Goal: Task Accomplishment & Management: Manage account settings

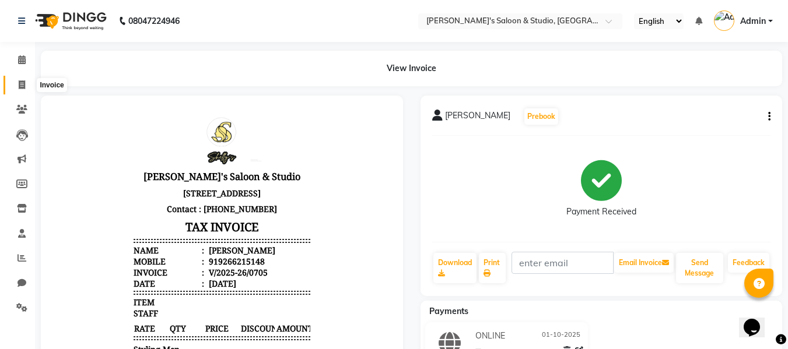
click at [17, 81] on span at bounding box center [22, 85] width 20 height 13
select select "service"
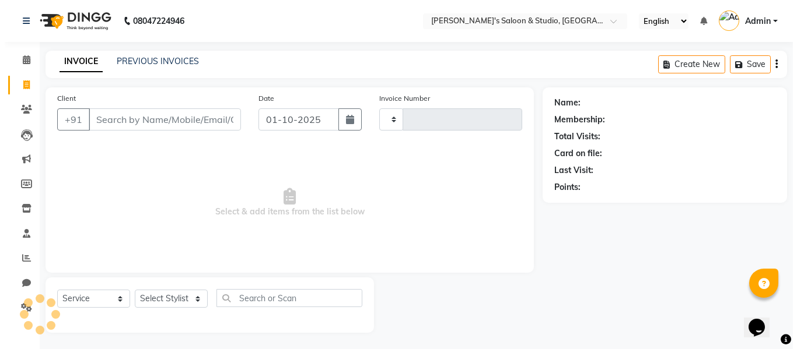
scroll to position [1, 0]
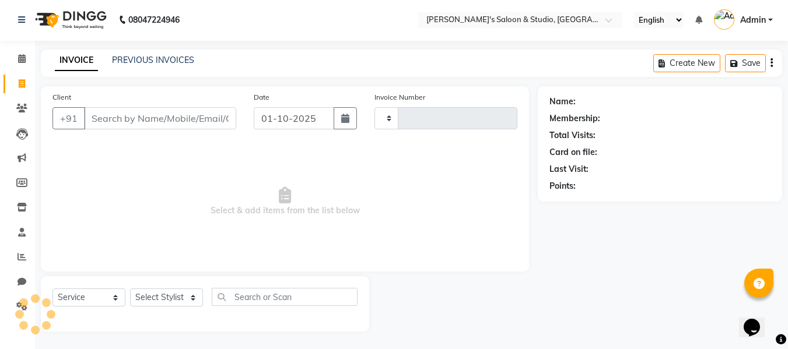
type input "0706"
select select "7536"
click at [149, 121] on input "Client" at bounding box center [160, 118] width 152 height 22
click at [108, 121] on input "Client" at bounding box center [160, 118] width 152 height 22
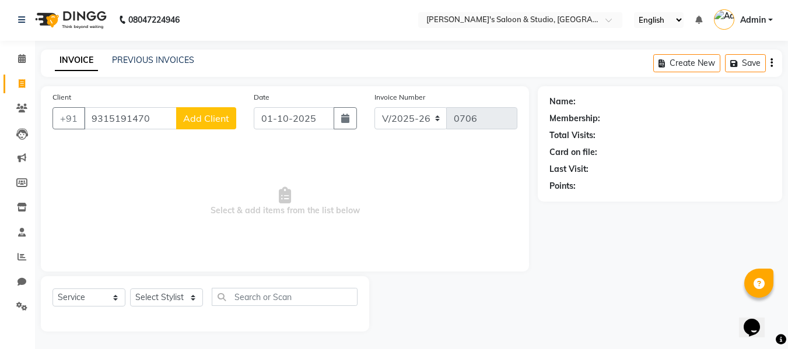
type input "9315191470"
click at [183, 125] on button "Add Client" at bounding box center [206, 118] width 60 height 22
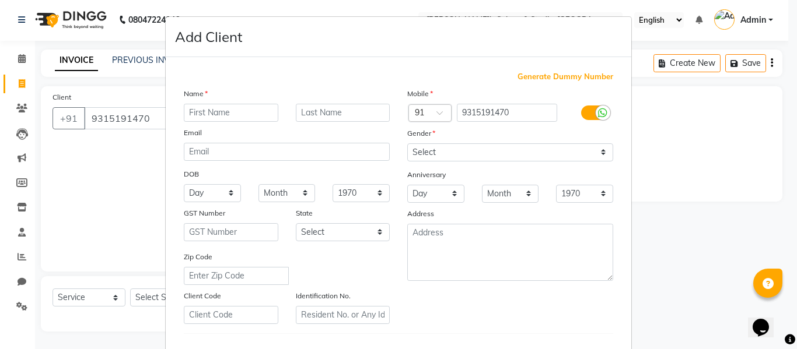
click at [222, 120] on input "text" at bounding box center [231, 113] width 94 height 18
type input "komal"
click at [318, 112] on input "text" at bounding box center [343, 113] width 94 height 18
type input "[PERSON_NAME]"
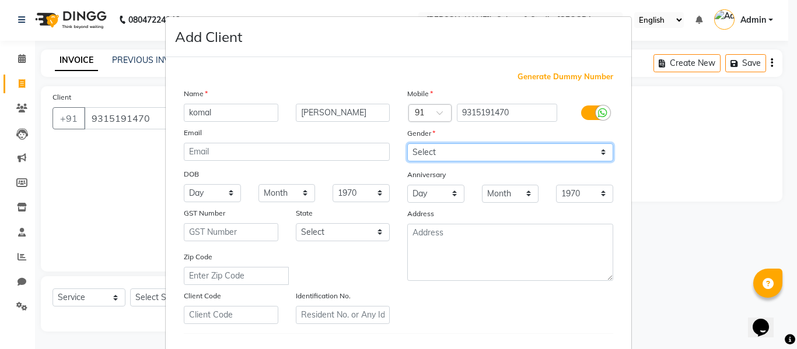
click at [430, 157] on select "Select Male Female Other Prefer Not To Say" at bounding box center [510, 152] width 206 height 18
select select "female"
click at [407, 143] on select "Select Male Female Other Prefer Not To Say" at bounding box center [510, 152] width 206 height 18
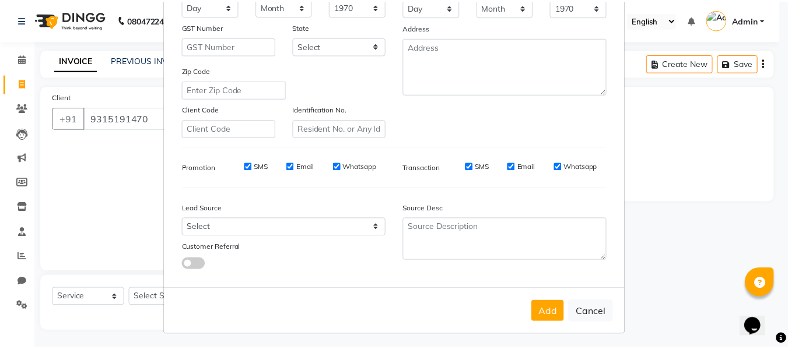
scroll to position [189, 0]
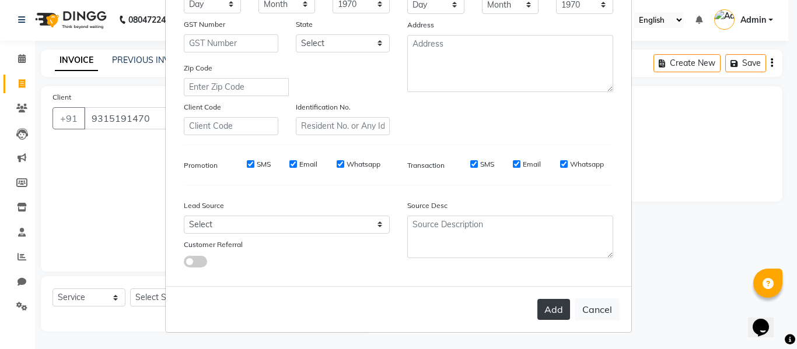
click at [556, 303] on button "Add" at bounding box center [553, 309] width 33 height 21
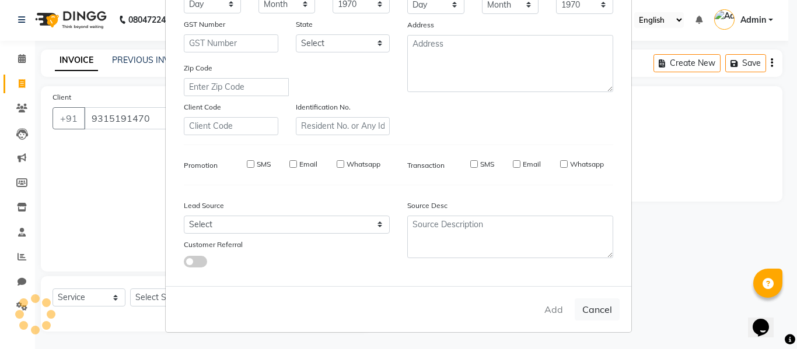
select select
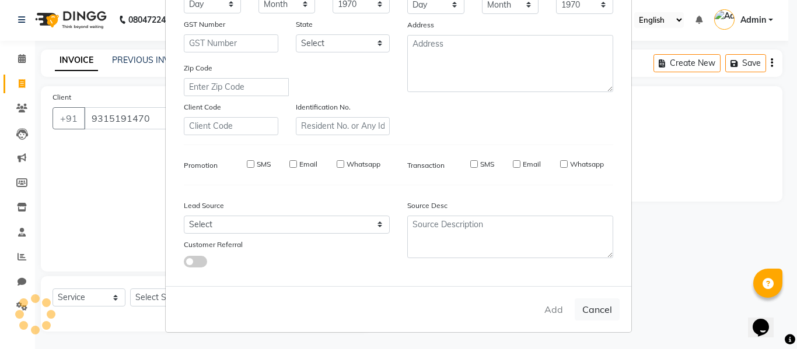
select select
checkbox input "false"
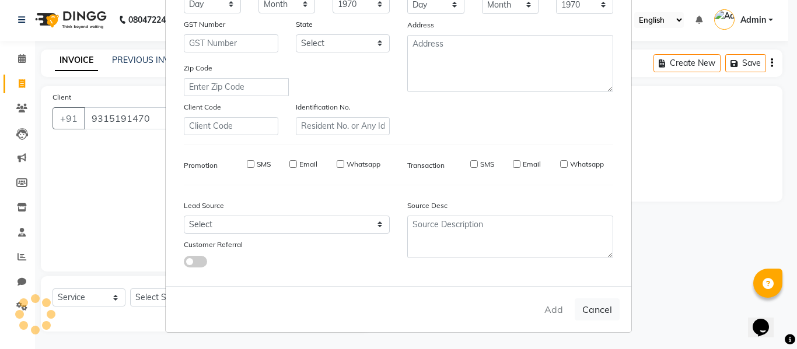
checkbox input "false"
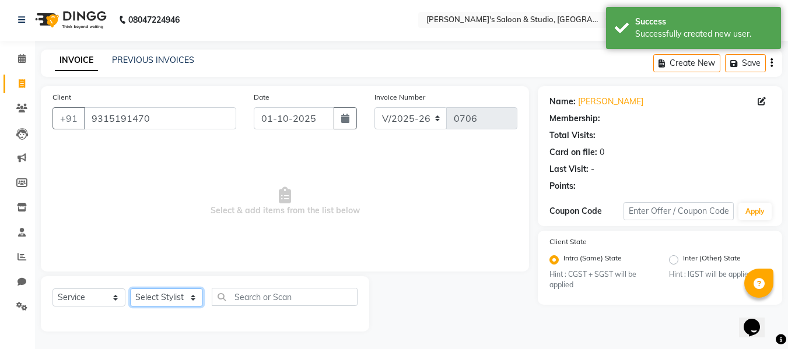
click at [162, 291] on select "Select Stylist aftab firoz Kajal mansi Prince Renu Shelly" at bounding box center [166, 298] width 73 height 18
select select "1: Object"
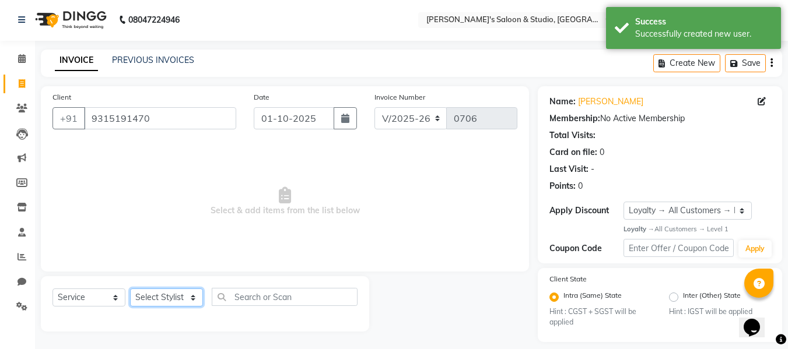
select select "67312"
click at [130, 289] on select "Select Stylist aftab firoz Kajal mansi Prince Renu Shelly" at bounding box center [166, 298] width 73 height 18
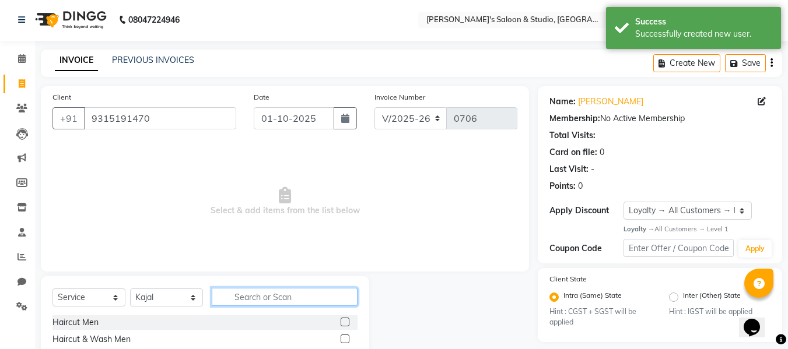
click at [258, 302] on input "text" at bounding box center [285, 297] width 146 height 18
type input "exte"
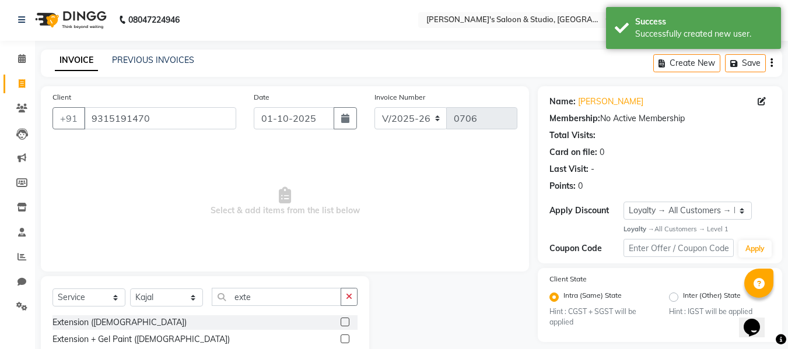
click at [345, 343] on label at bounding box center [345, 339] width 9 height 9
click at [345, 343] on input "checkbox" at bounding box center [345, 340] width 8 height 8
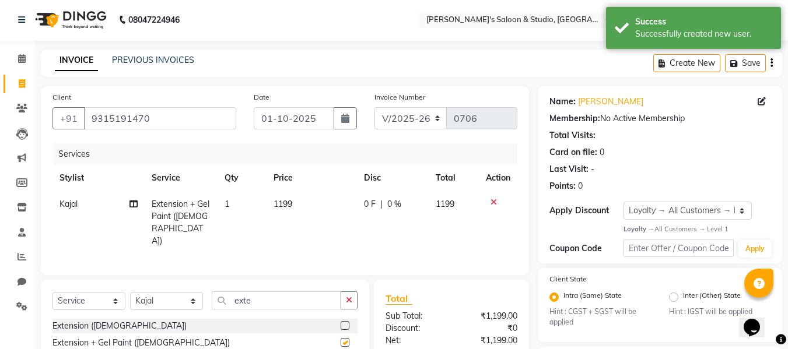
checkbox input "false"
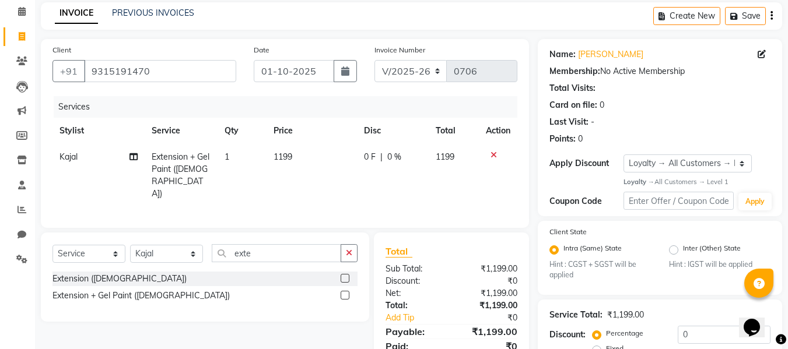
scroll to position [160, 0]
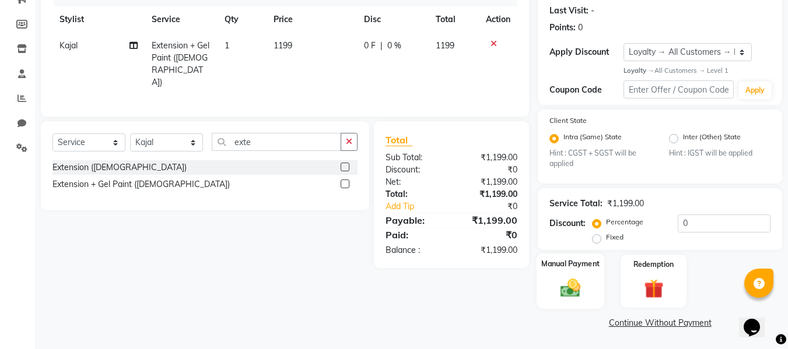
click at [593, 273] on div "Manual Payment" at bounding box center [571, 281] width 68 height 55
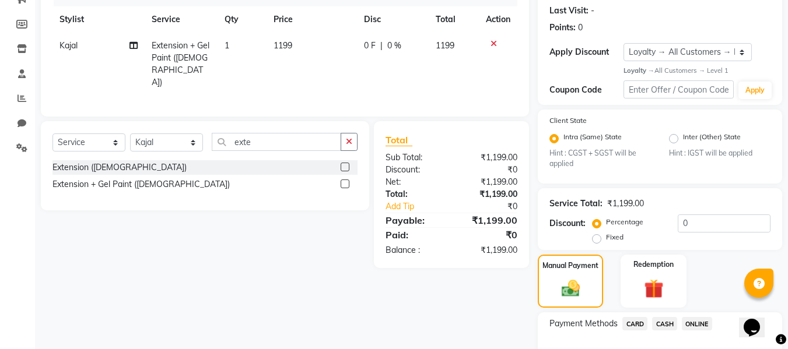
click at [671, 322] on span "CASH" at bounding box center [664, 323] width 25 height 13
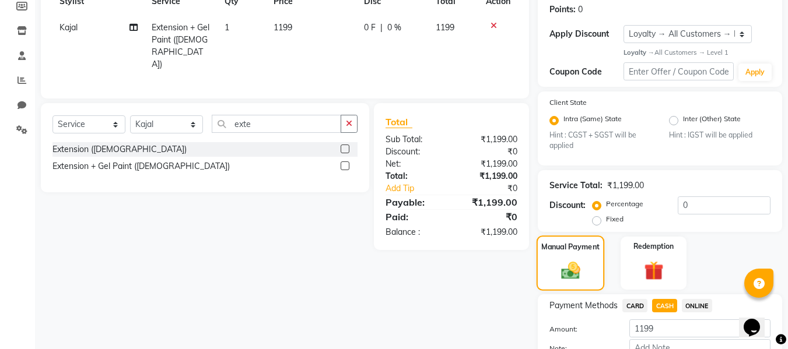
scroll to position [251, 0]
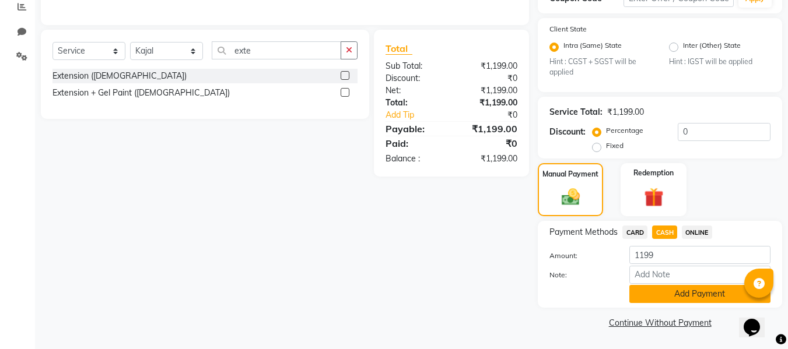
click at [660, 302] on button "Add Payment" at bounding box center [699, 294] width 141 height 18
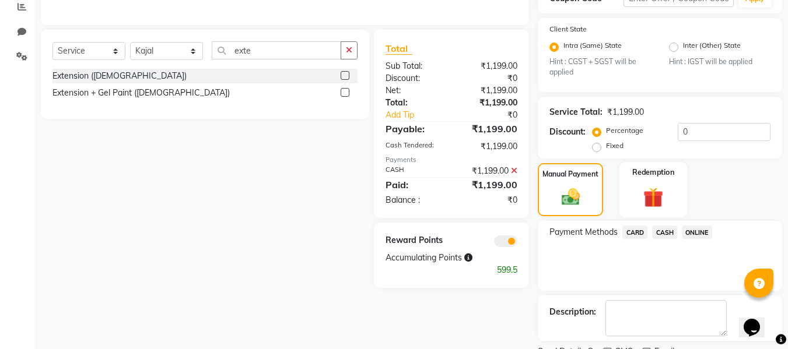
scroll to position [300, 0]
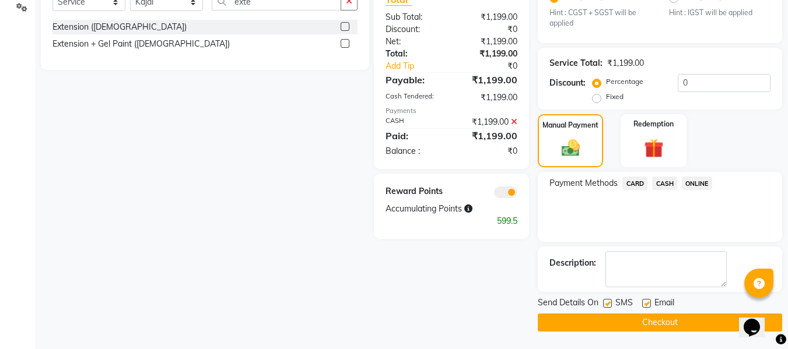
click at [644, 328] on button "Checkout" at bounding box center [660, 323] width 244 height 18
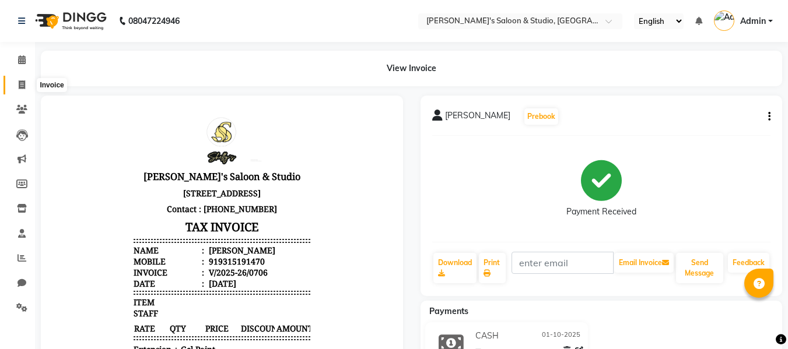
click at [23, 83] on icon at bounding box center [22, 84] width 6 height 9
select select "service"
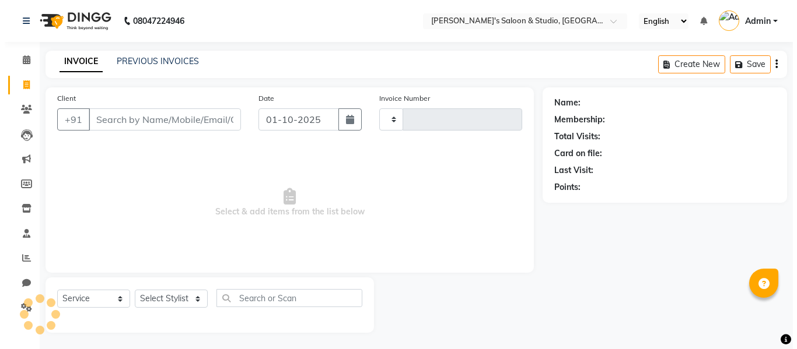
scroll to position [1, 0]
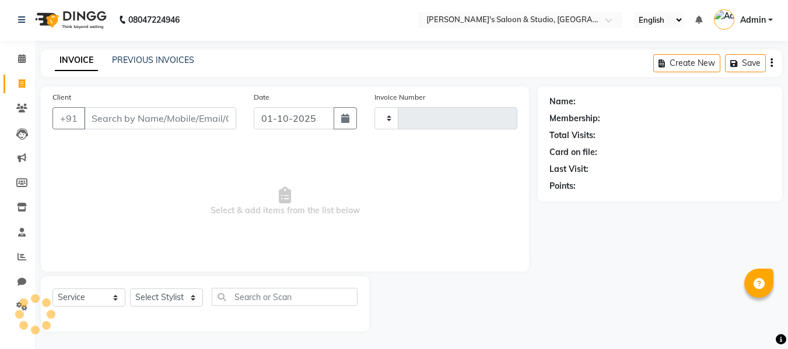
type input "0707"
select select "7536"
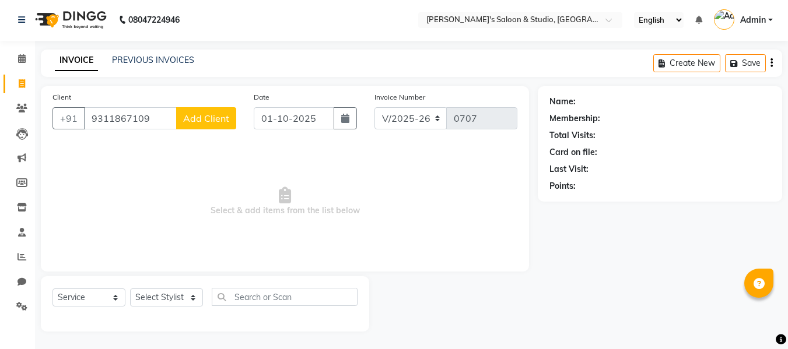
type input "9311867109"
click at [183, 125] on button "Add Client" at bounding box center [206, 118] width 60 height 22
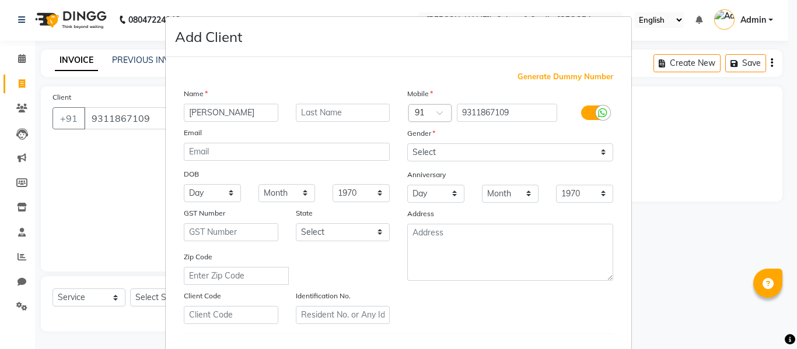
type input "hamanshu"
click at [597, 150] on select "Select Male Female Other Prefer Not To Say" at bounding box center [510, 152] width 206 height 18
select select "male"
click at [407, 143] on select "Select Male Female Other Prefer Not To Say" at bounding box center [510, 152] width 206 height 18
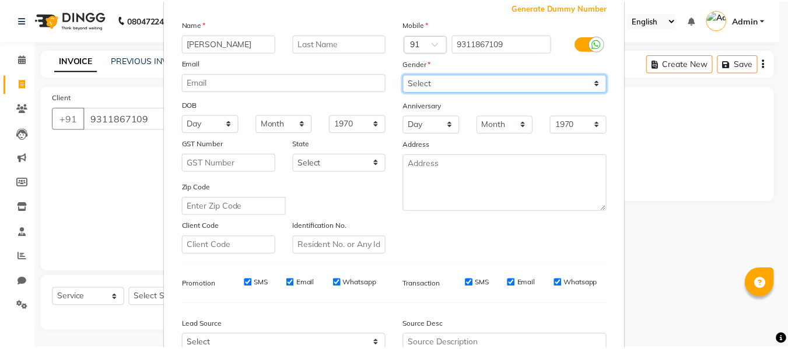
scroll to position [175, 0]
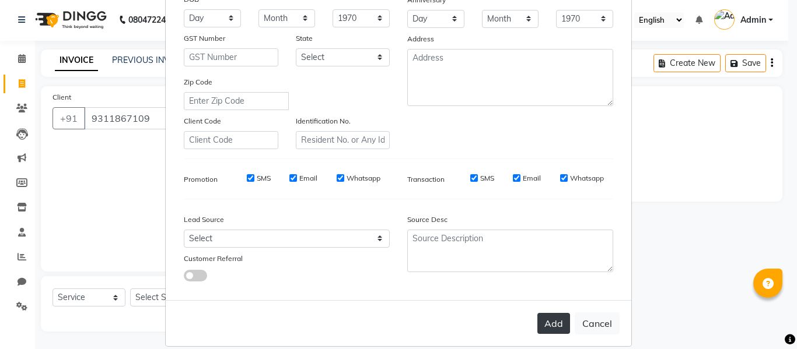
click at [560, 321] on button "Add" at bounding box center [553, 323] width 33 height 21
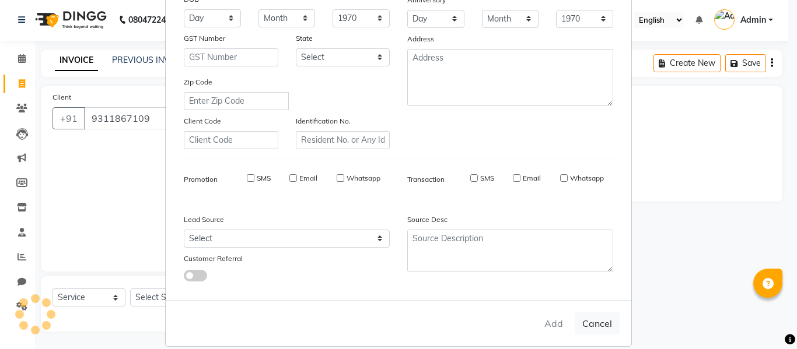
select select
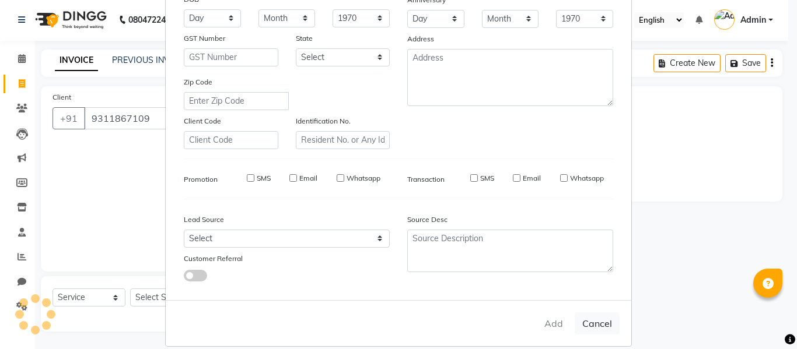
select select
checkbox input "false"
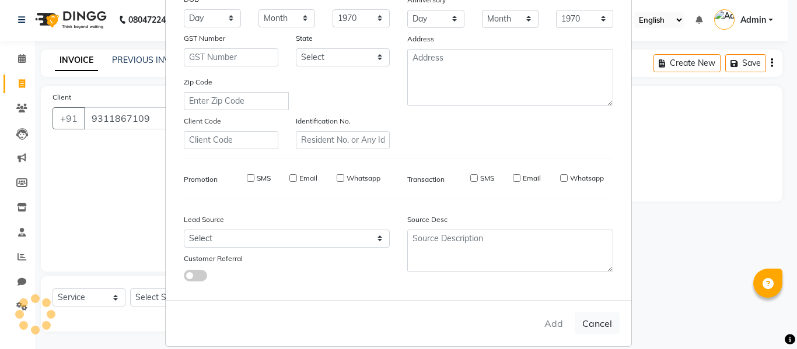
checkbox input "false"
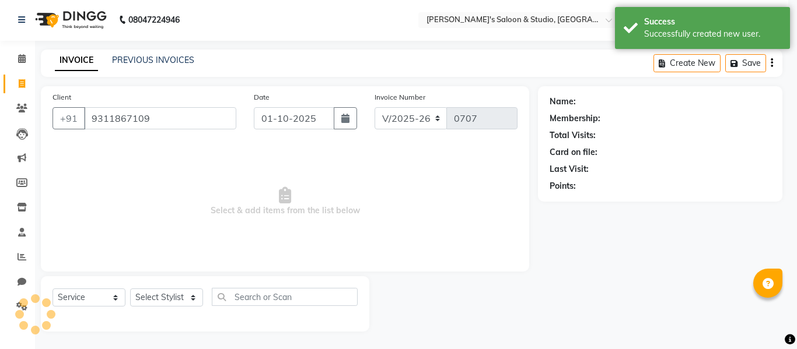
select select "1: Object"
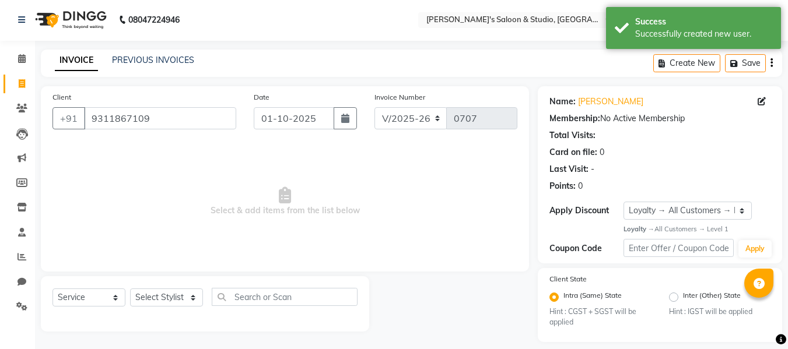
scroll to position [12, 0]
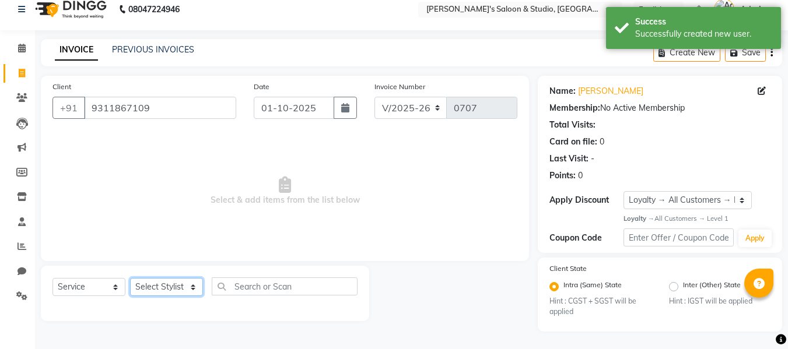
click at [194, 285] on select "Select Stylist aftab firoz Kajal mansi Prince Renu Shelly" at bounding box center [166, 287] width 73 height 18
select select "67905"
click at [130, 278] on select "Select Stylist aftab firoz Kajal mansi Prince Renu Shelly" at bounding box center [166, 287] width 73 height 18
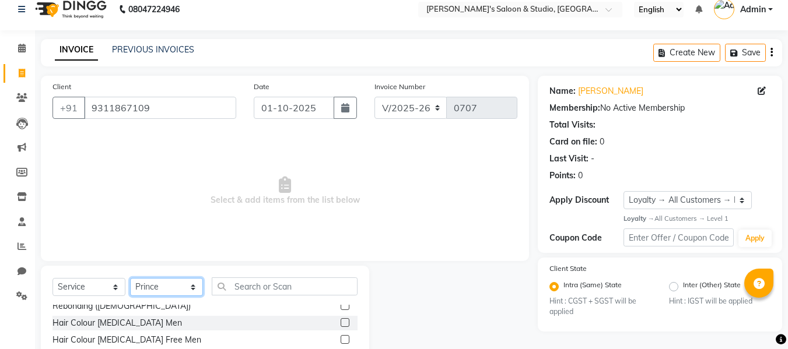
scroll to position [408, 0]
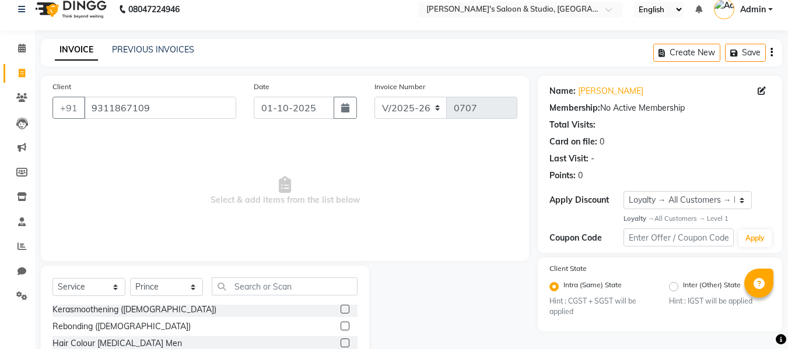
click at [341, 309] on label at bounding box center [345, 309] width 9 height 9
click at [341, 309] on input "checkbox" at bounding box center [345, 310] width 8 height 8
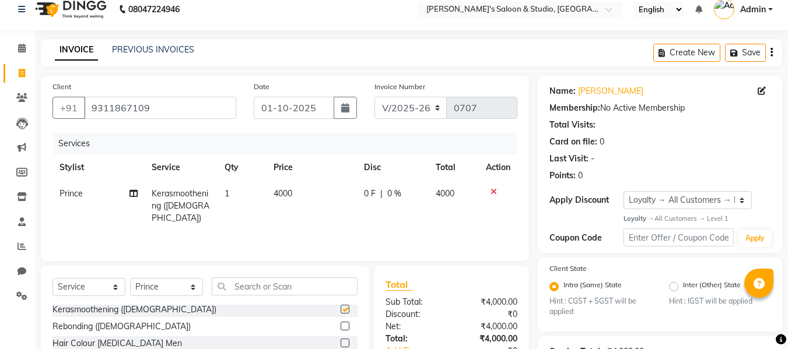
checkbox input "false"
click at [290, 191] on span "4000" at bounding box center [283, 193] width 19 height 10
select select "67905"
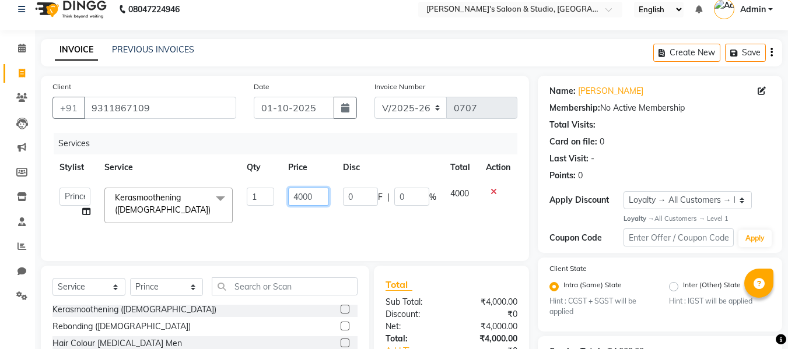
click at [322, 194] on input "4000" at bounding box center [308, 197] width 40 height 18
type input "4"
type input "2"
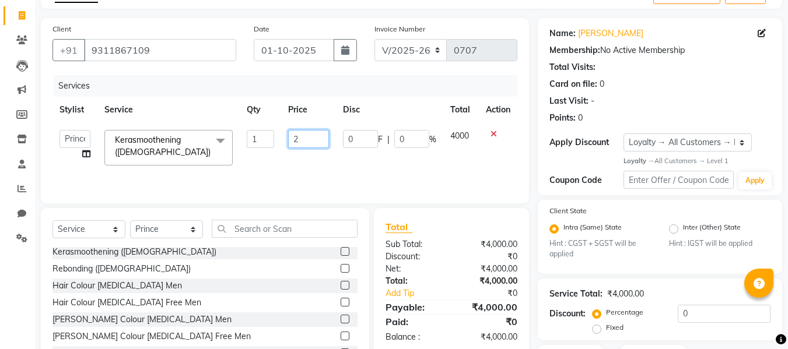
scroll to position [0, 0]
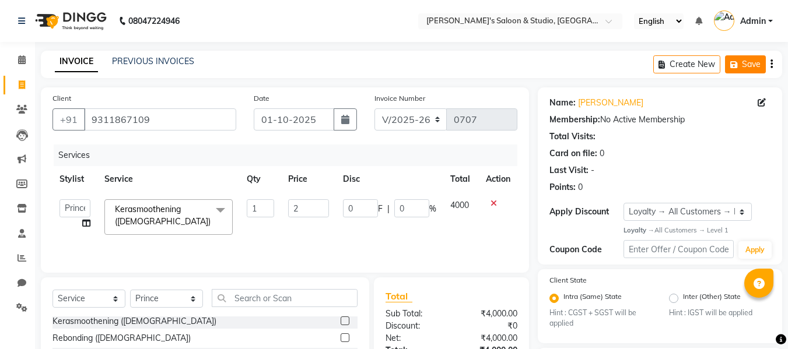
click at [739, 67] on icon "button" at bounding box center [736, 65] width 12 height 8
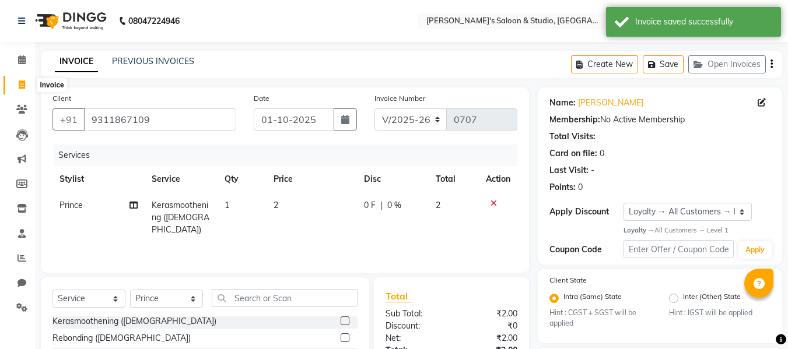
click at [13, 89] on span at bounding box center [22, 85] width 20 height 13
select select "service"
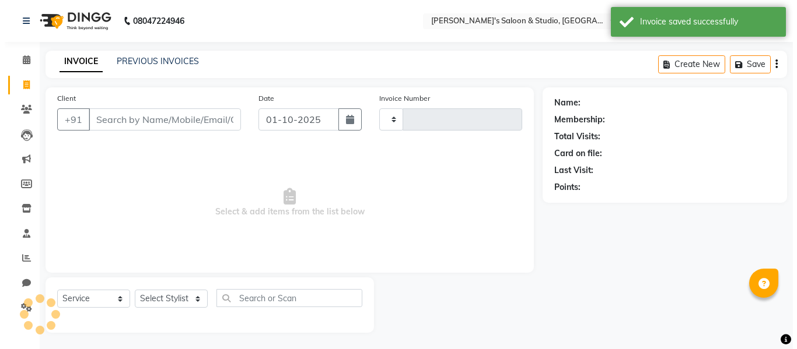
scroll to position [1, 0]
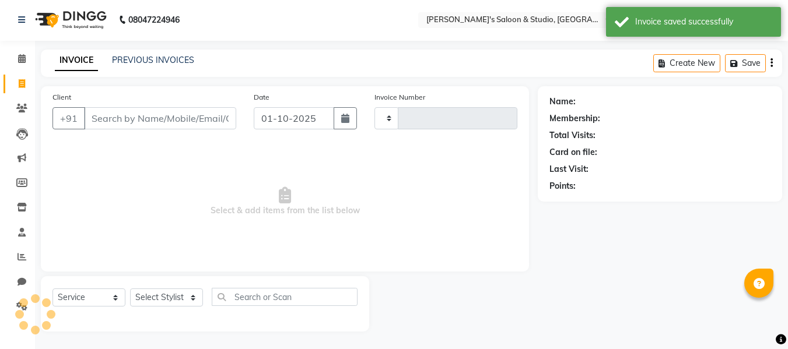
type input "0707"
select select "7536"
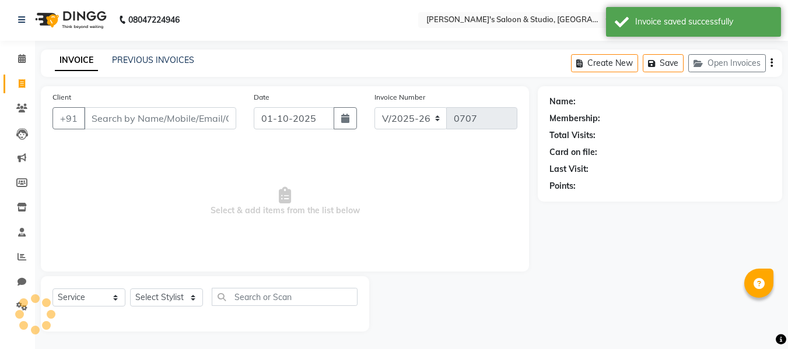
click at [127, 122] on input "Client" at bounding box center [160, 118] width 152 height 22
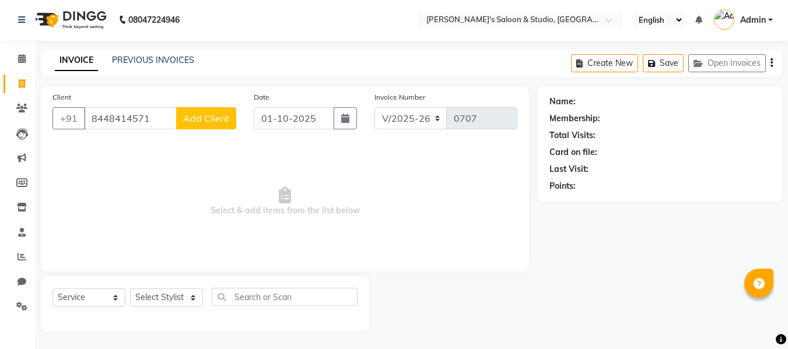
type input "8448414571"
click at [209, 123] on span "Add Client" at bounding box center [206, 119] width 46 height 12
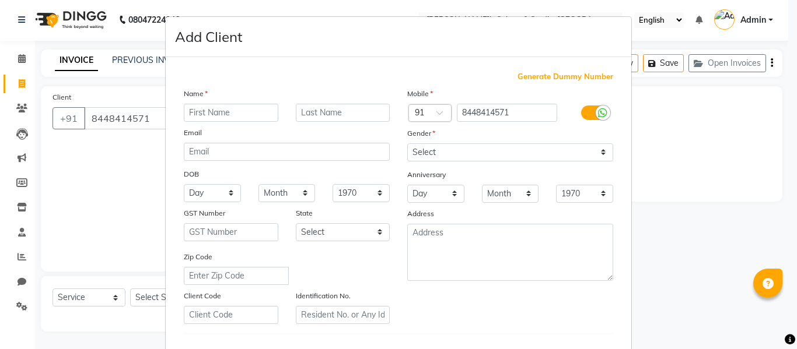
click at [254, 110] on input "text" at bounding box center [231, 113] width 94 height 18
type input "komal"
click at [437, 148] on select "Select Male Female Other Prefer Not To Say" at bounding box center [510, 152] width 206 height 18
select select "female"
click at [407, 143] on select "Select Male Female Other Prefer Not To Say" at bounding box center [510, 152] width 206 height 18
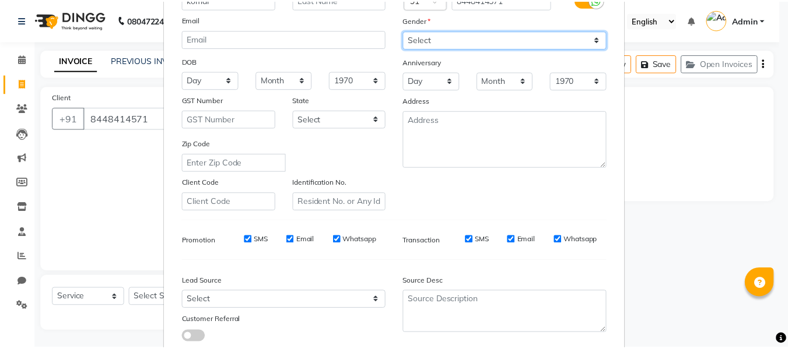
scroll to position [189, 0]
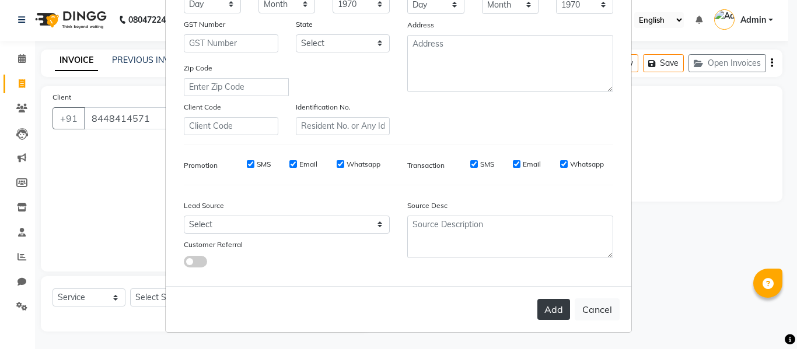
click at [550, 318] on button "Add" at bounding box center [553, 309] width 33 height 21
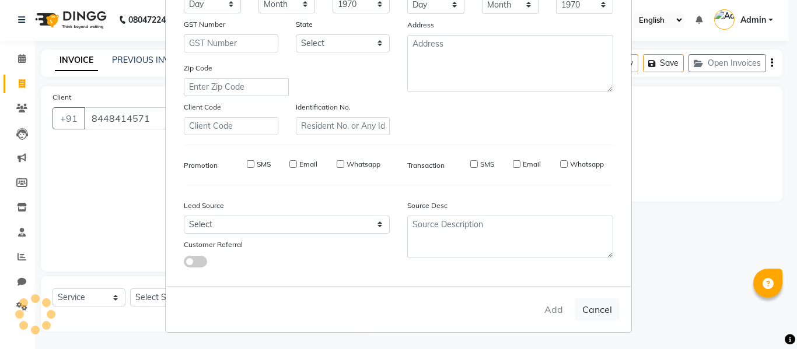
select select
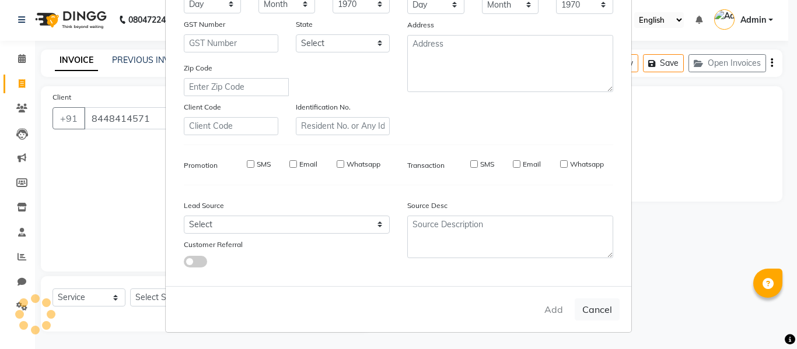
select select
checkbox input "false"
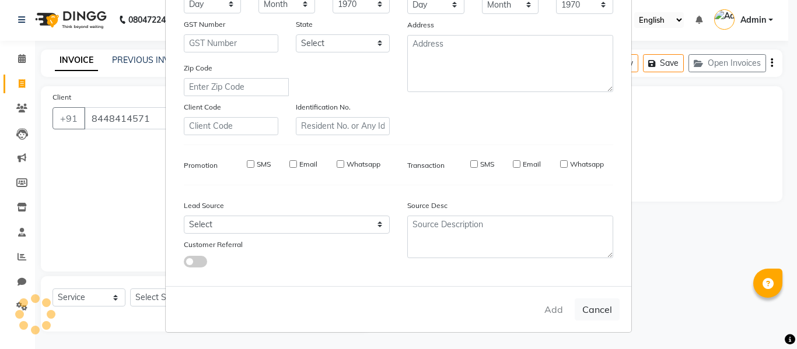
checkbox input "false"
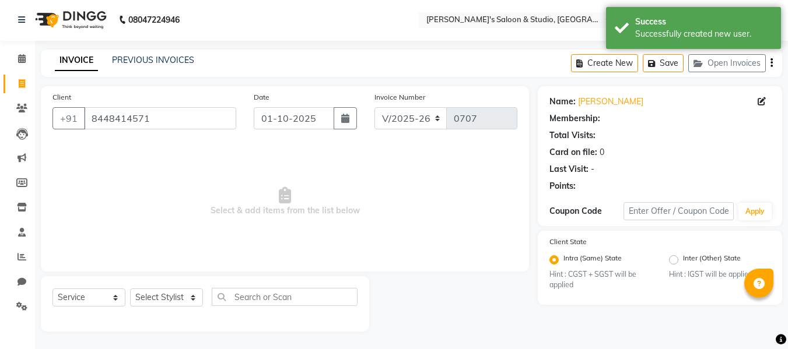
select select "1: Object"
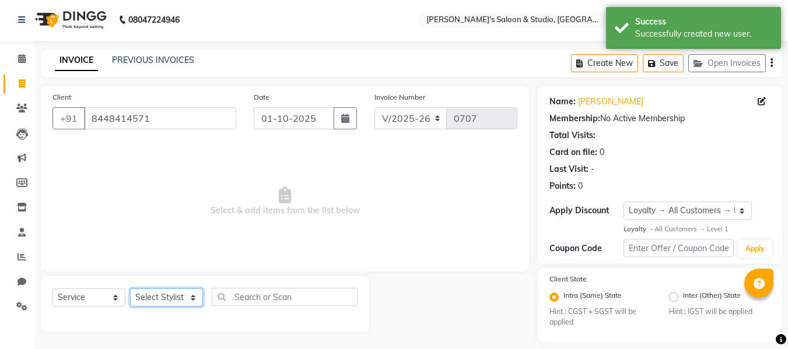
click at [188, 301] on select "Select Stylist aftab firoz Kajal mansi Prince Renu Shelly" at bounding box center [166, 298] width 73 height 18
select select "69614"
click at [130, 289] on select "Select Stylist aftab firoz Kajal mansi Prince Renu Shelly" at bounding box center [166, 298] width 73 height 18
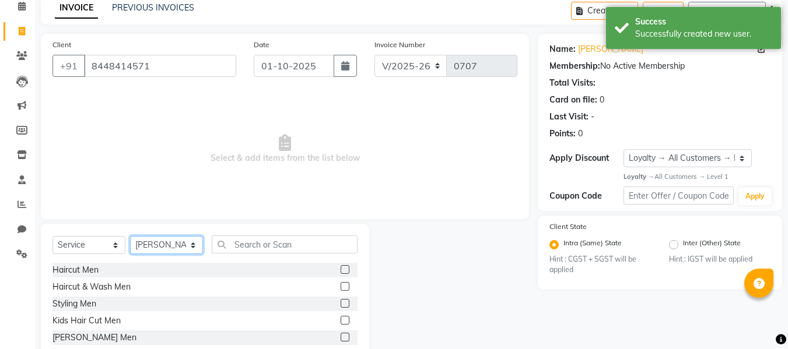
scroll to position [118, 0]
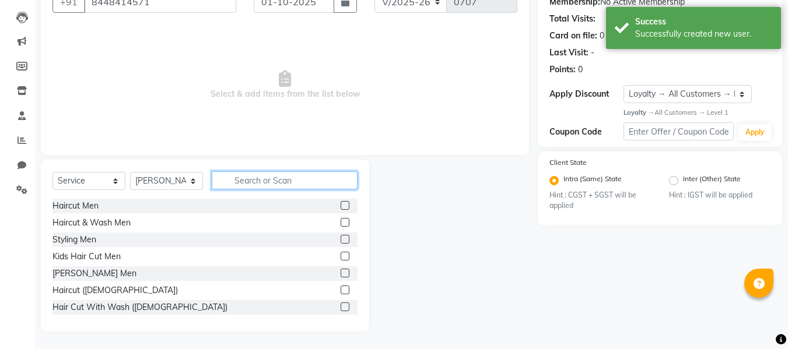
drag, startPoint x: 290, startPoint y: 185, endPoint x: 309, endPoint y: 171, distance: 23.7
click at [290, 185] on input "text" at bounding box center [285, 180] width 146 height 18
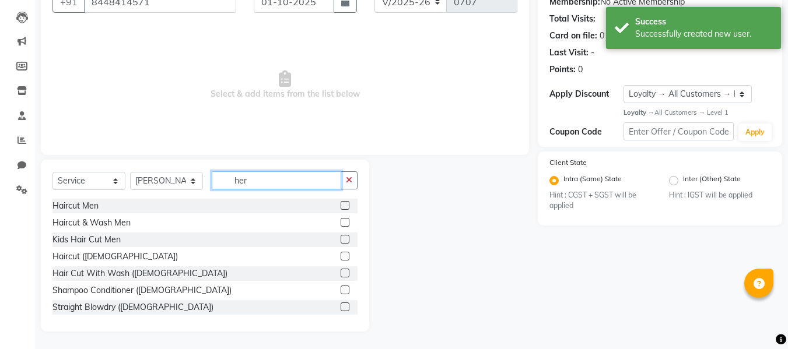
scroll to position [35, 0]
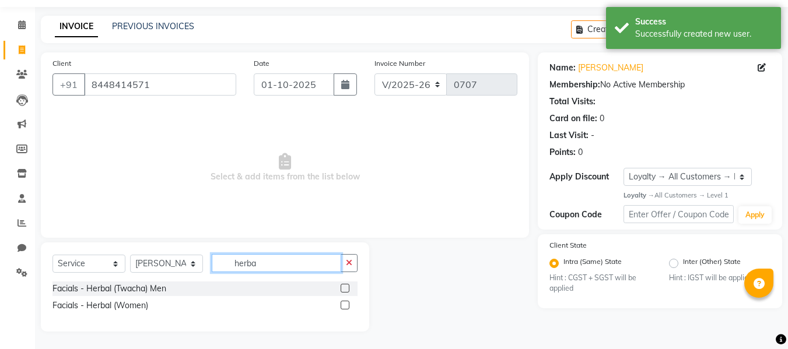
type input "herba"
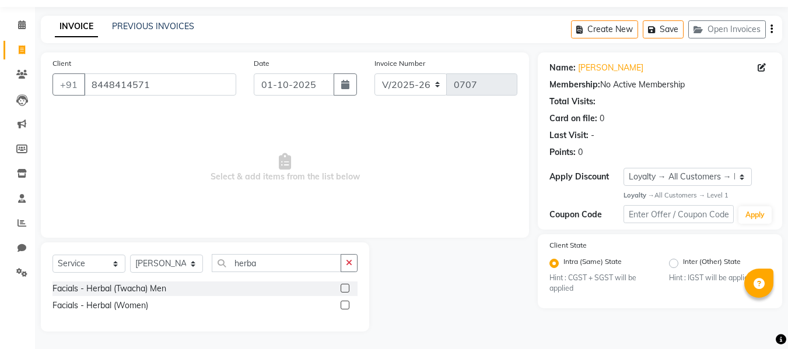
click at [349, 305] on label at bounding box center [345, 305] width 9 height 9
click at [348, 305] on input "checkbox" at bounding box center [345, 306] width 8 height 8
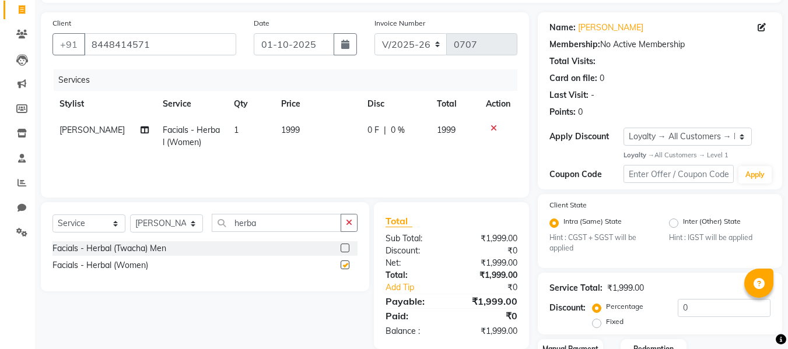
checkbox input "false"
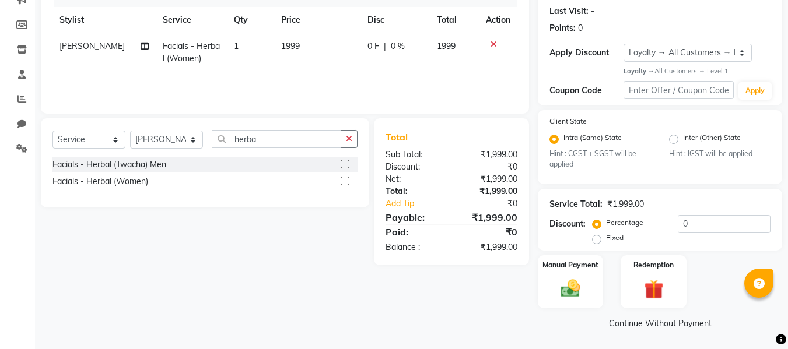
scroll to position [160, 0]
click at [295, 142] on input "herba" at bounding box center [276, 138] width 129 height 18
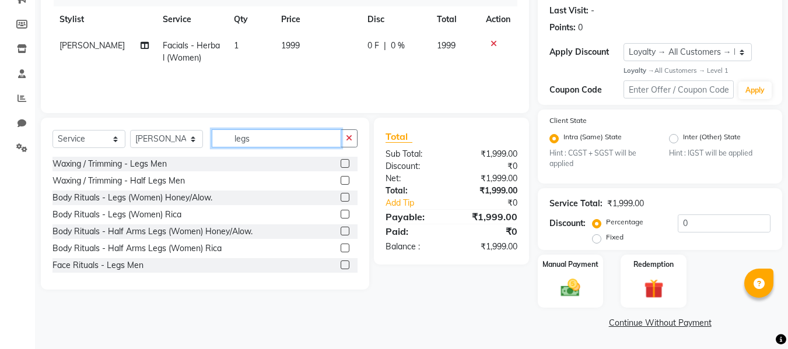
type input "legs"
click at [341, 197] on label at bounding box center [345, 197] width 9 height 9
click at [341, 197] on input "checkbox" at bounding box center [345, 198] width 8 height 8
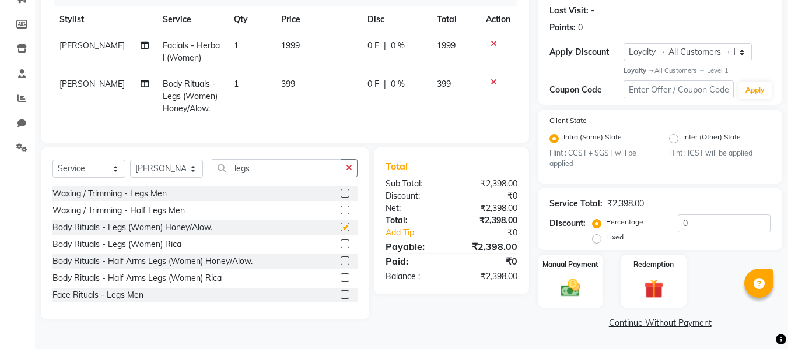
checkbox input "false"
click at [293, 162] on div "Select Service Product Membership Package Voucher Prepaid Gift Card Select Styl…" at bounding box center [205, 234] width 328 height 172
click at [290, 177] on input "legs" at bounding box center [276, 168] width 129 height 18
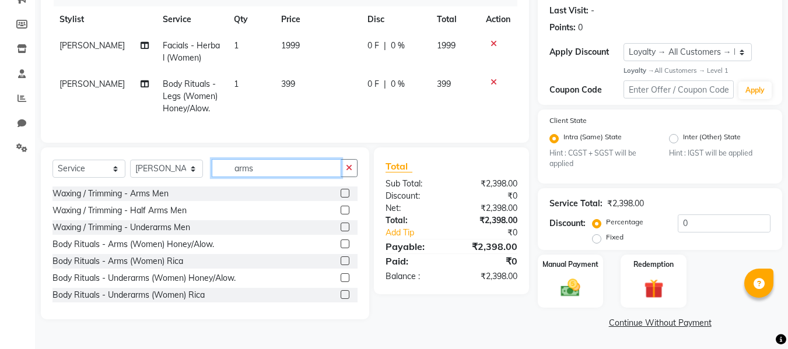
type input "arms"
click at [341, 248] on label at bounding box center [345, 244] width 9 height 9
click at [341, 248] on input "checkbox" at bounding box center [345, 245] width 8 height 8
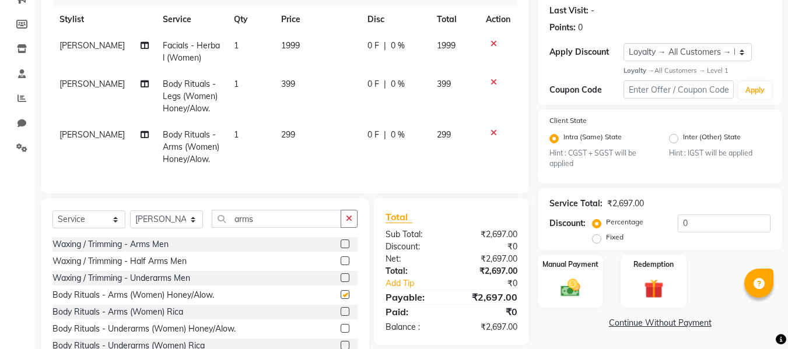
checkbox input "false"
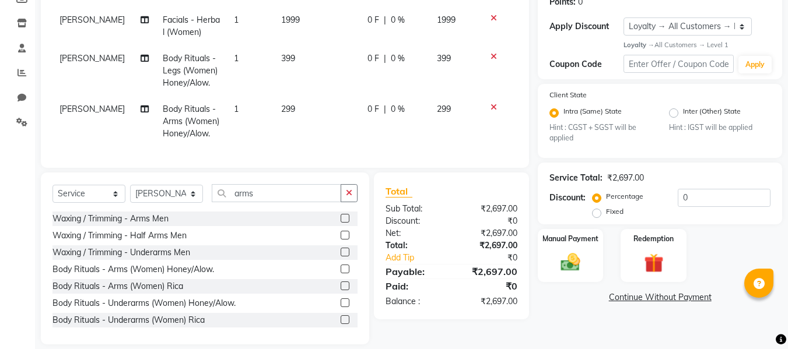
scroll to position [207, 0]
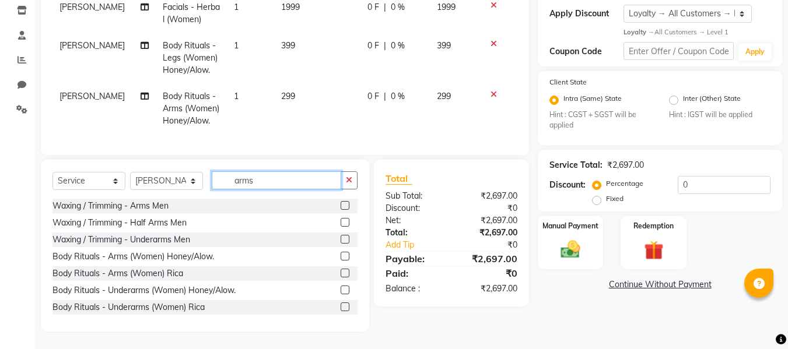
click at [302, 188] on input "arms" at bounding box center [276, 180] width 129 height 18
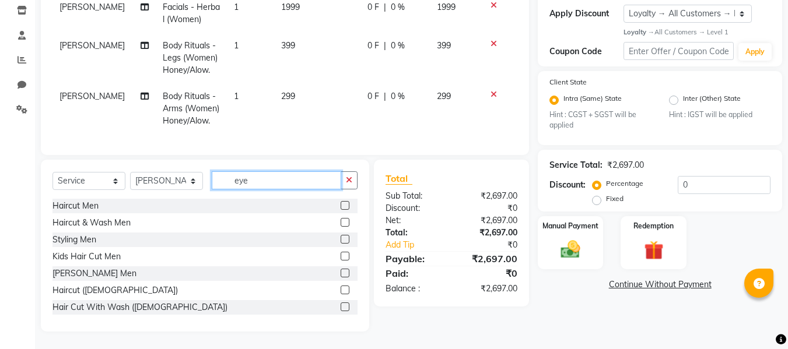
scroll to position [182, 0]
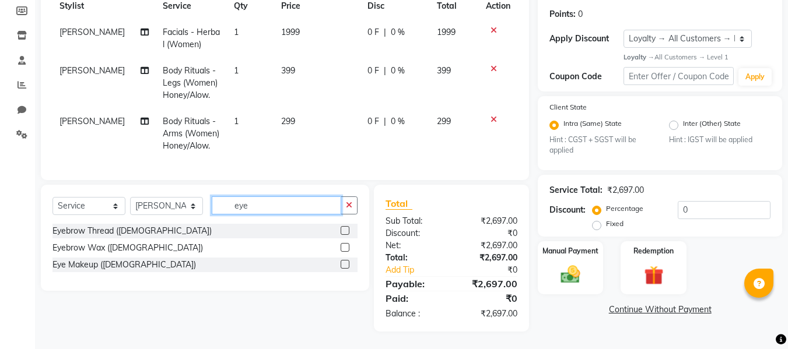
type input "eye"
click at [348, 229] on label at bounding box center [345, 230] width 9 height 9
click at [348, 229] on input "checkbox" at bounding box center [345, 231] width 8 height 8
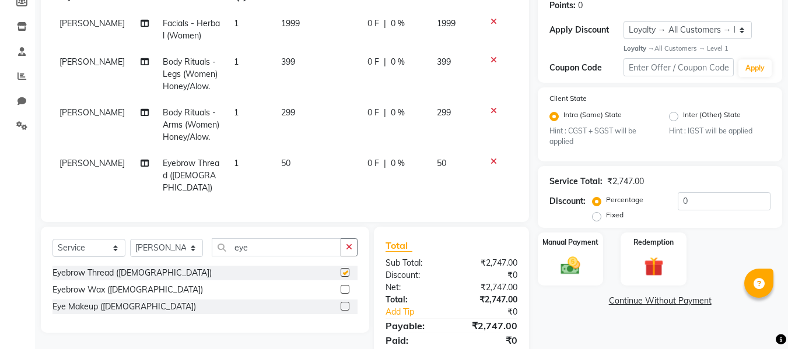
checkbox input "false"
click at [282, 250] on input "eye" at bounding box center [276, 248] width 129 height 18
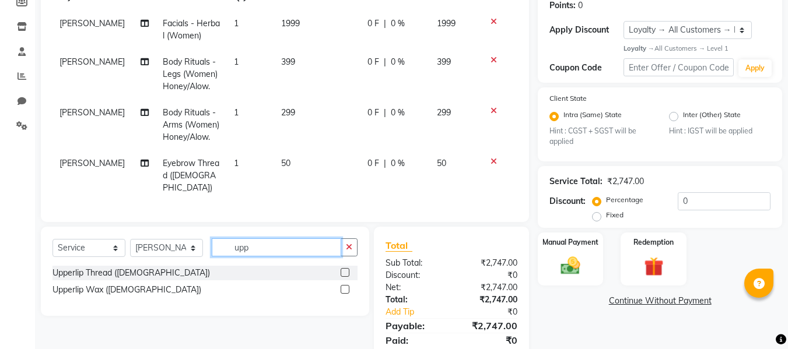
type input "upp"
click at [341, 269] on label at bounding box center [345, 272] width 9 height 9
click at [341, 269] on input "checkbox" at bounding box center [345, 273] width 8 height 8
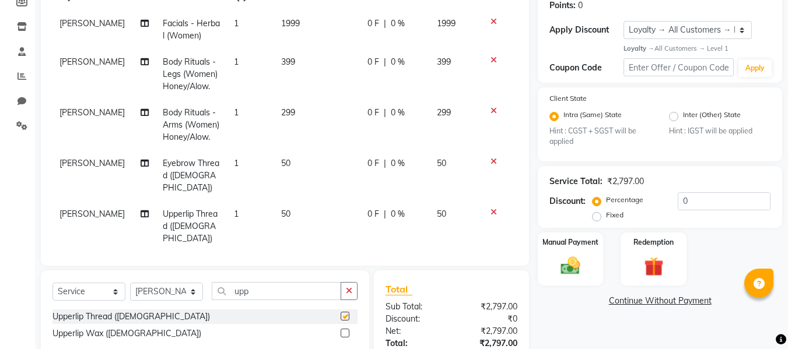
checkbox input "false"
click at [166, 285] on select "Select Stylist aftab firoz Kajal mansi Prince Renu Shelly" at bounding box center [166, 292] width 73 height 18
select select "92033"
click at [130, 283] on select "Select Stylist aftab firoz Kajal mansi Prince Renu Shelly" at bounding box center [166, 292] width 73 height 18
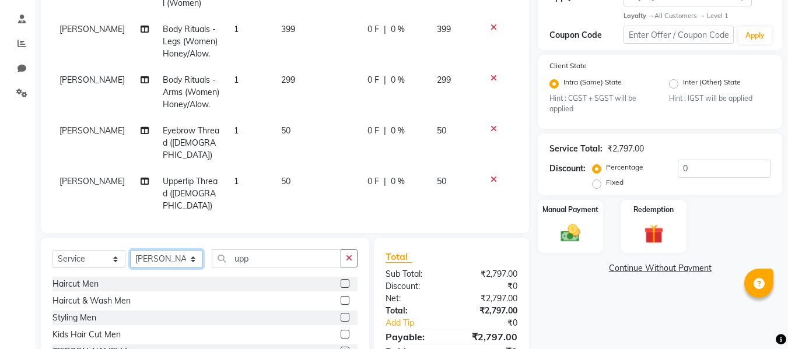
scroll to position [284, 0]
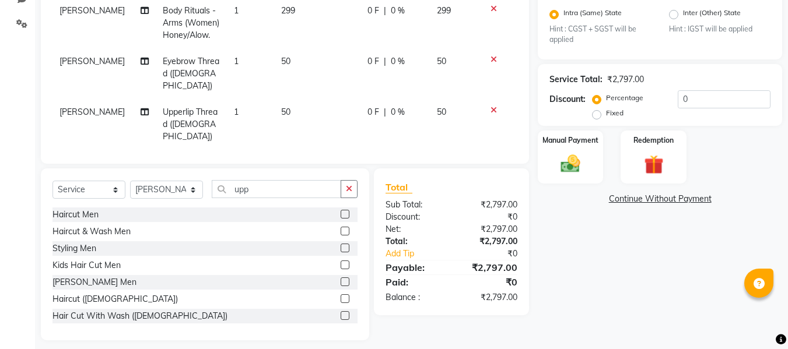
click at [320, 171] on div "Select Service Product Membership Package Voucher Prepaid Gift Card Select Styl…" at bounding box center [205, 255] width 328 height 172
click at [320, 180] on input "upp" at bounding box center [276, 189] width 129 height 18
type input "u"
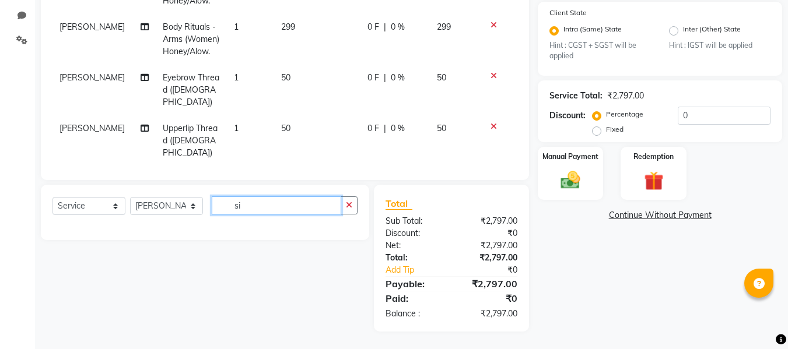
type input "s"
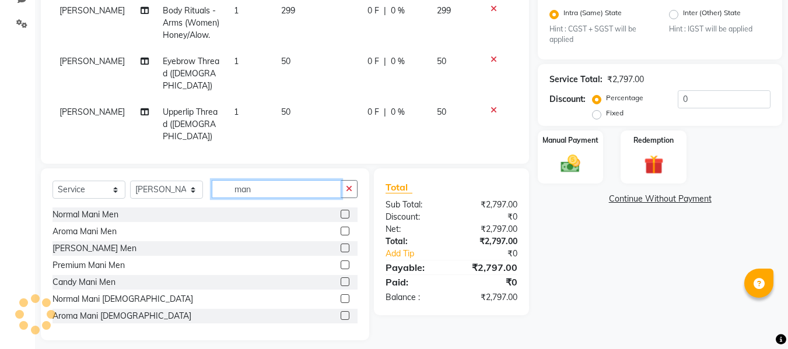
type input "man"
click at [341, 210] on label at bounding box center [345, 214] width 9 height 9
click at [341, 211] on input "checkbox" at bounding box center [345, 215] width 8 height 8
checkbox input "false"
click at [303, 189] on input "man" at bounding box center [276, 189] width 129 height 18
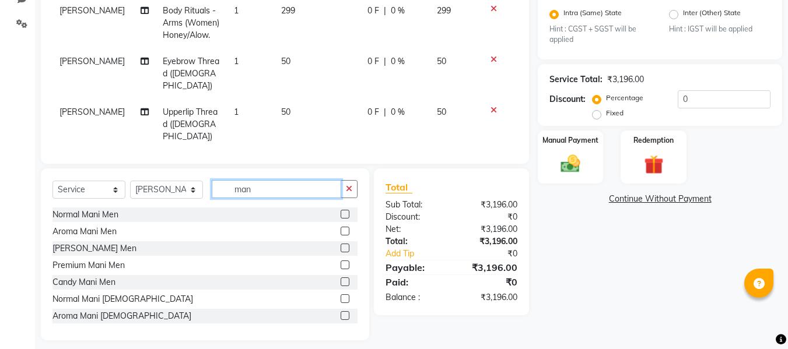
click at [303, 189] on input "man" at bounding box center [276, 189] width 129 height 18
type input "ped"
click at [341, 209] on div at bounding box center [349, 215] width 17 height 15
click at [341, 214] on label at bounding box center [345, 214] width 9 height 9
click at [341, 214] on input "checkbox" at bounding box center [345, 215] width 8 height 8
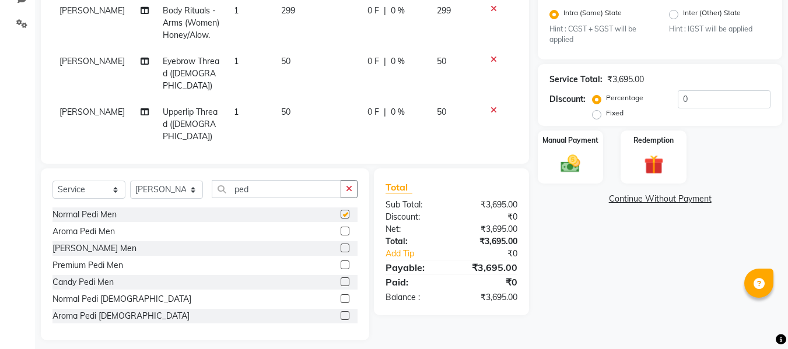
checkbox input "false"
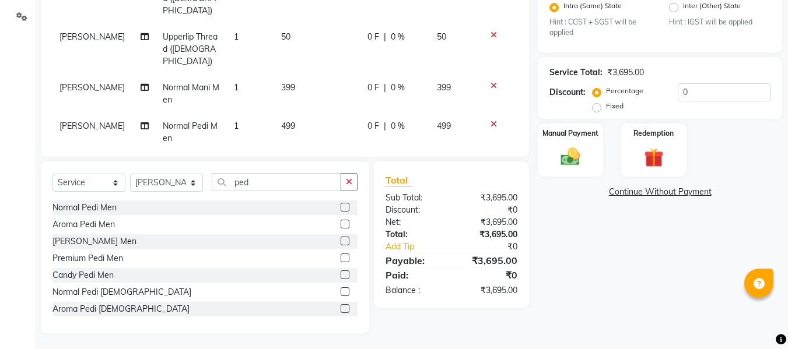
scroll to position [293, 0]
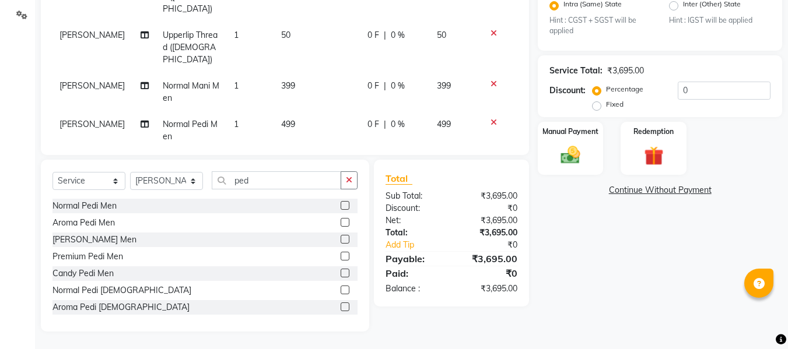
click at [606, 107] on label "Fixed" at bounding box center [614, 104] width 17 height 10
click at [601, 107] on input "Fixed" at bounding box center [599, 104] width 8 height 8
radio input "true"
click at [695, 92] on input "0" at bounding box center [724, 91] width 93 height 18
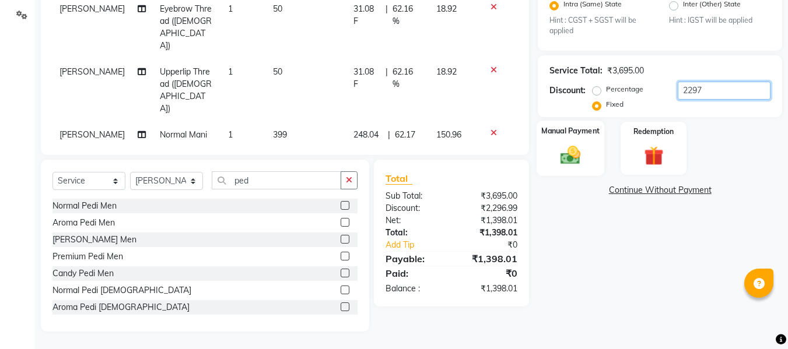
type input "2297"
click at [563, 173] on div "Manual Payment" at bounding box center [571, 148] width 68 height 55
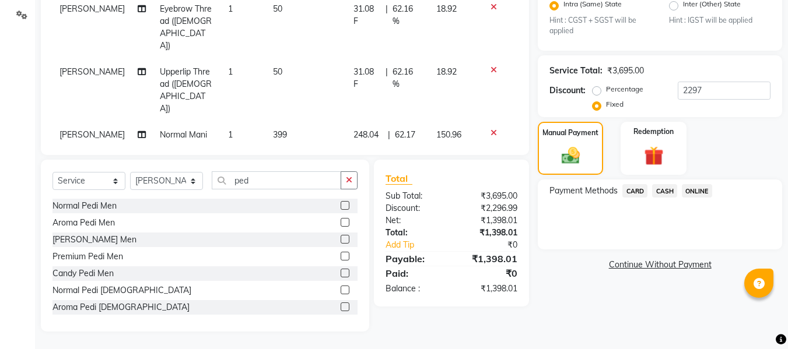
click at [708, 195] on span "ONLINE" at bounding box center [697, 190] width 30 height 13
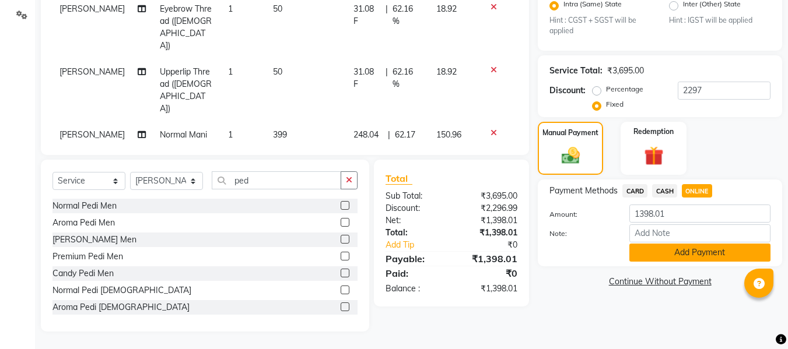
click at [699, 253] on button "Add Payment" at bounding box center [699, 253] width 141 height 18
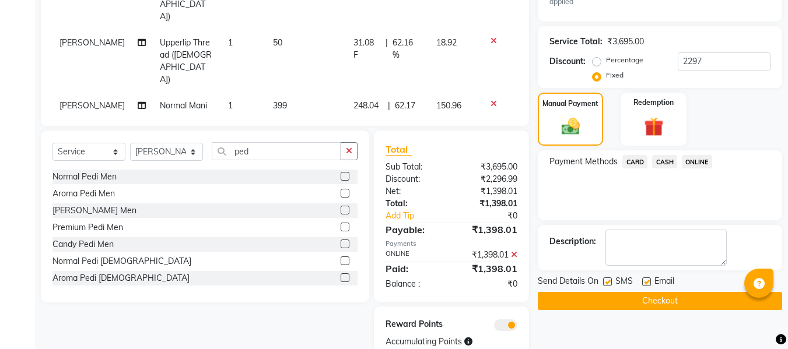
scroll to position [362, 0]
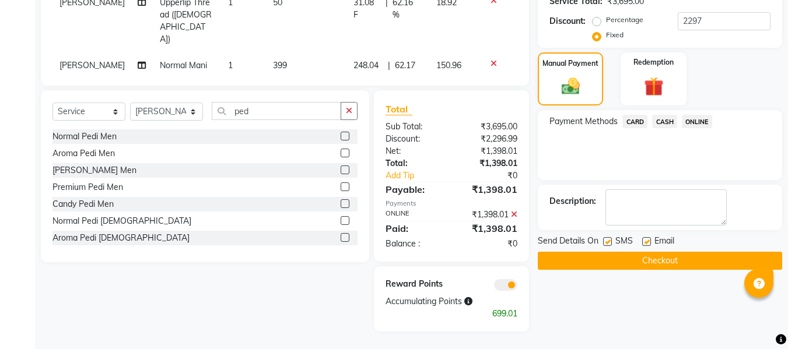
click at [657, 258] on button "Checkout" at bounding box center [660, 261] width 244 height 18
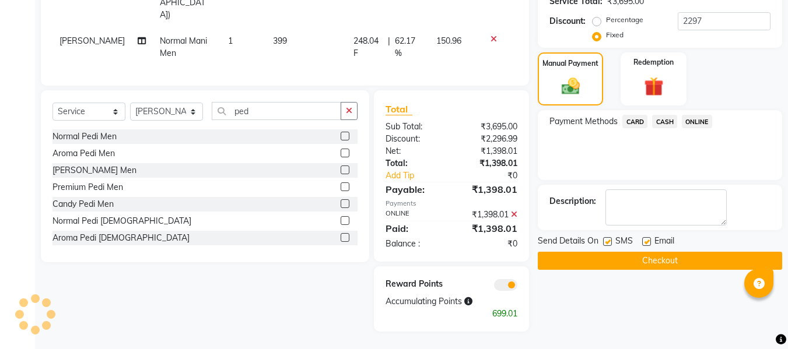
click at [656, 264] on button "Checkout" at bounding box center [660, 261] width 244 height 18
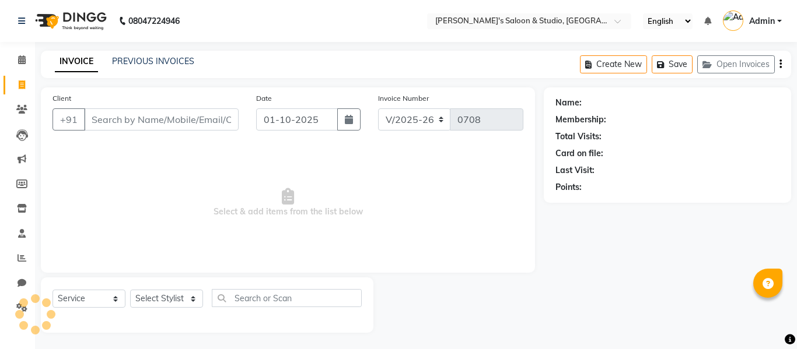
select select "7536"
select select "service"
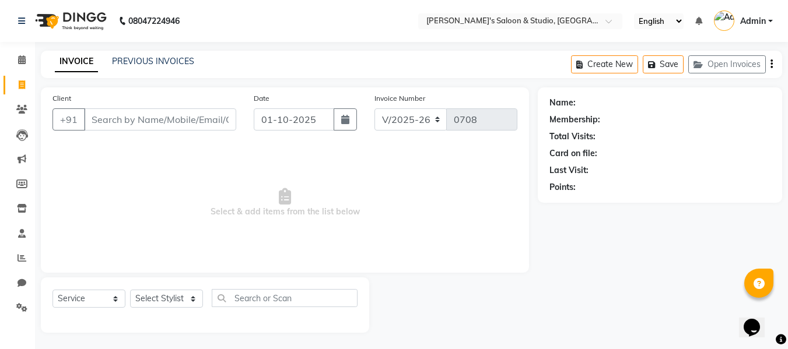
click at [264, 239] on span "Select & add items from the list below" at bounding box center [284, 203] width 465 height 117
click at [720, 58] on button "Open Invoices" at bounding box center [727, 64] width 78 height 18
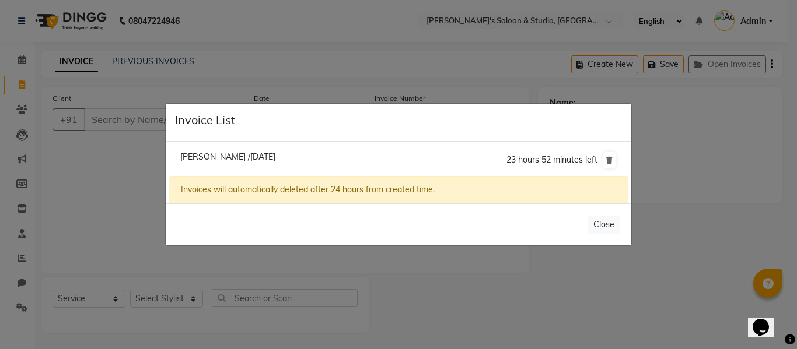
click at [764, 131] on ngb-modal-window "Invoice List Hamanshu /01 October 2025 23 hours 52 minutes left Invoices will a…" at bounding box center [398, 174] width 797 height 349
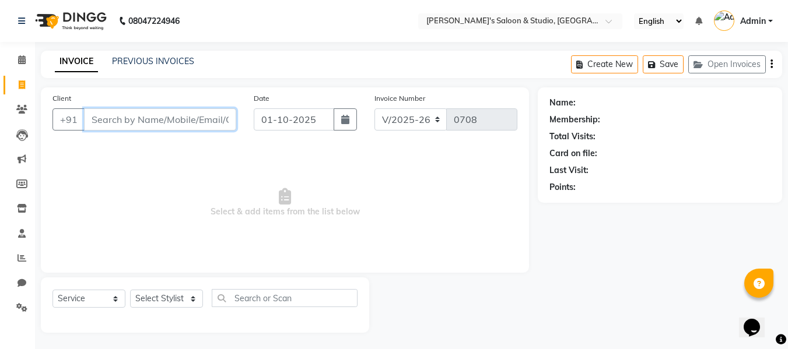
click at [191, 115] on input "Client" at bounding box center [160, 119] width 152 height 22
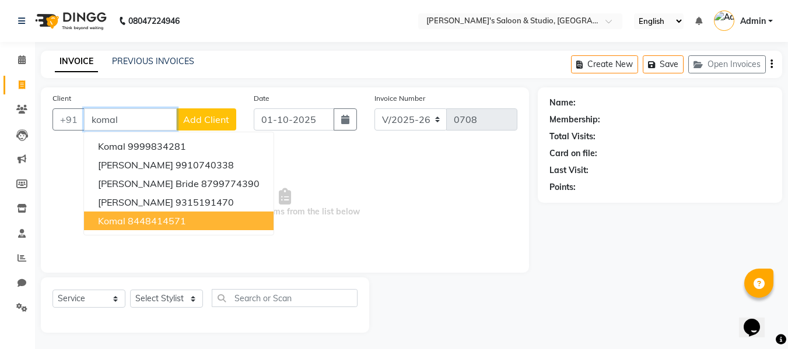
click at [160, 228] on button "komal 8448414571" at bounding box center [179, 221] width 190 height 19
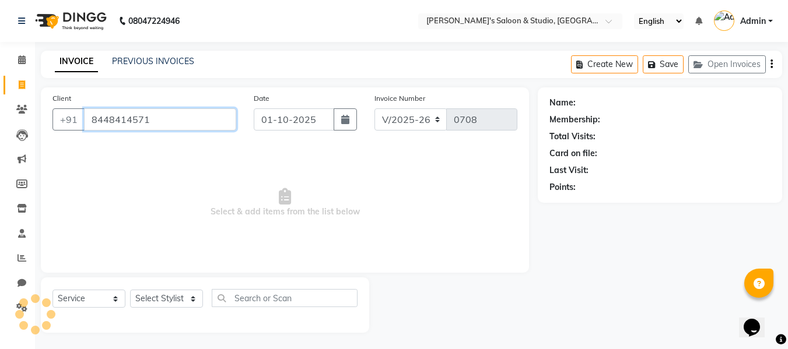
type input "8448414571"
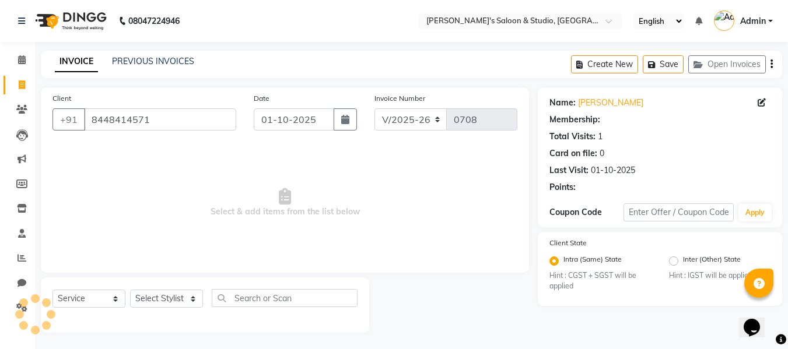
select select "1: Object"
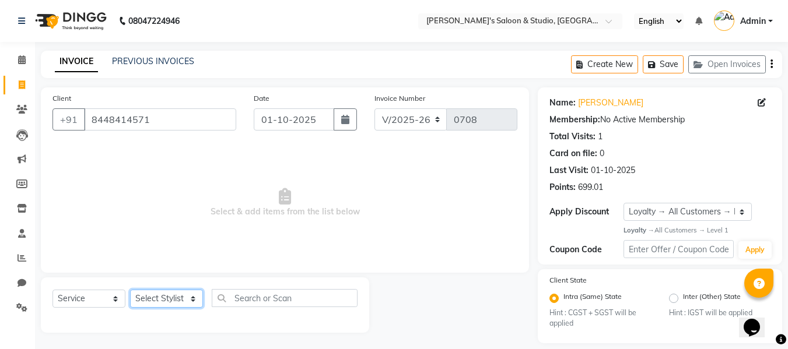
click at [167, 290] on select "Select Stylist aftab firoz Kajal mansi Prince Renu Shelly" at bounding box center [166, 299] width 73 height 18
select select "69614"
click at [130, 290] on select "Select Stylist aftab firoz Kajal mansi Prince Renu Shelly" at bounding box center [166, 299] width 73 height 18
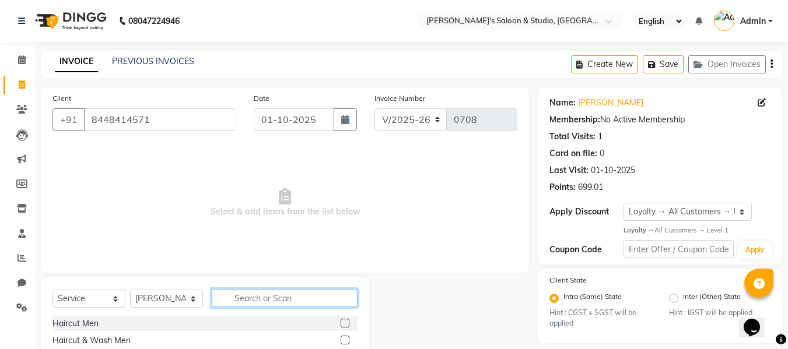
click at [268, 295] on input "text" at bounding box center [285, 298] width 146 height 18
type input "herb"
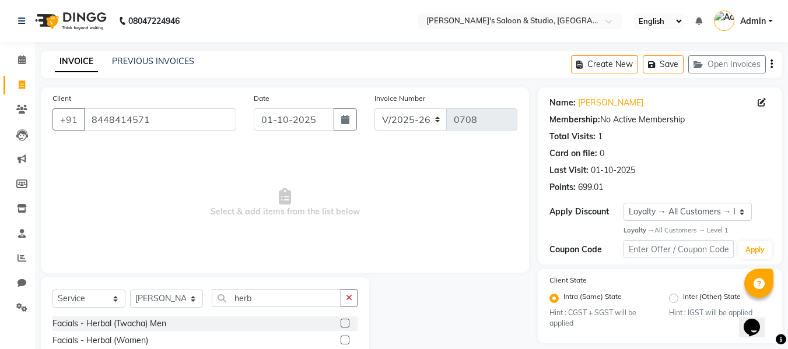
click at [341, 339] on label at bounding box center [345, 340] width 9 height 9
click at [341, 339] on input "checkbox" at bounding box center [345, 341] width 8 height 8
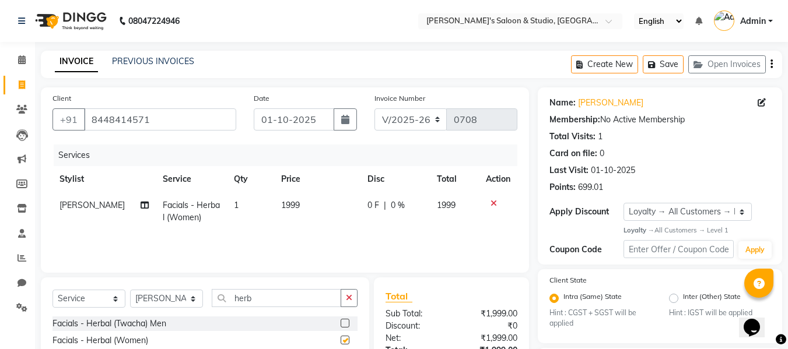
checkbox input "false"
click at [260, 294] on input "herb" at bounding box center [276, 298] width 129 height 18
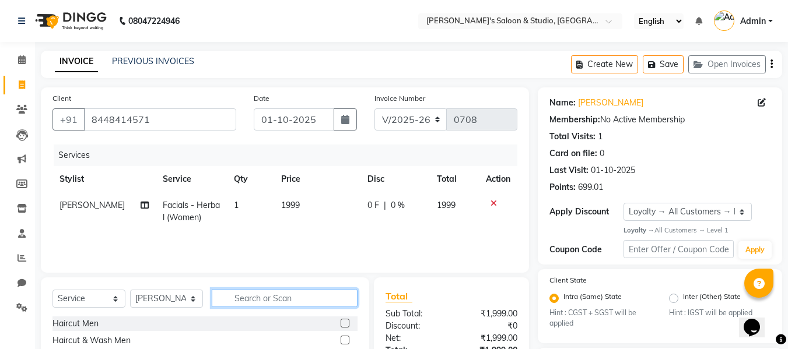
click at [263, 296] on input "text" at bounding box center [285, 298] width 146 height 18
click at [253, 300] on input "text" at bounding box center [285, 298] width 146 height 18
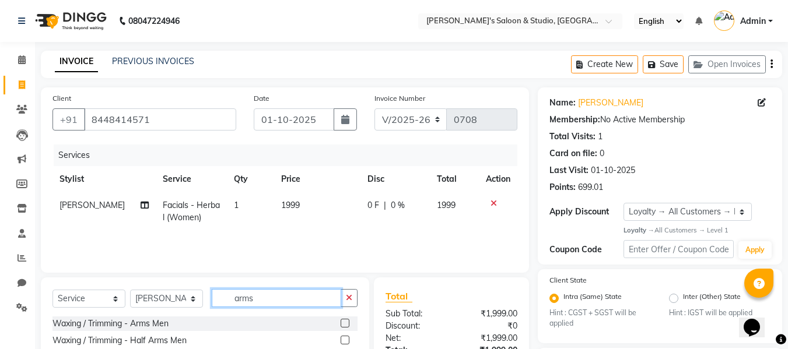
scroll to position [160, 0]
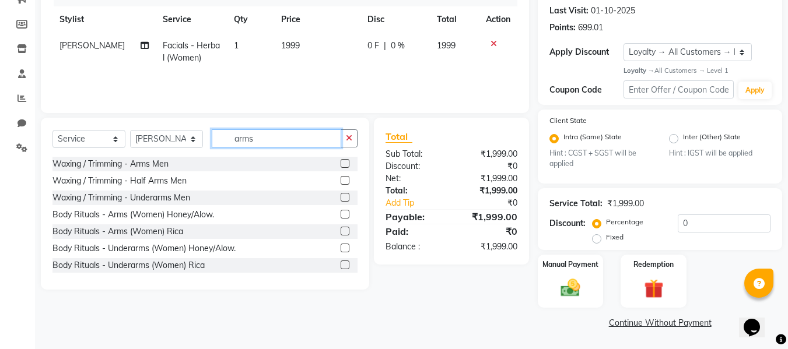
type input "arms"
click at [341, 215] on label at bounding box center [345, 214] width 9 height 9
click at [341, 215] on input "checkbox" at bounding box center [345, 215] width 8 height 8
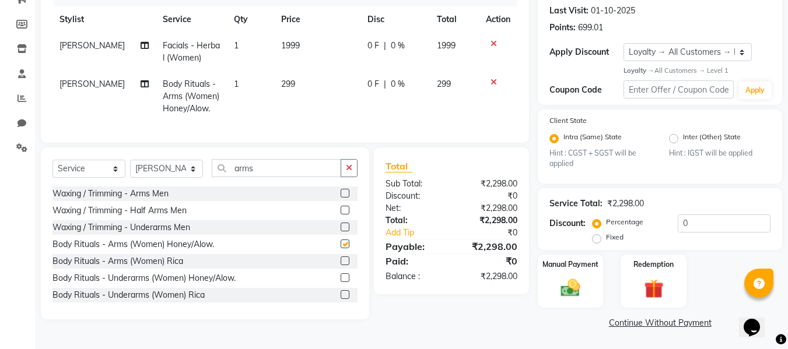
checkbox input "false"
click at [296, 166] on div "Select Service Product Membership Package Voucher Prepaid Gift Card Select Styl…" at bounding box center [205, 234] width 328 height 172
click at [289, 177] on input "arms" at bounding box center [276, 168] width 129 height 18
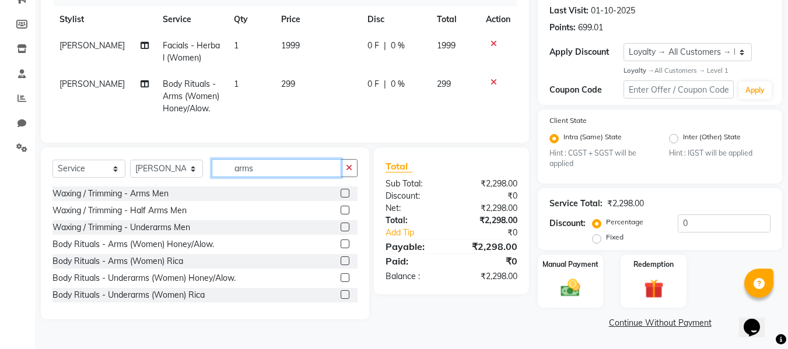
click at [289, 177] on input "arms" at bounding box center [276, 168] width 129 height 18
type input "legs"
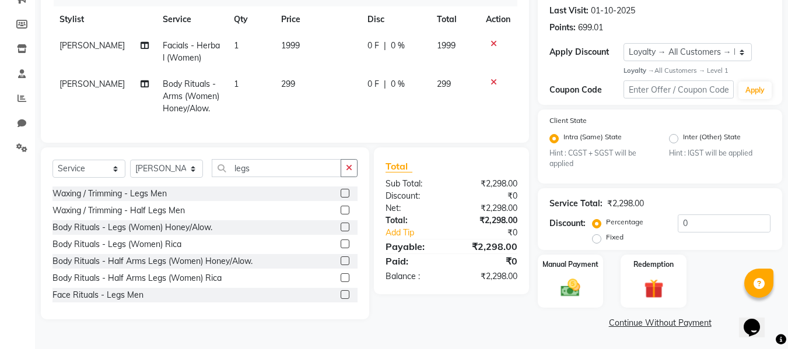
click at [341, 232] on label at bounding box center [345, 227] width 9 height 9
click at [341, 232] on input "checkbox" at bounding box center [345, 228] width 8 height 8
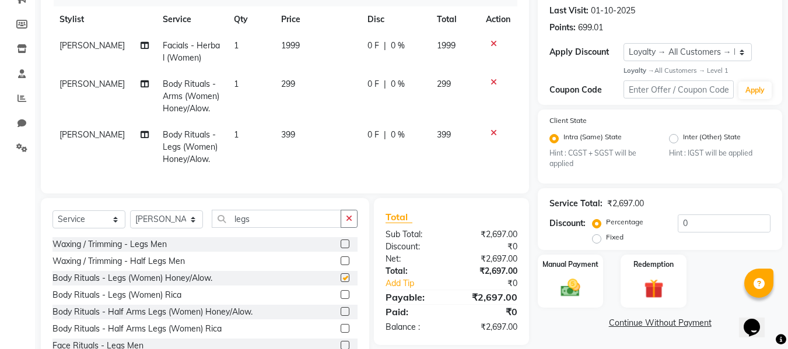
checkbox input "false"
click at [257, 228] on input "legs" at bounding box center [276, 219] width 129 height 18
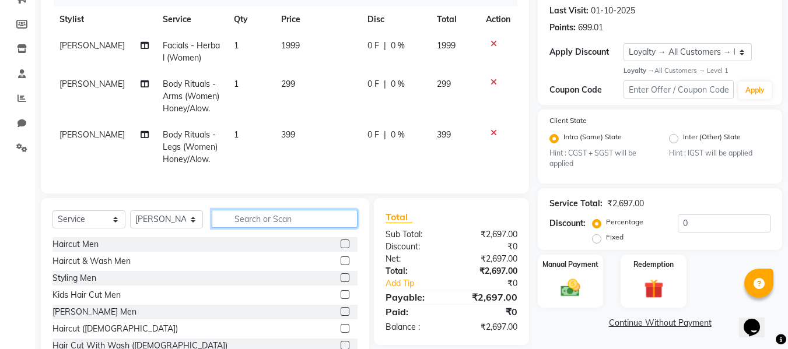
click at [260, 226] on input "text" at bounding box center [285, 219] width 146 height 18
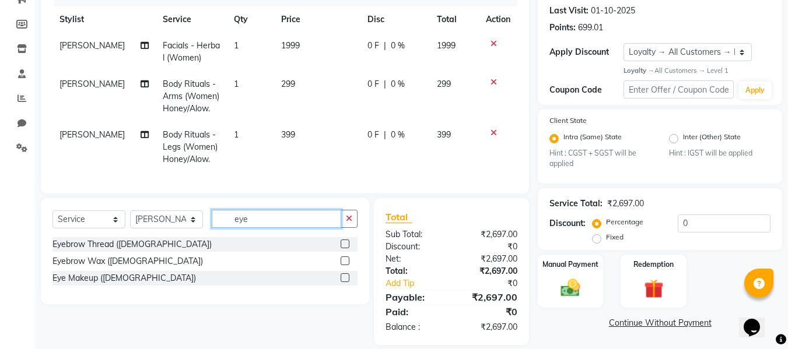
type input "eye"
click at [342, 248] on label at bounding box center [345, 244] width 9 height 9
click at [342, 248] on input "checkbox" at bounding box center [345, 245] width 8 height 8
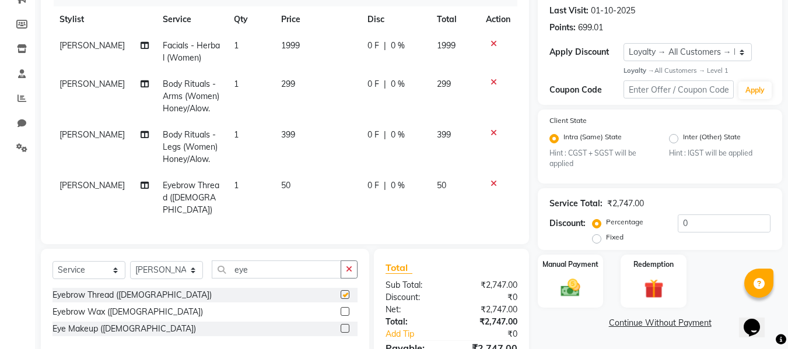
checkbox input "false"
click at [292, 275] on input "eye" at bounding box center [276, 270] width 129 height 18
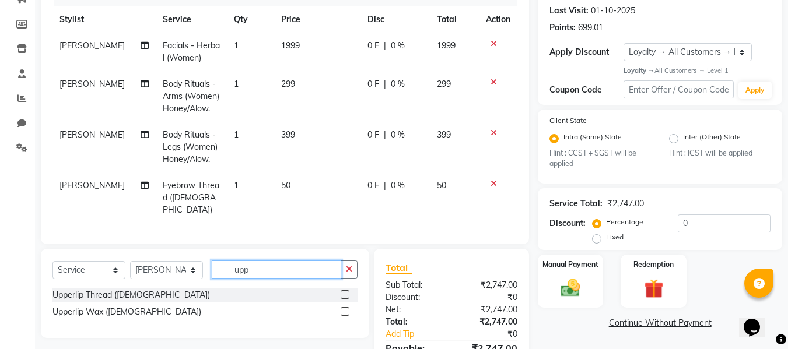
type input "upp"
click at [342, 292] on label at bounding box center [345, 294] width 9 height 9
click at [342, 292] on input "checkbox" at bounding box center [345, 296] width 8 height 8
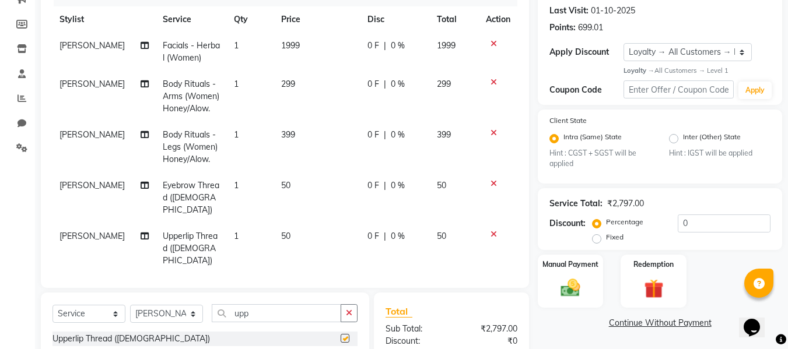
checkbox input "false"
click at [176, 310] on select "Select Stylist aftab firoz Kajal mansi Prince Renu Shelly" at bounding box center [166, 314] width 73 height 18
select select "92033"
click at [130, 305] on select "Select Stylist aftab firoz Kajal mansi Prince Renu Shelly" at bounding box center [166, 314] width 73 height 18
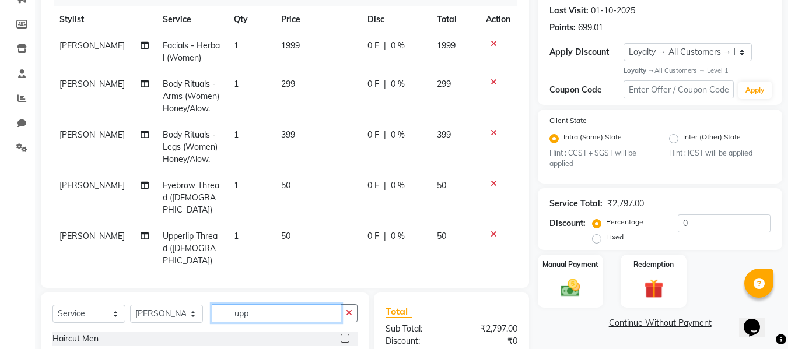
click at [274, 306] on input "upp" at bounding box center [276, 313] width 129 height 18
type input "s"
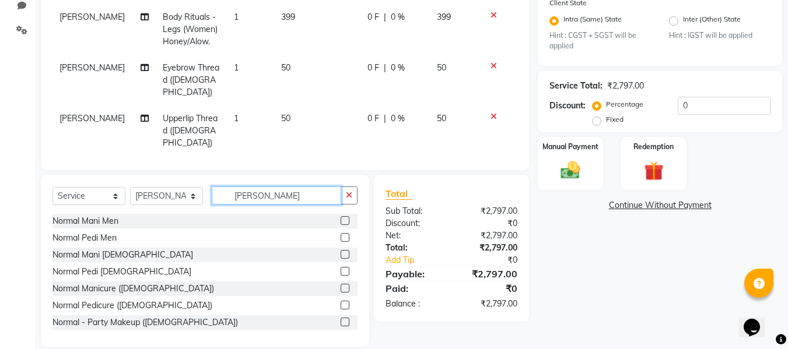
scroll to position [284, 0]
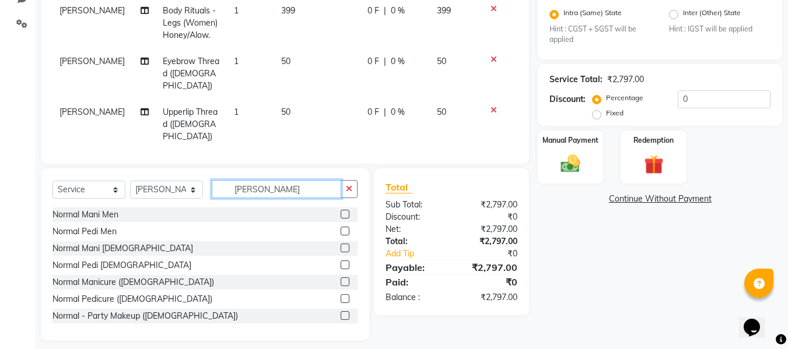
type input "norma"
click at [341, 244] on label at bounding box center [345, 248] width 9 height 9
click at [341, 245] on input "checkbox" at bounding box center [345, 249] width 8 height 8
checkbox input "false"
click at [341, 264] on label at bounding box center [345, 265] width 9 height 9
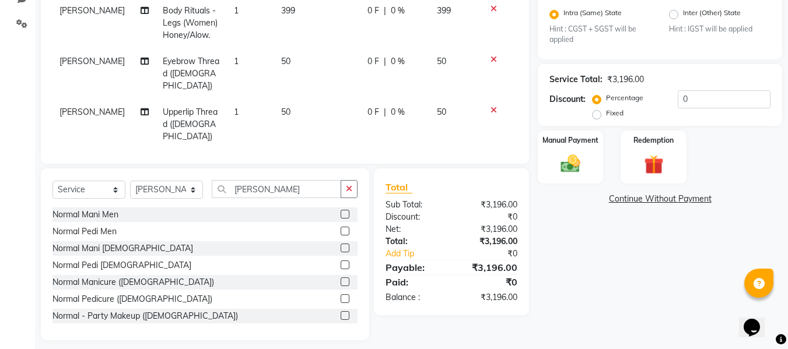
click at [341, 264] on input "checkbox" at bounding box center [345, 266] width 8 height 8
checkbox input "false"
click at [606, 115] on label "Fixed" at bounding box center [614, 113] width 17 height 10
click at [595, 115] on input "Fixed" at bounding box center [599, 113] width 8 height 8
radio input "true"
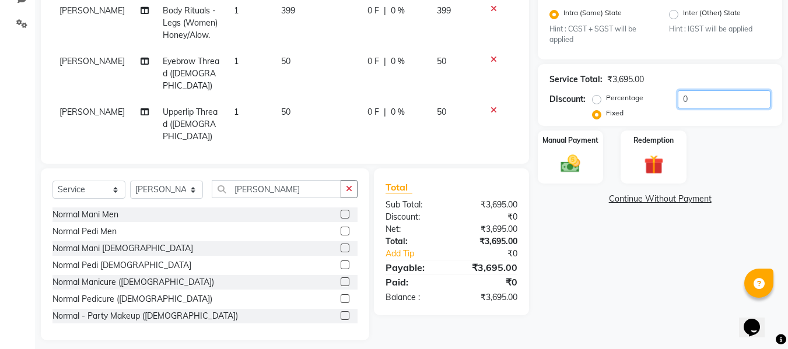
click at [698, 93] on input "0" at bounding box center [724, 99] width 93 height 18
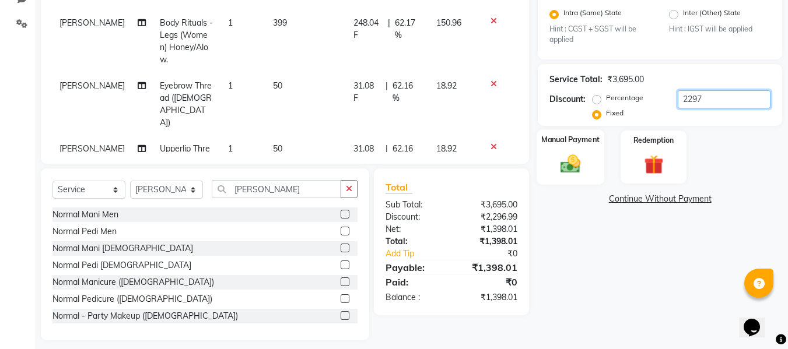
type input "2297"
click at [563, 157] on img at bounding box center [570, 164] width 33 height 23
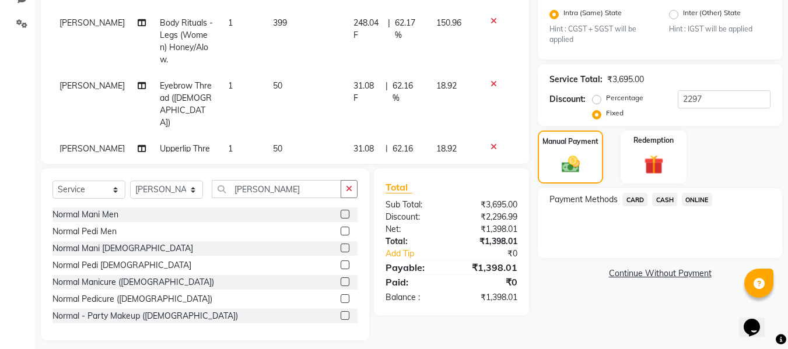
click at [703, 197] on span "ONLINE" at bounding box center [697, 199] width 30 height 13
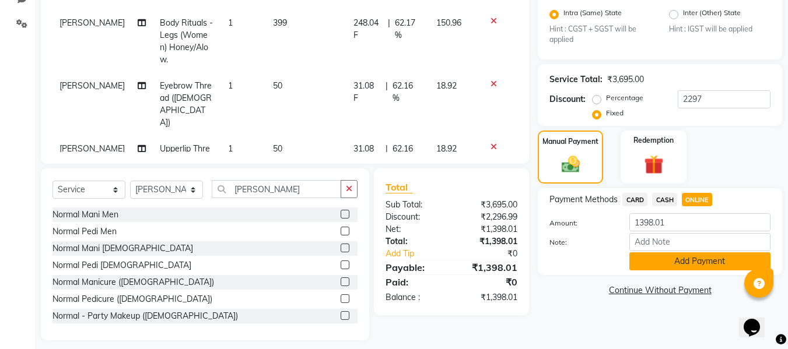
click at [682, 260] on button "Add Payment" at bounding box center [699, 262] width 141 height 18
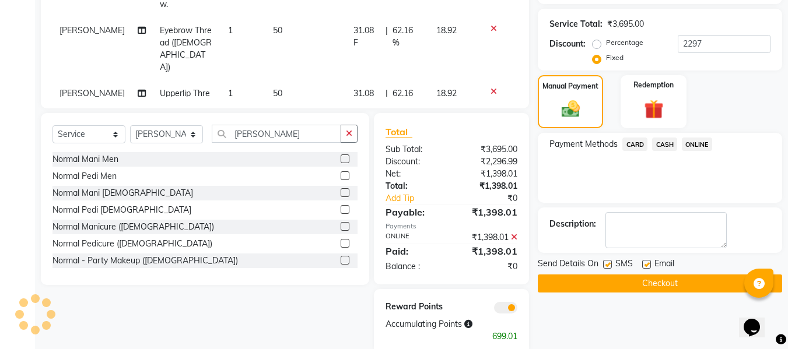
scroll to position [362, 0]
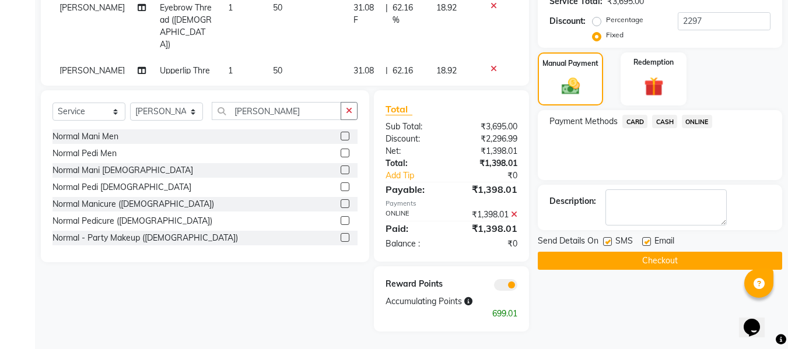
click at [683, 265] on button "Checkout" at bounding box center [660, 261] width 244 height 18
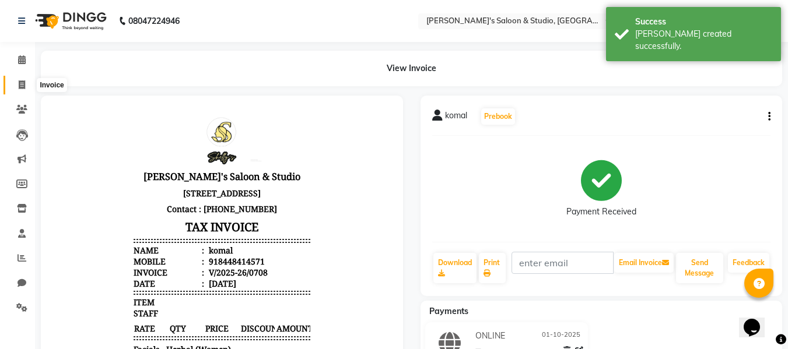
click at [21, 80] on icon at bounding box center [22, 84] width 6 height 9
select select "service"
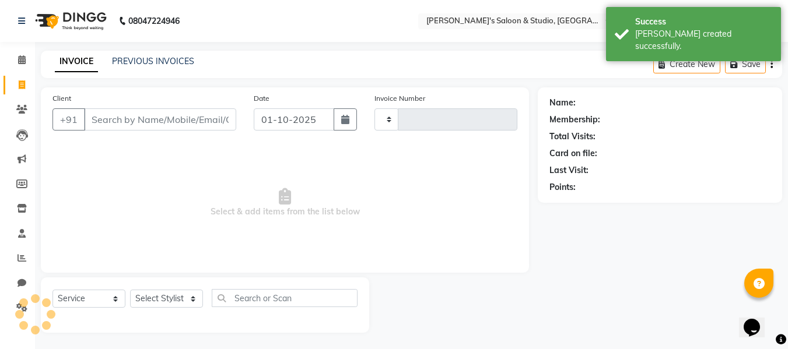
scroll to position [1, 0]
type input "0709"
select select "7536"
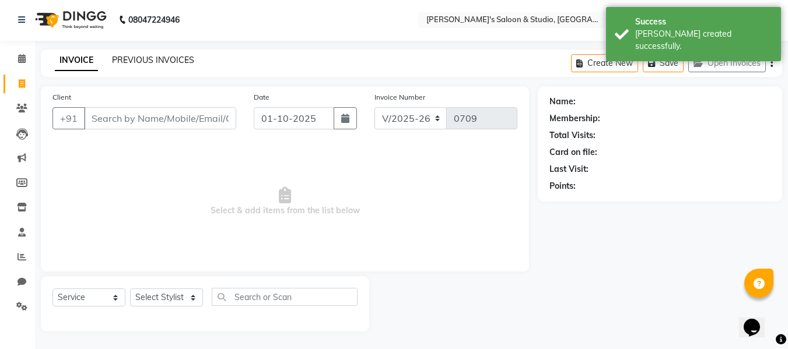
click at [147, 62] on link "PREVIOUS INVOICES" at bounding box center [153, 60] width 82 height 10
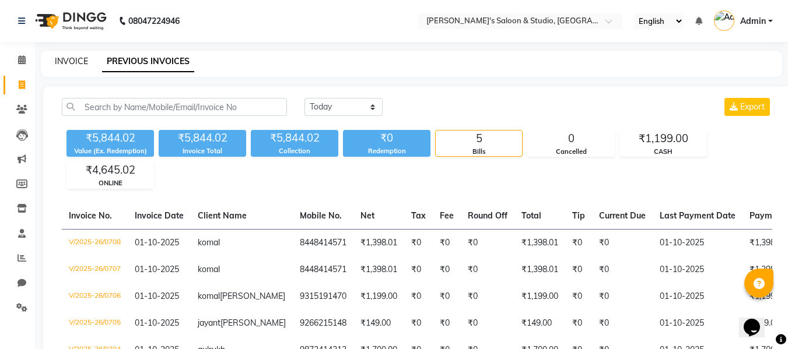
click at [69, 57] on link "INVOICE" at bounding box center [71, 61] width 33 height 10
select select "service"
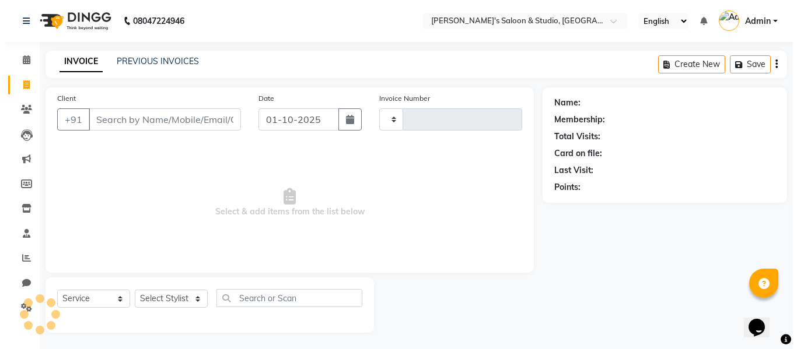
scroll to position [1, 0]
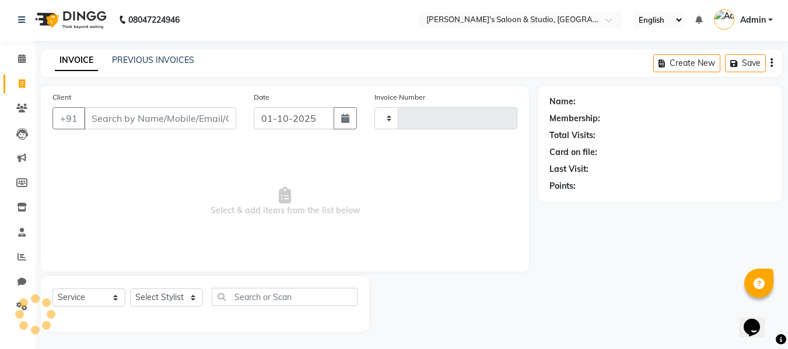
type input "0709"
select select "7536"
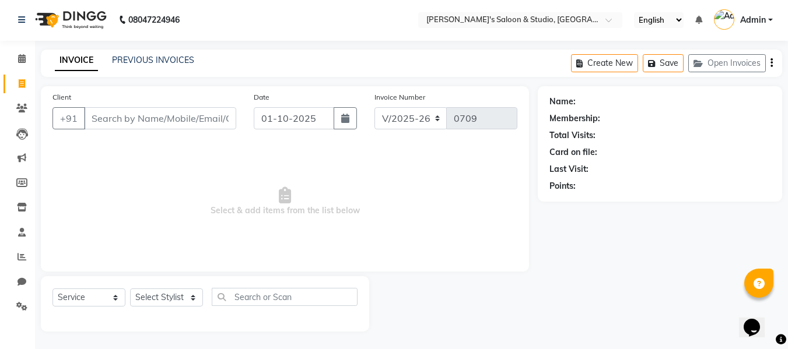
click at [113, 112] on input "Client" at bounding box center [160, 118] width 152 height 22
click at [160, 117] on input "Client" at bounding box center [160, 118] width 152 height 22
type input "8920973788"
click at [216, 116] on span "Add Client" at bounding box center [206, 119] width 46 height 12
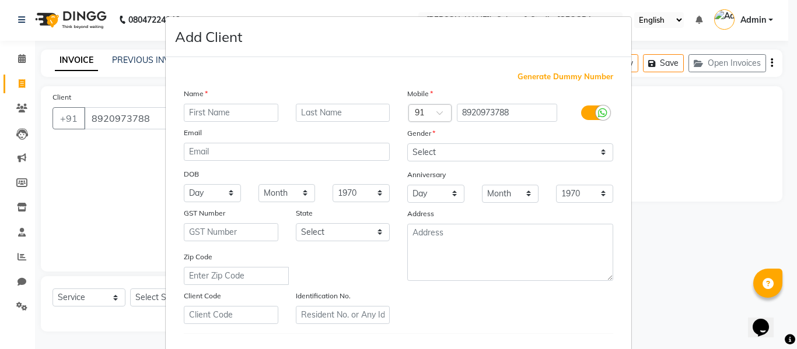
click at [221, 111] on input "text" at bounding box center [231, 113] width 94 height 18
type input "[PERSON_NAME]"
click at [313, 111] on input "text" at bounding box center [343, 113] width 94 height 18
type input "[PERSON_NAME]"
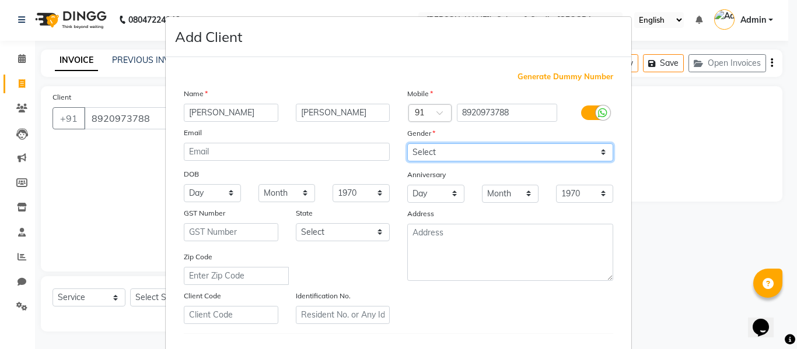
click at [463, 146] on select "Select Male Female Other Prefer Not To Say" at bounding box center [510, 152] width 206 height 18
select select "female"
click at [407, 143] on select "Select Male Female Other Prefer Not To Say" at bounding box center [510, 152] width 206 height 18
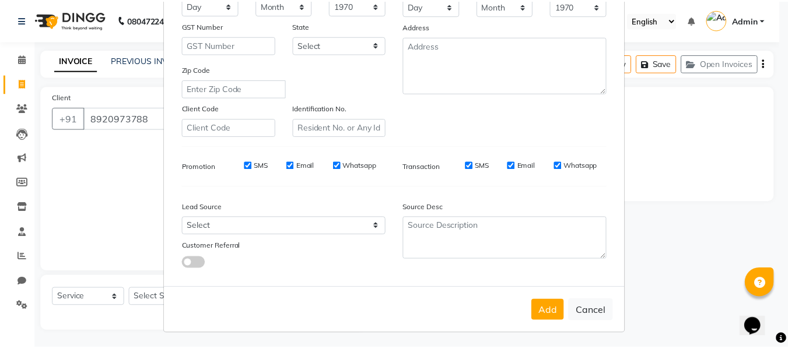
scroll to position [189, 0]
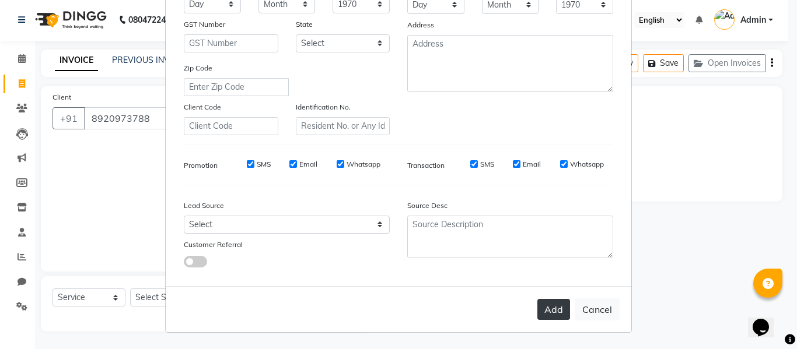
click at [542, 303] on button "Add" at bounding box center [553, 309] width 33 height 21
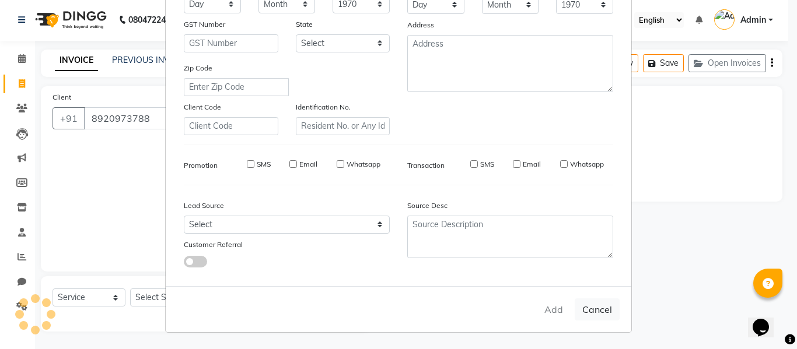
select select
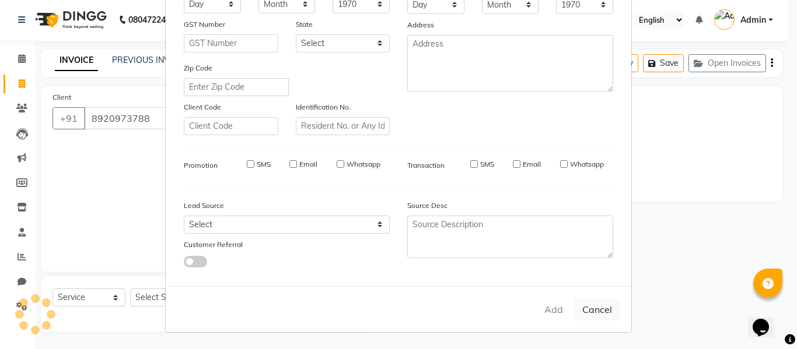
select select
checkbox input "false"
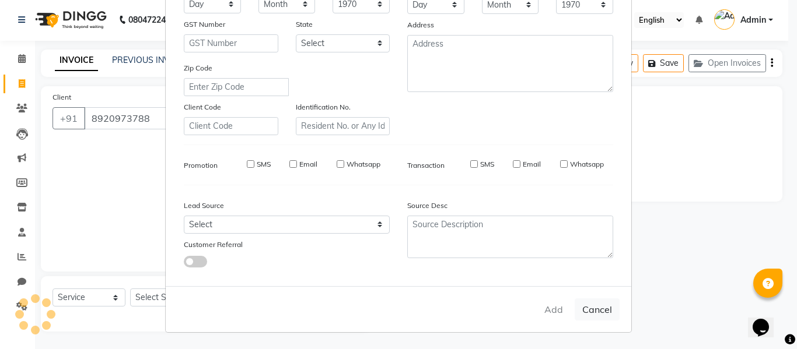
checkbox input "false"
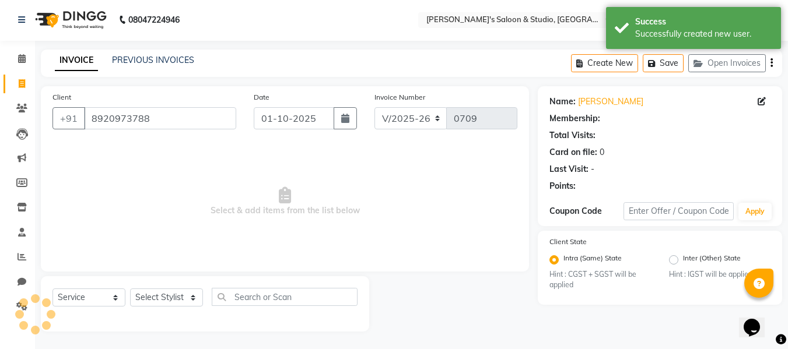
select select "1: Object"
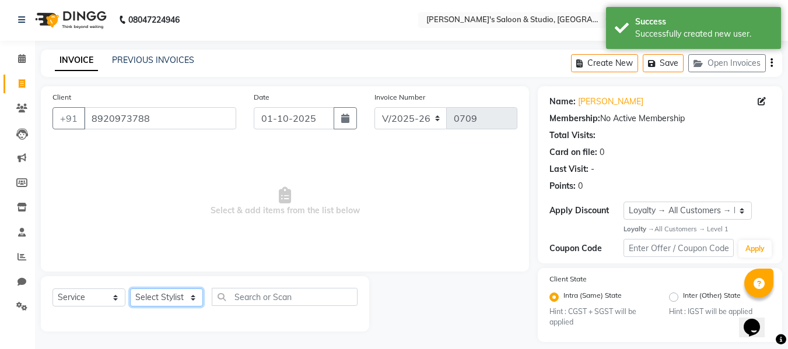
click at [164, 293] on select "Select Stylist aftab firoz Kajal mansi Prince Renu Shelly" at bounding box center [166, 298] width 73 height 18
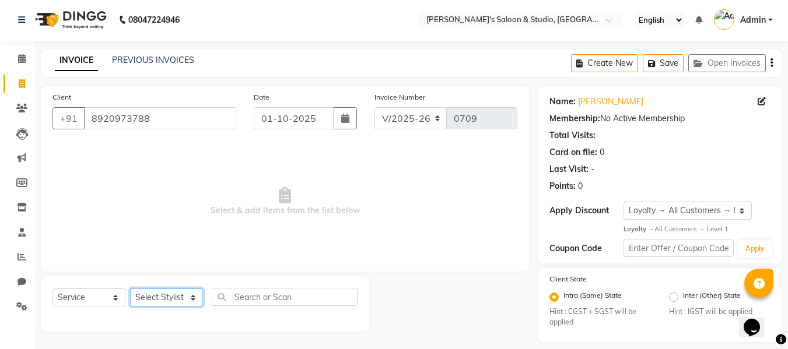
select select "67318"
click at [130, 289] on select "Select Stylist aftab firoz Kajal mansi Prince Renu Shelly" at bounding box center [166, 298] width 73 height 18
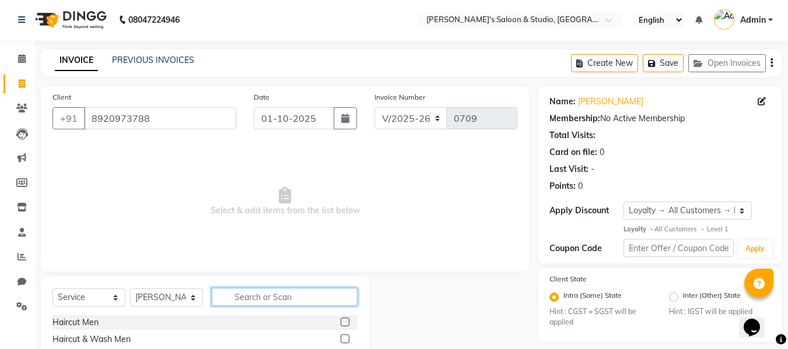
click at [293, 297] on input "text" at bounding box center [285, 297] width 146 height 18
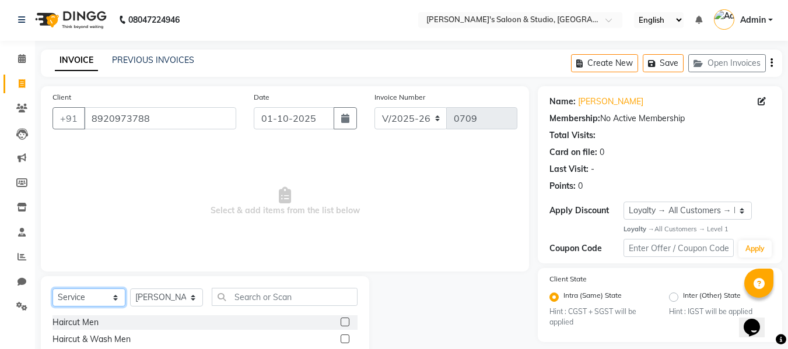
click at [88, 302] on select "Select Service Product Membership Package Voucher Prepaid Gift Card" at bounding box center [88, 298] width 73 height 18
select select "V"
click at [52, 289] on select "Select Service Product Membership Package Voucher Prepaid Gift Card" at bounding box center [88, 298] width 73 height 18
click at [348, 322] on label at bounding box center [345, 322] width 9 height 9
click at [348, 322] on input "checkbox" at bounding box center [345, 323] width 8 height 8
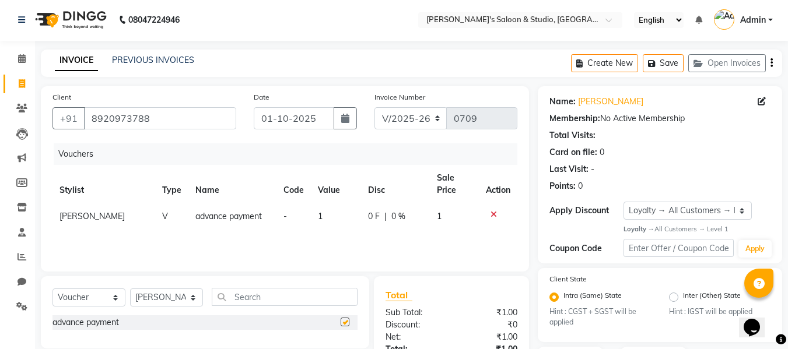
checkbox input "false"
click at [324, 210] on td "1" at bounding box center [336, 217] width 50 height 26
select select "67318"
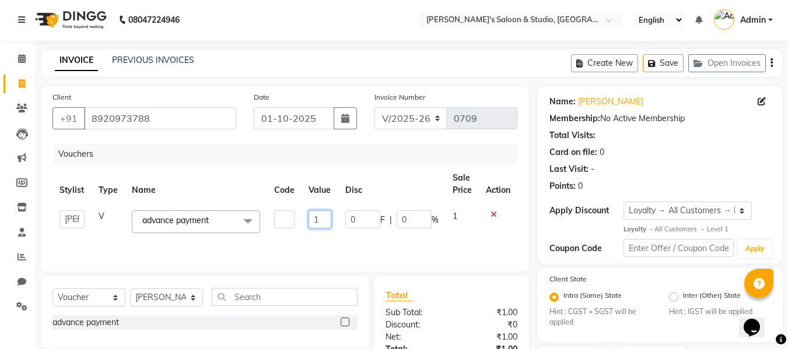
click at [322, 217] on input "1" at bounding box center [320, 220] width 22 height 18
type input "500"
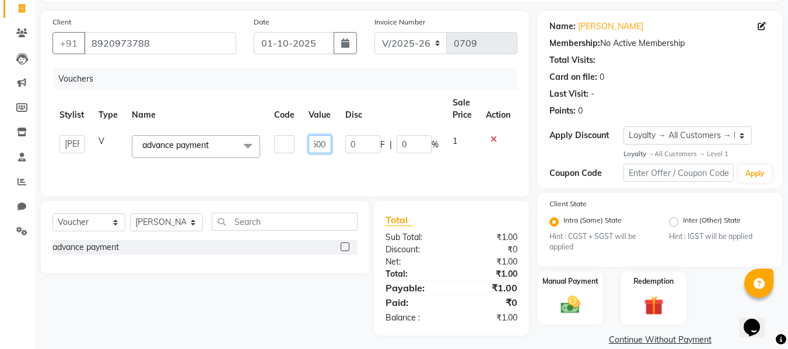
scroll to position [93, 0]
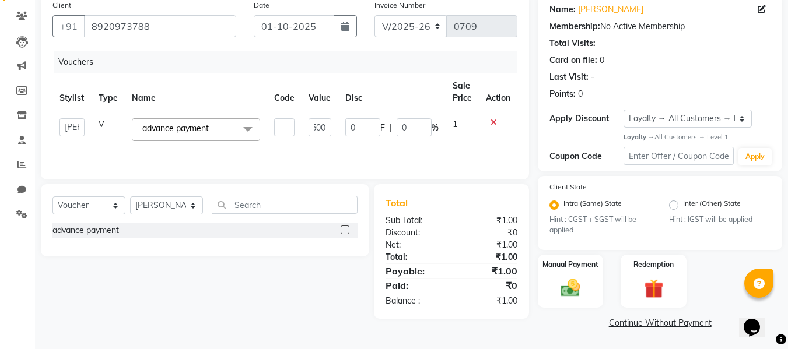
click at [446, 335] on main "INVOICE PREVIOUS INVOICES Create New Save Open Invoices Client +91 8920973788 D…" at bounding box center [411, 153] width 753 height 392
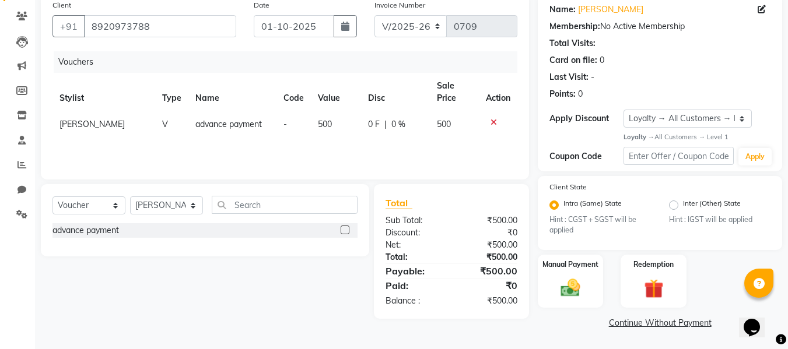
click at [643, 234] on small "Hint : CGST + SGST will be applied" at bounding box center [599, 226] width 101 height 22
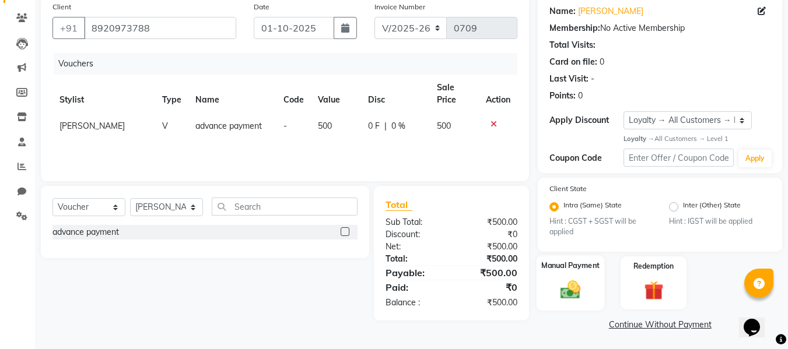
click at [570, 285] on img at bounding box center [570, 289] width 33 height 23
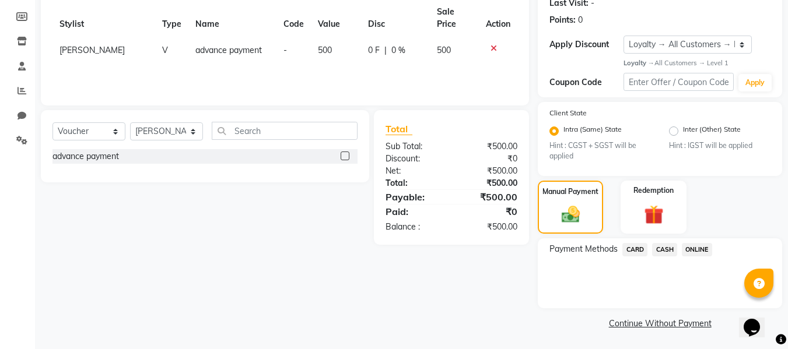
scroll to position [168, 0]
click at [668, 250] on span "CASH" at bounding box center [664, 249] width 25 height 13
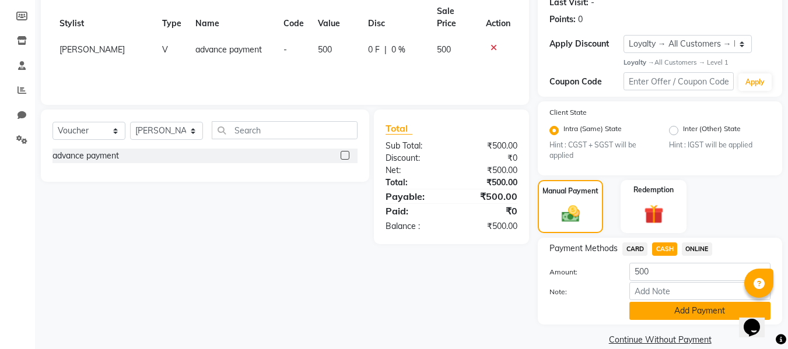
click at [665, 308] on button "Add Payment" at bounding box center [699, 311] width 141 height 18
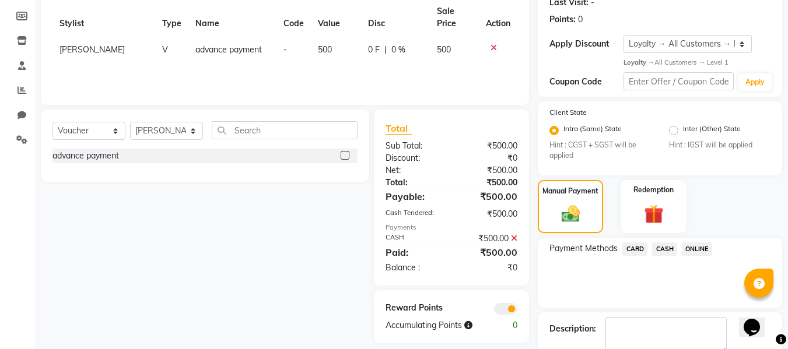
click at [664, 250] on span "CASH" at bounding box center [664, 249] width 25 height 13
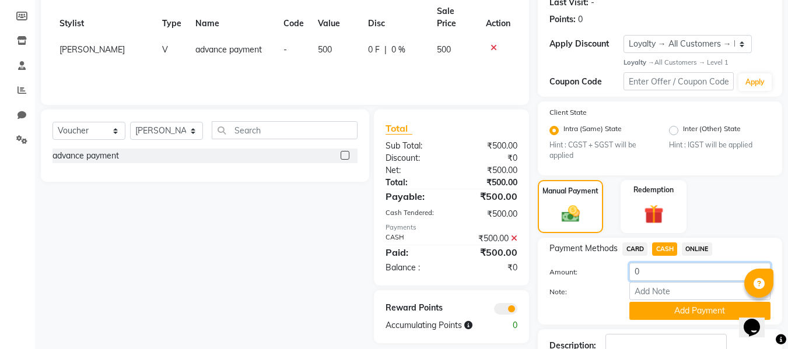
click at [678, 276] on input "0" at bounding box center [699, 272] width 141 height 18
type input "500"
click at [679, 312] on button "Add Payment" at bounding box center [699, 311] width 141 height 18
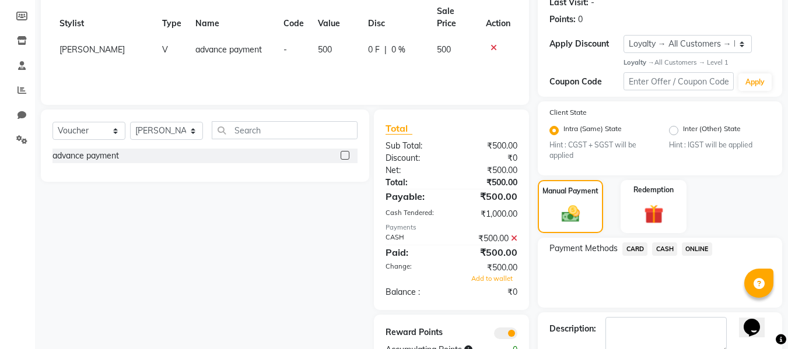
click at [511, 236] on icon at bounding box center [514, 238] width 6 height 8
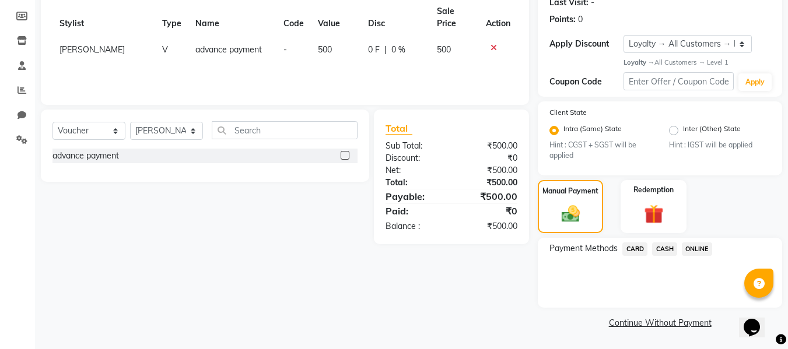
click at [666, 253] on span "CASH" at bounding box center [664, 249] width 25 height 13
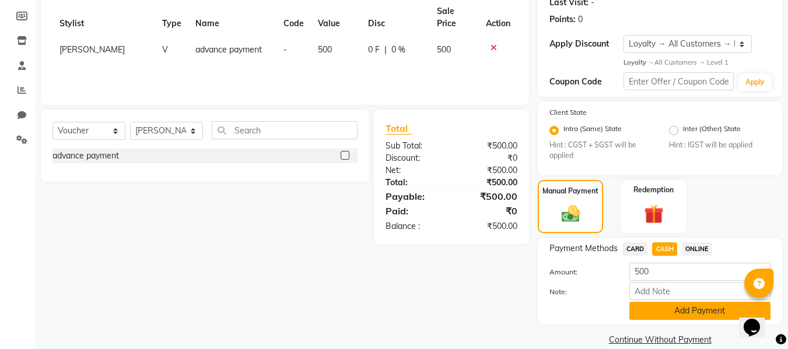
click at [677, 316] on button "Add Payment" at bounding box center [699, 311] width 141 height 18
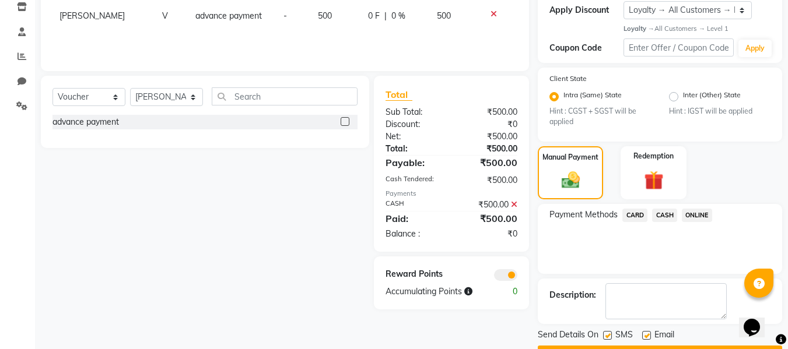
scroll to position [234, 0]
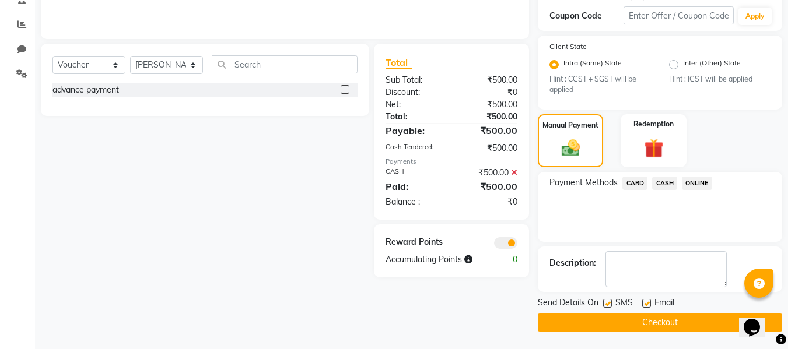
click at [700, 322] on button "Checkout" at bounding box center [660, 323] width 244 height 18
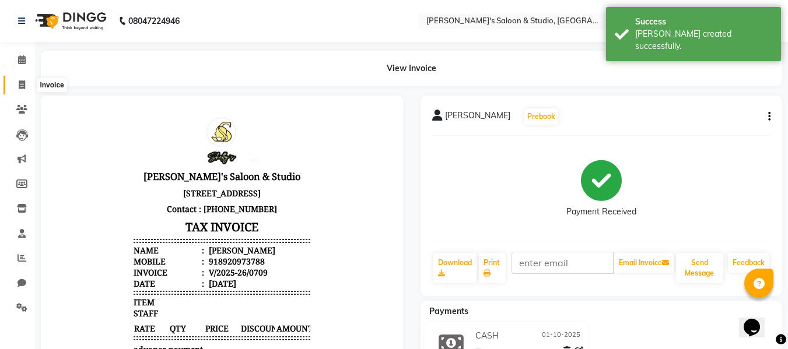
click at [20, 83] on icon at bounding box center [22, 84] width 6 height 9
select select "service"
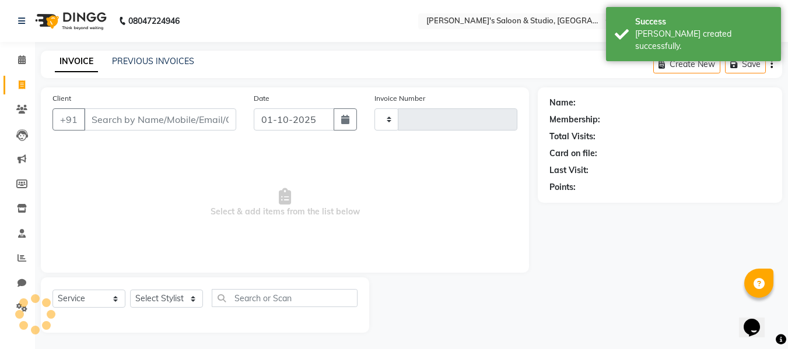
scroll to position [1, 0]
type input "0710"
select select "7536"
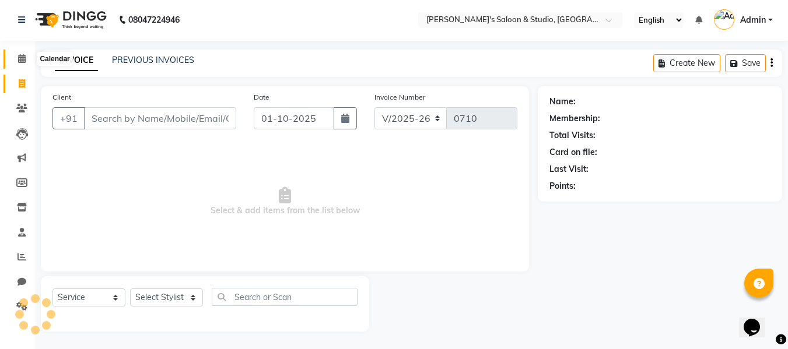
click at [22, 61] on icon at bounding box center [22, 58] width 8 height 9
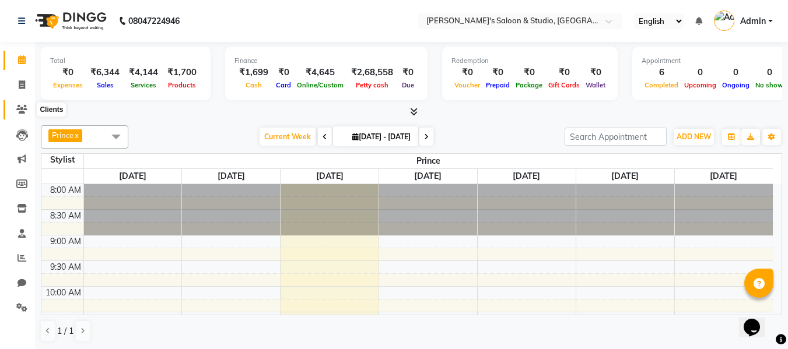
drag, startPoint x: 23, startPoint y: 110, endPoint x: 33, endPoint y: 106, distance: 10.5
click at [23, 110] on icon at bounding box center [21, 109] width 11 height 9
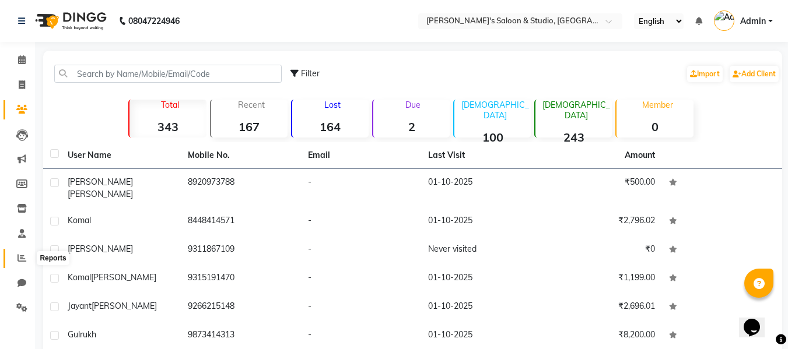
click at [17, 255] on icon at bounding box center [21, 258] width 9 height 9
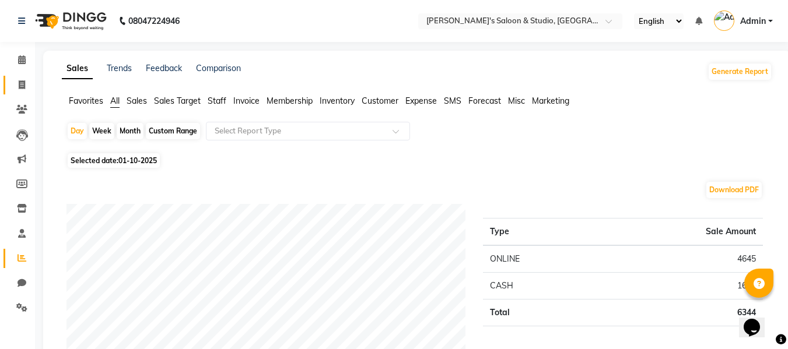
click at [16, 93] on link "Invoice" at bounding box center [17, 85] width 28 height 19
select select "service"
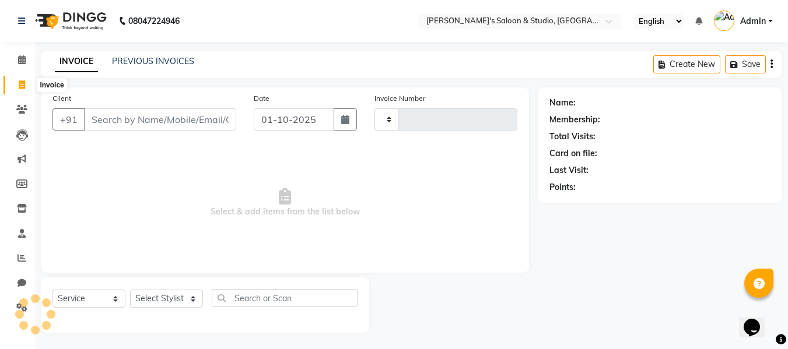
scroll to position [1, 0]
type input "0710"
select select "7536"
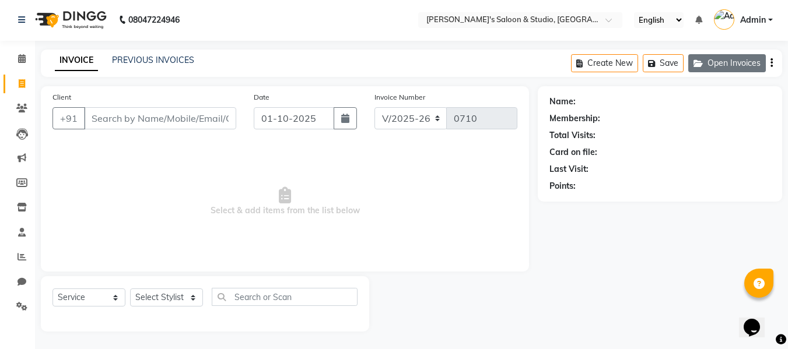
click at [726, 64] on button "Open Invoices" at bounding box center [727, 63] width 78 height 18
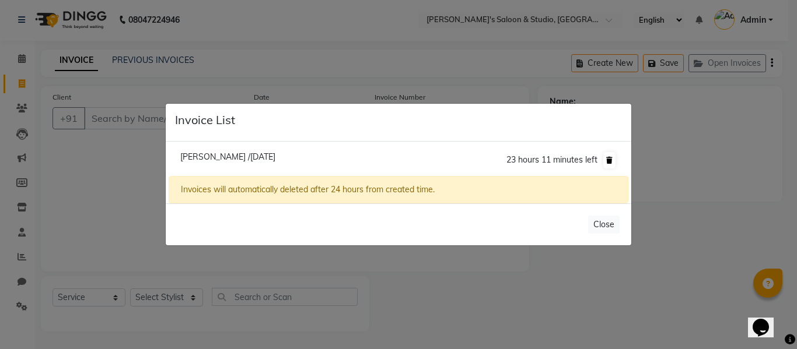
click at [609, 163] on icon at bounding box center [609, 160] width 6 height 7
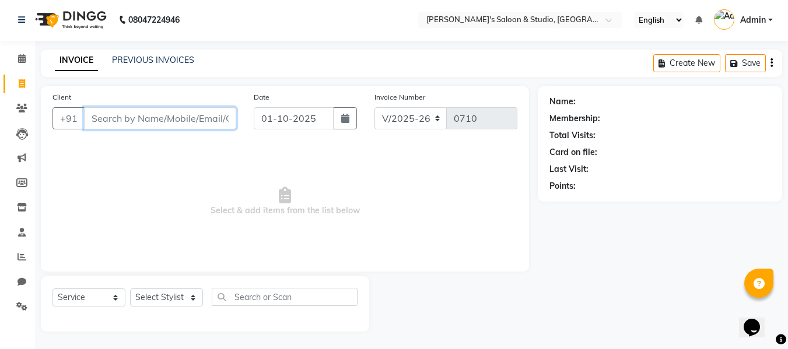
click at [202, 112] on input "Client" at bounding box center [160, 118] width 152 height 22
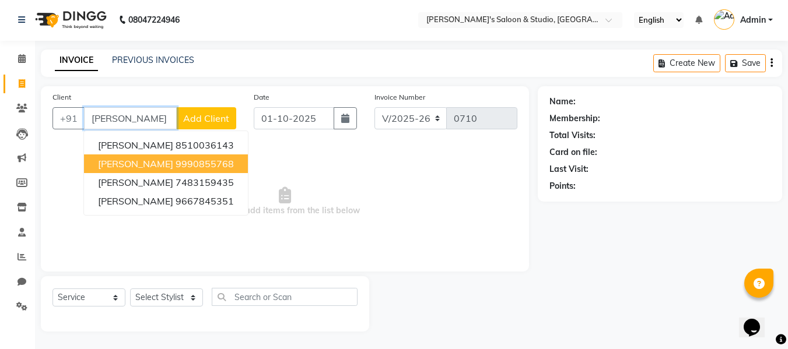
click at [207, 157] on button "Rishab Gaur 9990855768" at bounding box center [166, 164] width 164 height 19
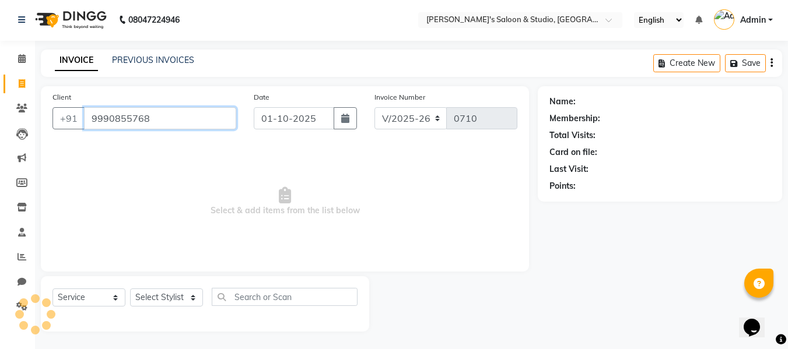
type input "9990855768"
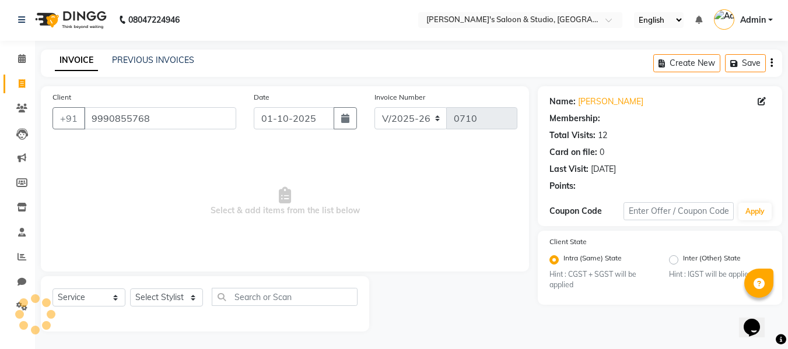
select select "1: Object"
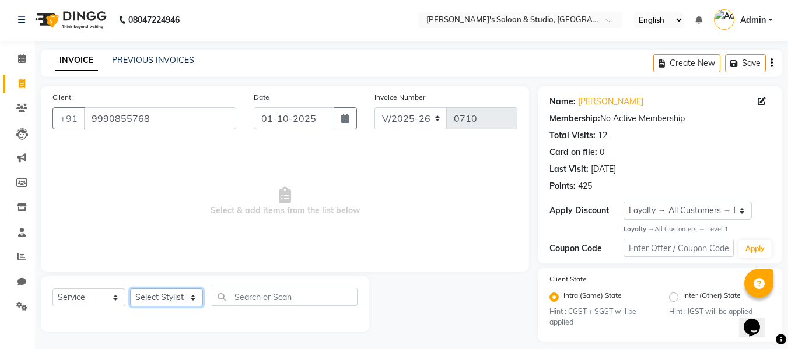
click at [176, 297] on select "Select Stylist aftab firoz Kajal mansi Prince Renu Shelly" at bounding box center [166, 298] width 73 height 18
select select "67905"
click at [130, 289] on select "Select Stylist aftab firoz Kajal mansi Prince Renu Shelly" at bounding box center [166, 298] width 73 height 18
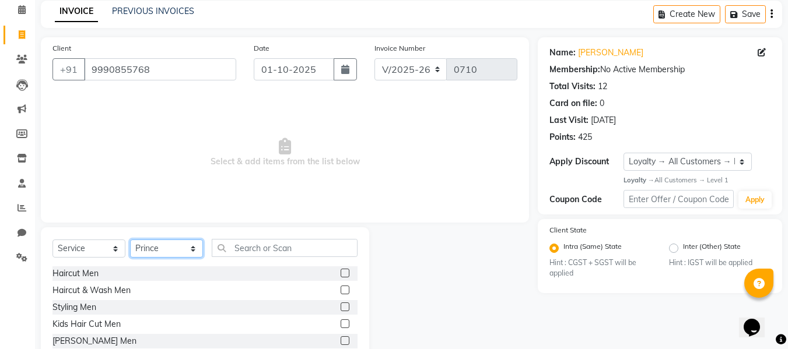
scroll to position [118, 0]
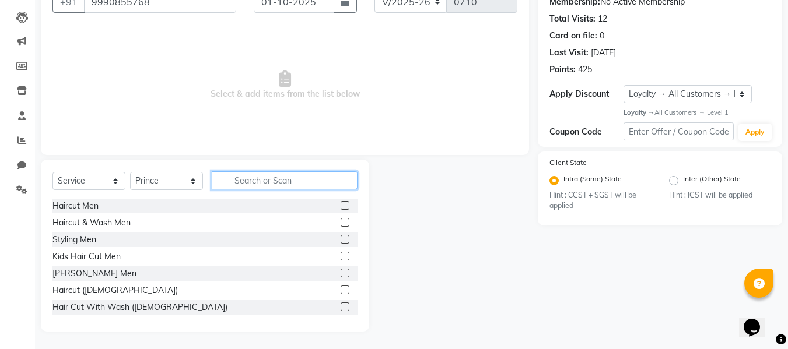
click at [247, 179] on input "text" at bounding box center [285, 180] width 146 height 18
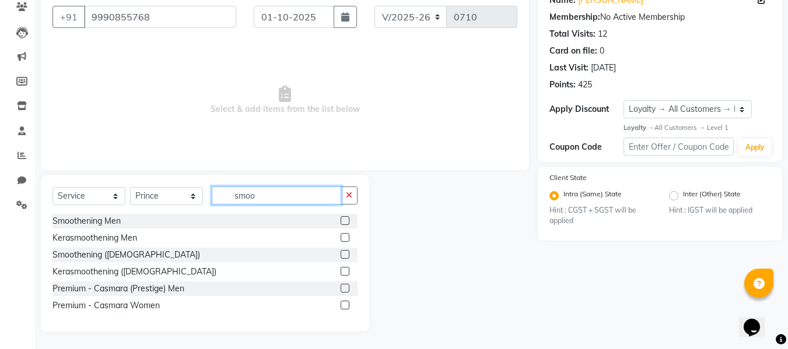
scroll to position [69, 0]
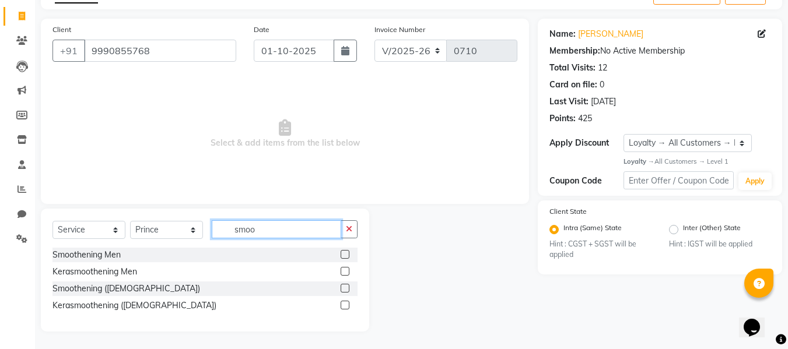
type input "smoo"
click at [342, 253] on label at bounding box center [345, 254] width 9 height 9
click at [342, 253] on input "checkbox" at bounding box center [345, 255] width 8 height 8
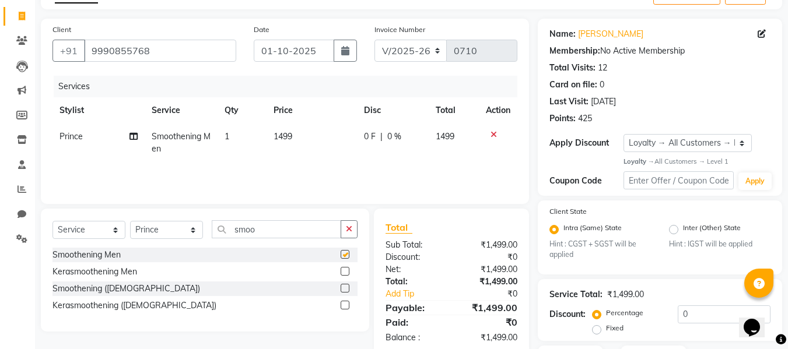
checkbox input "false"
click at [343, 288] on label at bounding box center [345, 288] width 9 height 9
click at [343, 288] on input "checkbox" at bounding box center [345, 289] width 8 height 8
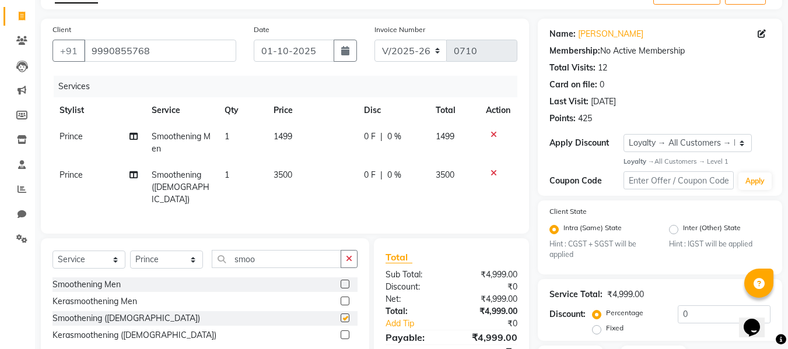
checkbox input "false"
click at [493, 135] on icon at bounding box center [493, 135] width 6 height 8
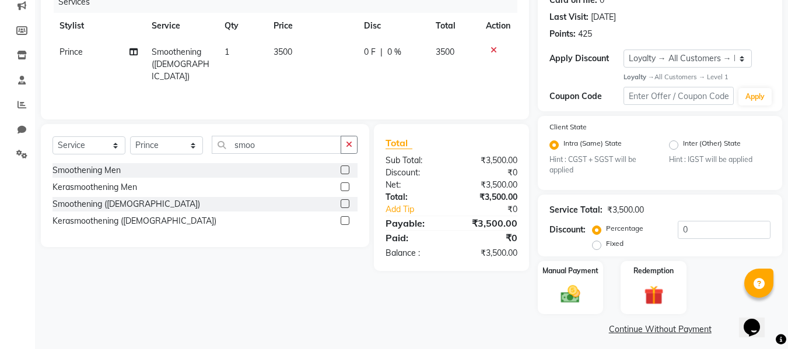
scroll to position [160, 0]
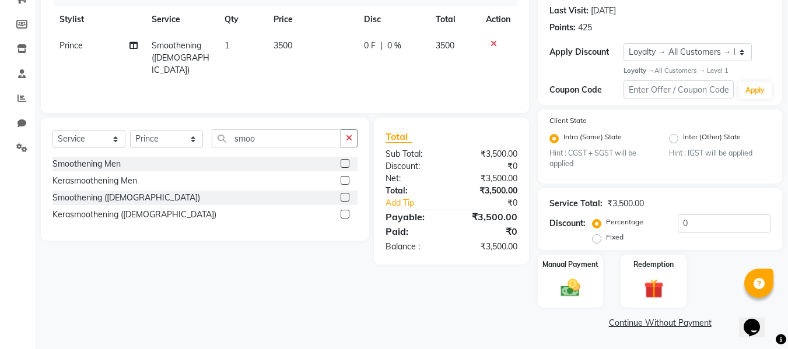
click at [606, 237] on label "Fixed" at bounding box center [614, 237] width 17 height 10
click at [597, 237] on input "Fixed" at bounding box center [599, 237] width 8 height 8
radio input "true"
click at [720, 223] on input "0" at bounding box center [724, 224] width 93 height 18
type input "8"
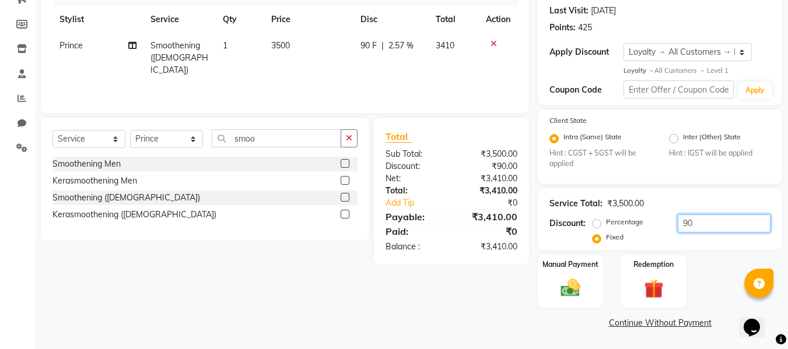
type input "9"
type input "800"
click at [583, 294] on img at bounding box center [570, 288] width 33 height 23
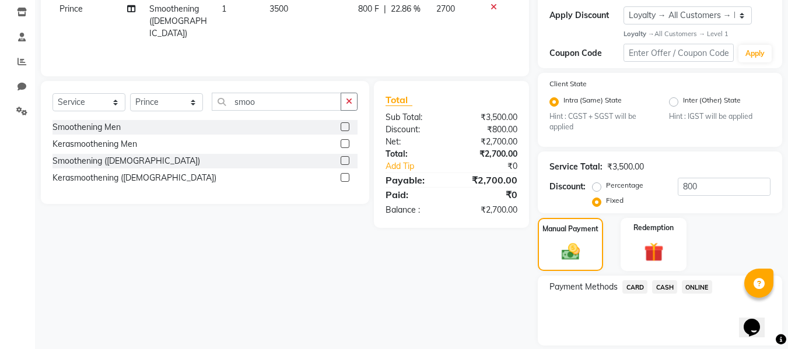
scroll to position [234, 0]
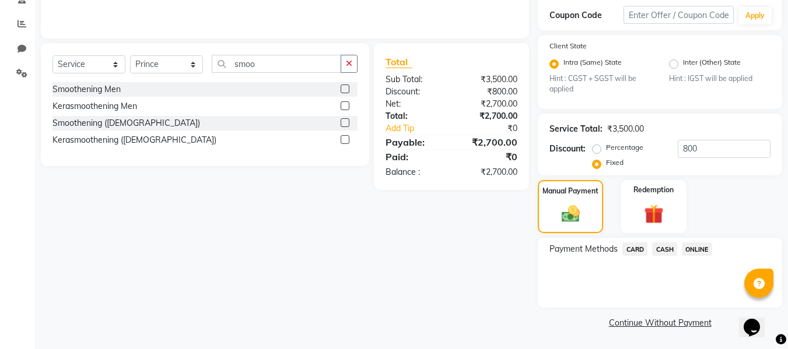
click at [699, 251] on span "ONLINE" at bounding box center [697, 249] width 30 height 13
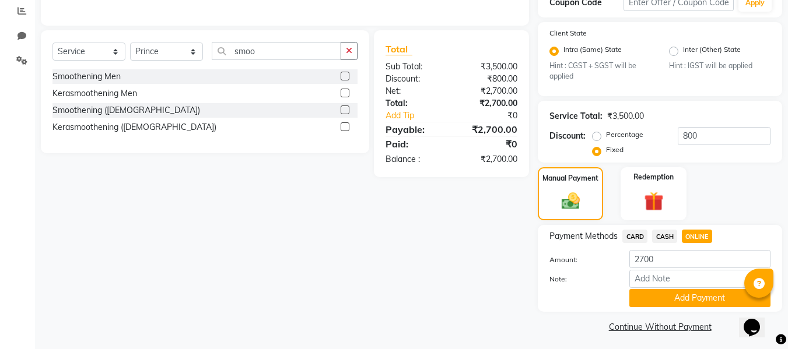
scroll to position [251, 0]
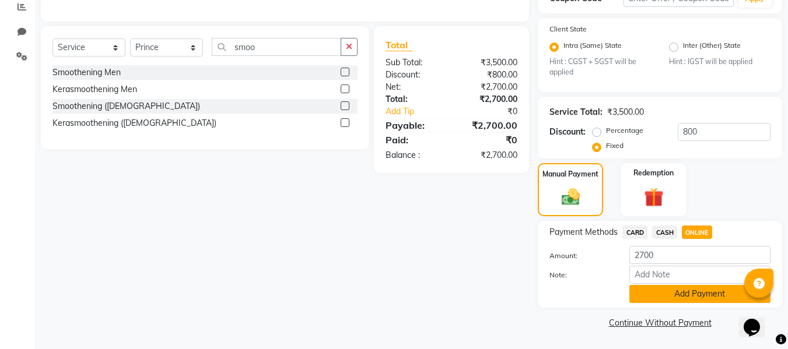
click at [690, 295] on button "Add Payment" at bounding box center [699, 294] width 141 height 18
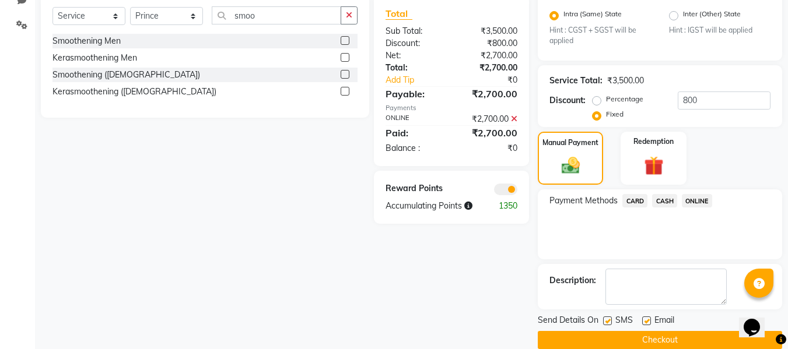
scroll to position [300, 0]
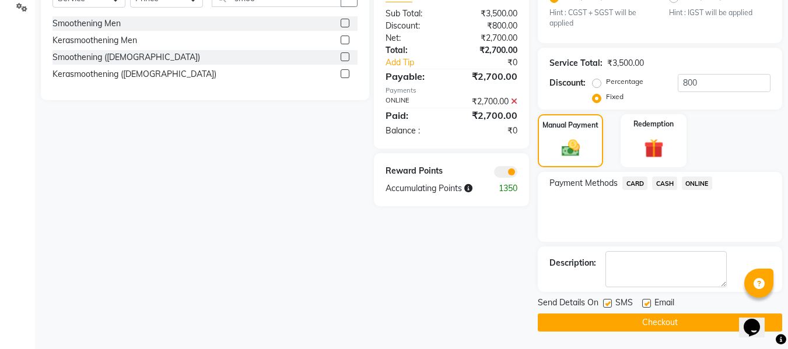
click at [685, 319] on button "Checkout" at bounding box center [660, 323] width 244 height 18
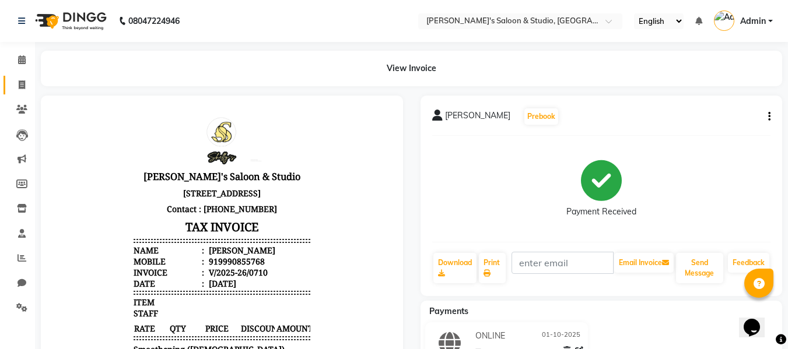
click at [20, 90] on span at bounding box center [22, 85] width 20 height 13
select select "service"
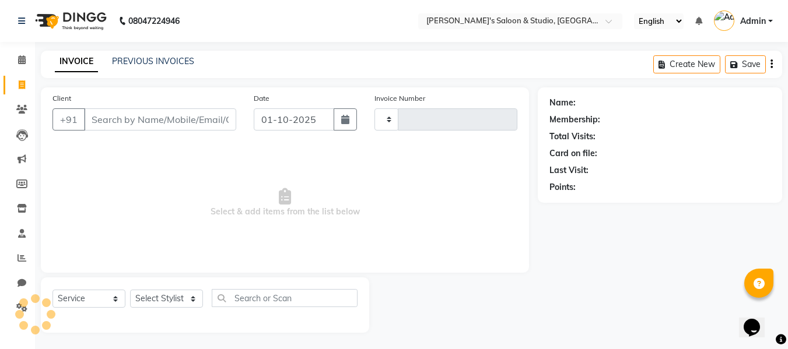
scroll to position [1, 0]
type input "0711"
select select "7536"
click at [115, 125] on input "Client" at bounding box center [160, 118] width 152 height 22
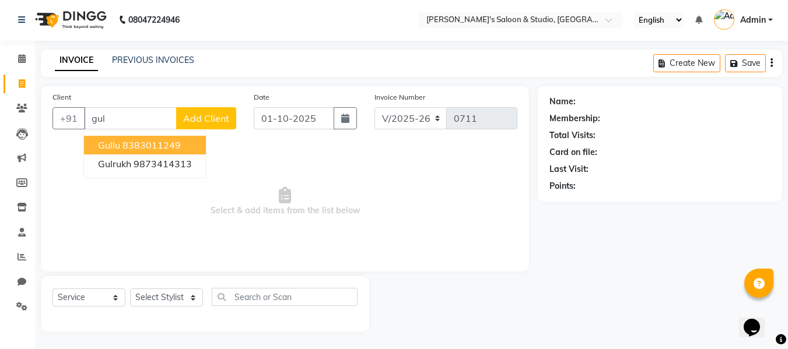
type input "gul"
click at [128, 118] on input "gul" at bounding box center [130, 118] width 93 height 22
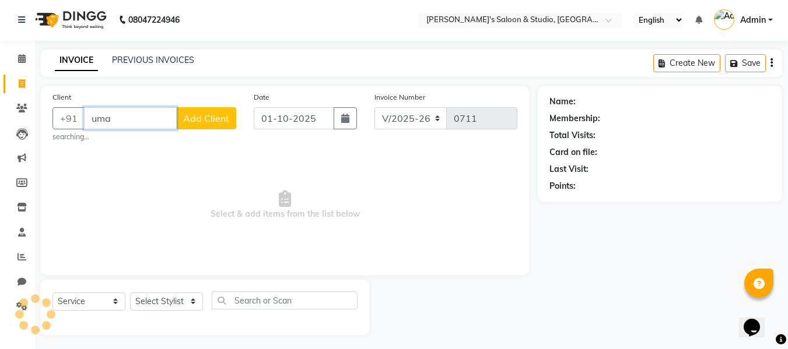
type input "uma"
click at [615, 254] on div "Name: Membership: Total Visits: Card on file: Last Visit: Points:" at bounding box center [664, 210] width 253 height 249
click at [153, 114] on input "uma" at bounding box center [130, 118] width 93 height 22
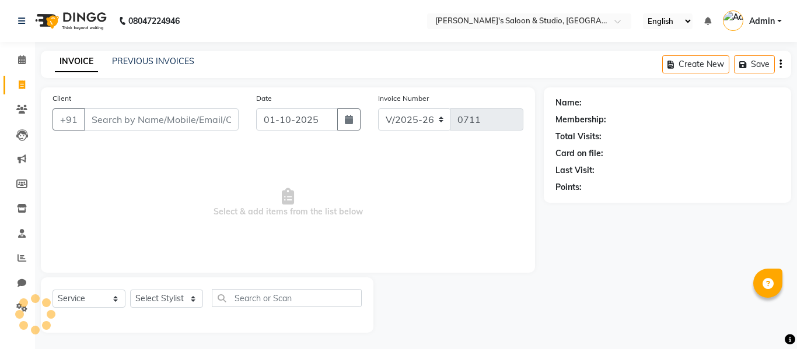
select select "7536"
select select "service"
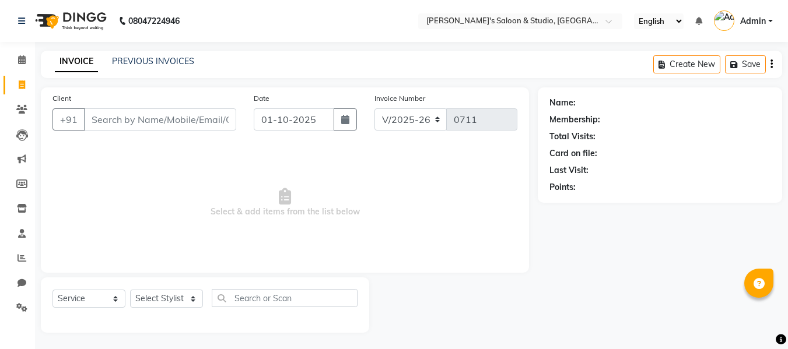
click at [162, 119] on input "Client" at bounding box center [160, 119] width 152 height 22
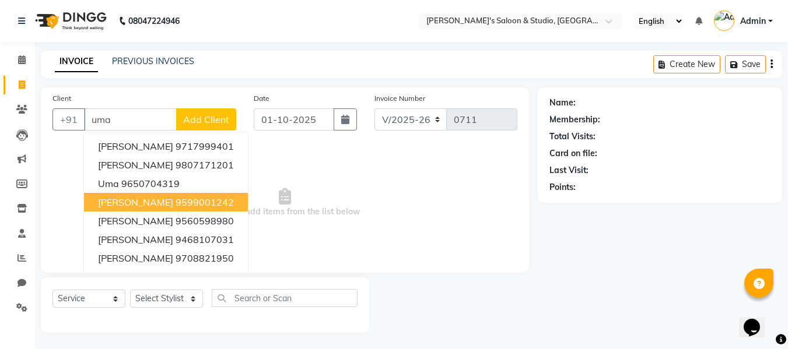
click at [155, 208] on button "uma raghav 9599001242" at bounding box center [166, 202] width 164 height 19
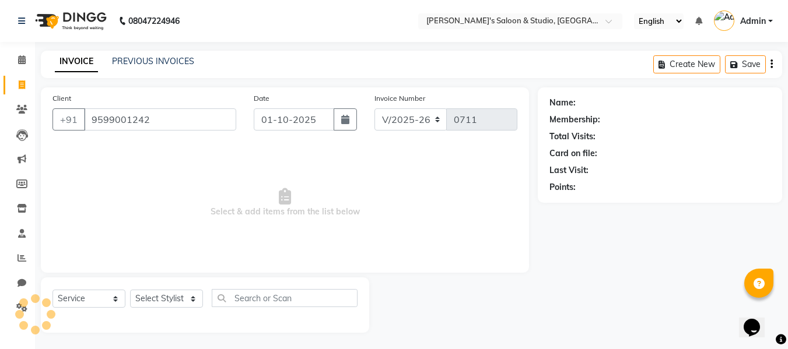
type input "9599001242"
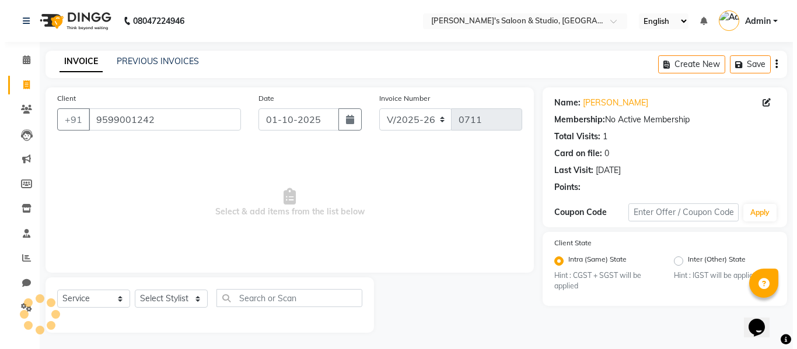
scroll to position [1, 0]
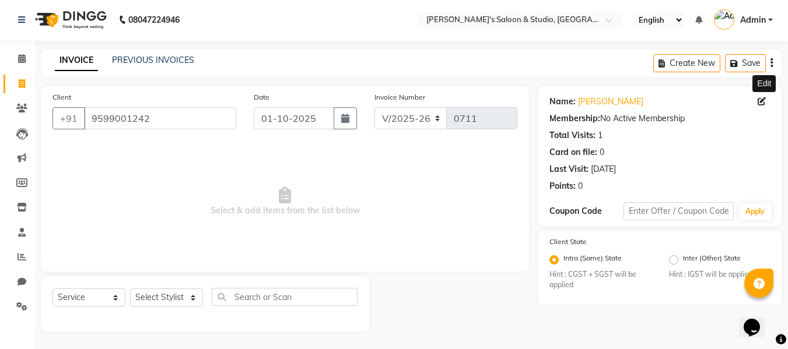
click at [769, 98] on span at bounding box center [764, 102] width 13 height 12
click at [764, 107] on span at bounding box center [764, 102] width 13 height 12
click at [762, 104] on icon at bounding box center [762, 101] width 8 height 8
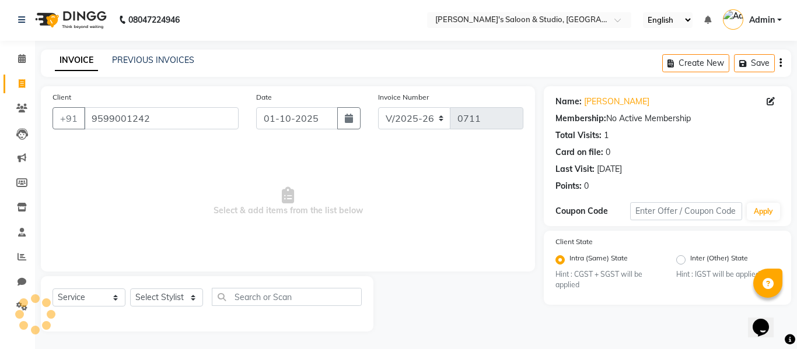
select select "female"
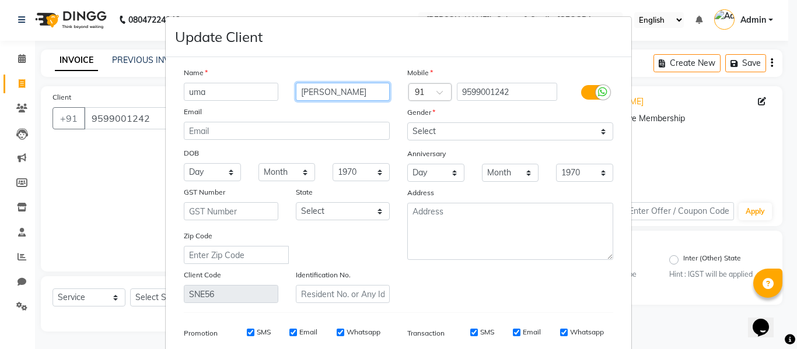
click at [345, 86] on input "[PERSON_NAME]" at bounding box center [343, 92] width 94 height 18
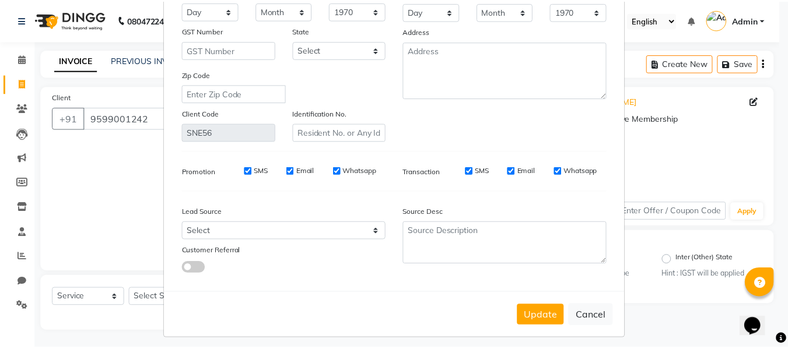
scroll to position [168, 0]
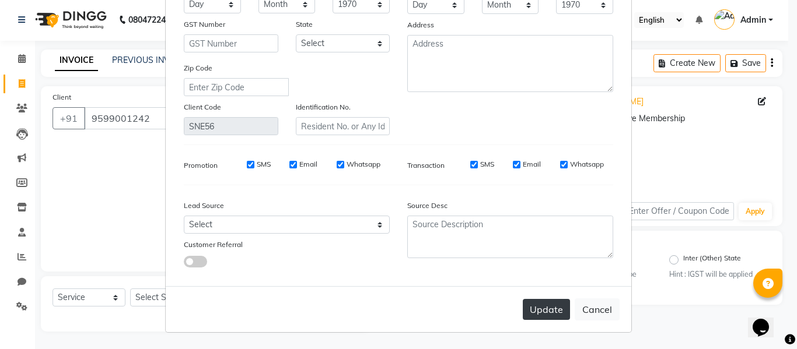
type input "Shashi"
click at [552, 318] on button "Update" at bounding box center [546, 309] width 47 height 21
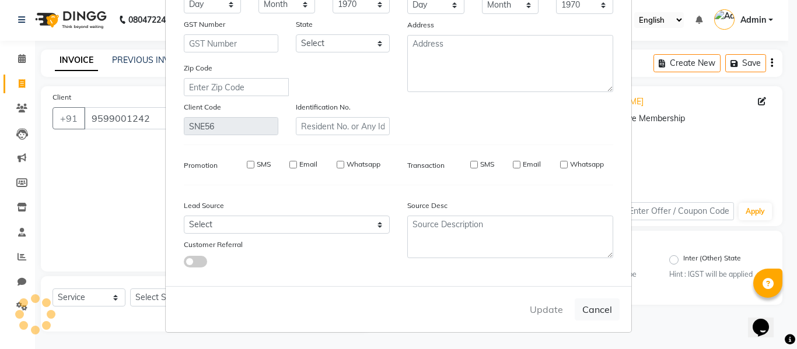
select select
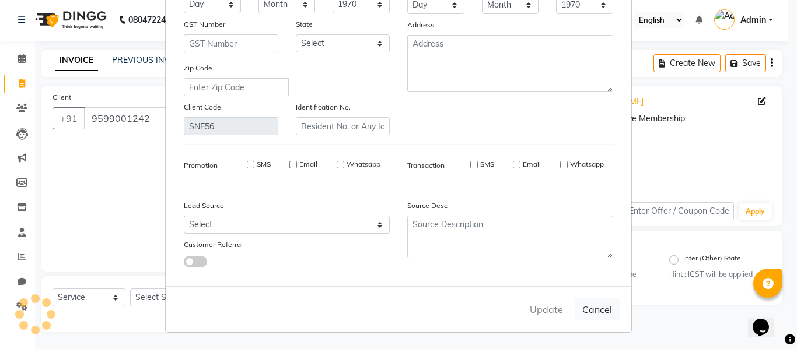
select select
checkbox input "false"
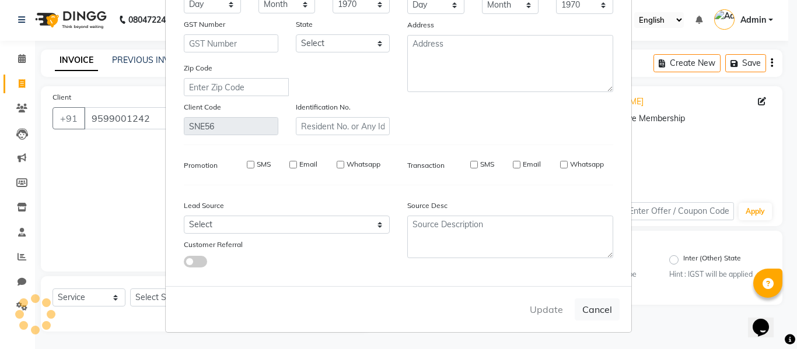
checkbox input "false"
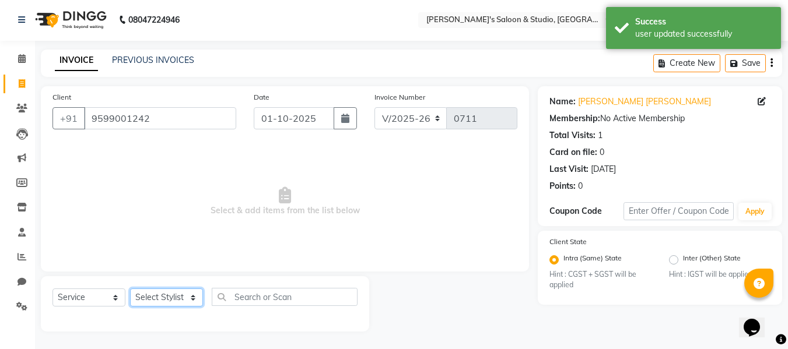
click at [163, 301] on select "Select Stylist aftab firoz Kajal mansi Prince Renu Shelly" at bounding box center [166, 298] width 73 height 18
select select "92033"
click at [130, 289] on select "Select Stylist aftab firoz Kajal mansi Prince Renu Shelly" at bounding box center [166, 298] width 73 height 18
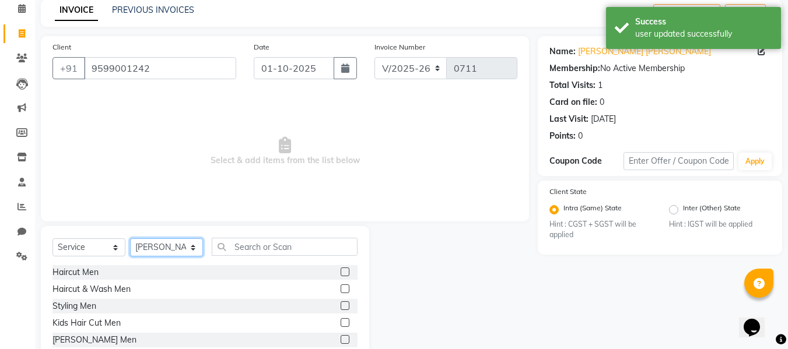
scroll to position [118, 0]
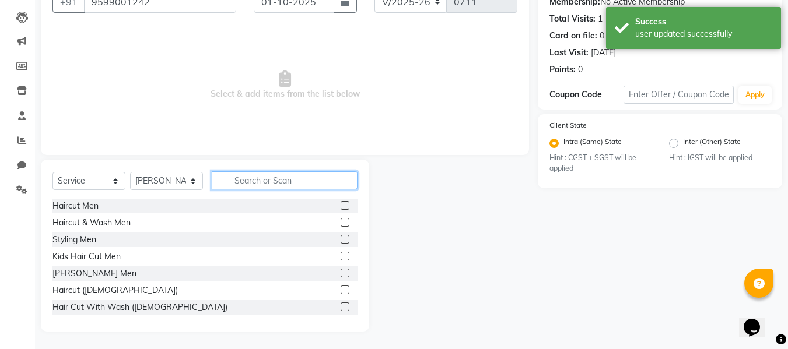
click at [251, 175] on input "text" at bounding box center [285, 180] width 146 height 18
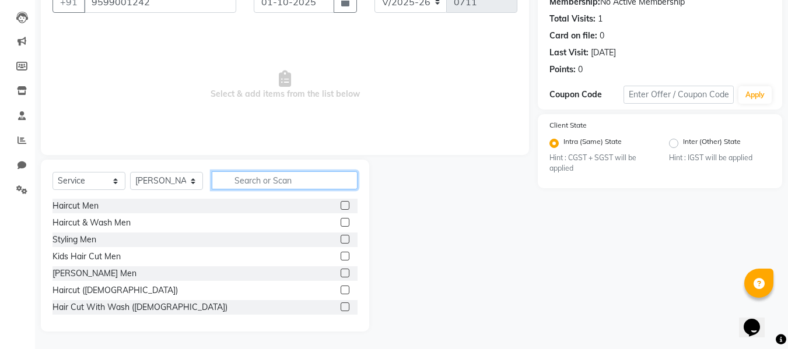
click at [251, 175] on input "text" at bounding box center [285, 180] width 146 height 18
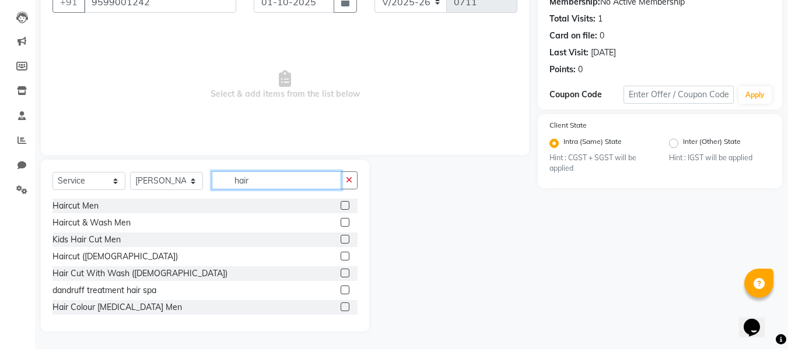
type input "hair"
click at [341, 290] on label at bounding box center [345, 290] width 9 height 9
click at [341, 290] on input "checkbox" at bounding box center [345, 291] width 8 height 8
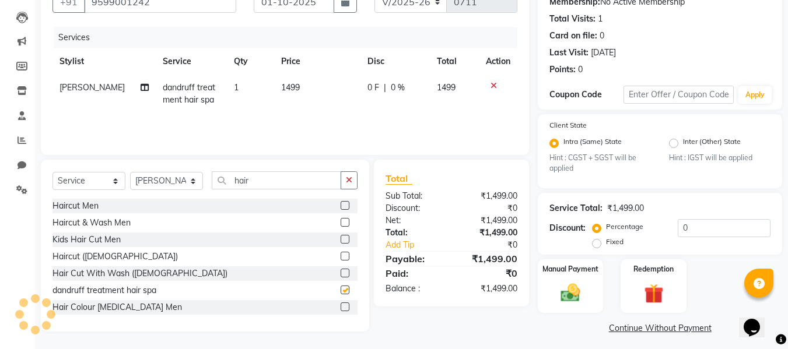
checkbox input "false"
click at [167, 178] on select "Select Stylist aftab firoz Kajal mansi Prince Renu Shelly" at bounding box center [166, 181] width 73 height 18
select select "67312"
click at [130, 172] on select "Select Stylist aftab firoz Kajal mansi Prince Renu Shelly" at bounding box center [166, 181] width 73 height 18
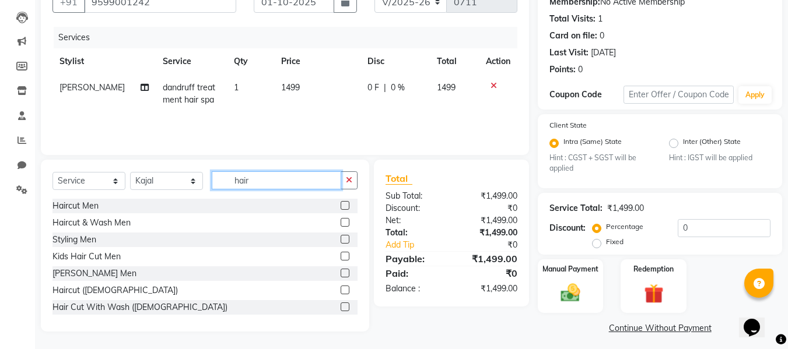
click at [291, 185] on input "hair" at bounding box center [276, 180] width 129 height 18
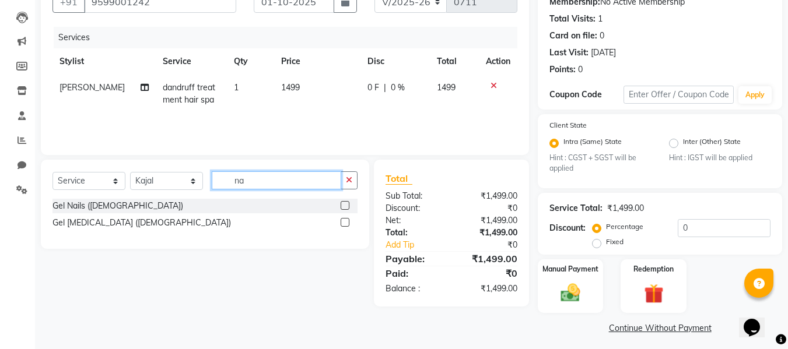
type input "n"
type input "ext"
click at [348, 224] on label at bounding box center [345, 222] width 9 height 9
click at [348, 224] on input "checkbox" at bounding box center [345, 223] width 8 height 8
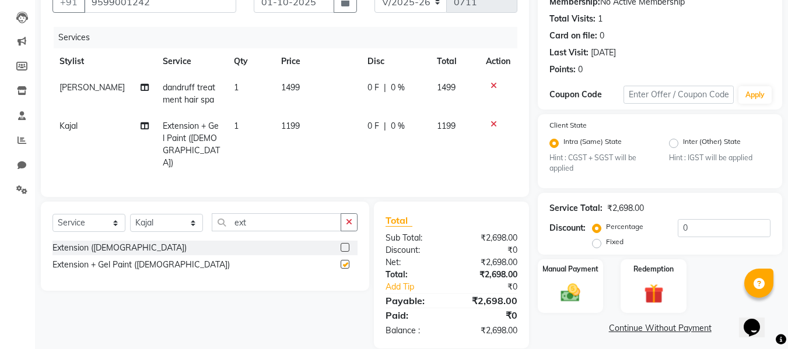
checkbox input "false"
click at [281, 85] on span "1499" at bounding box center [290, 87] width 19 height 10
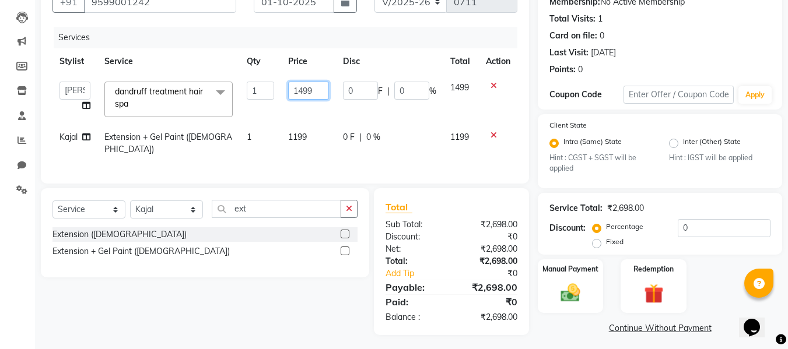
click at [304, 88] on input "1499" at bounding box center [308, 91] width 40 height 18
type input "1799"
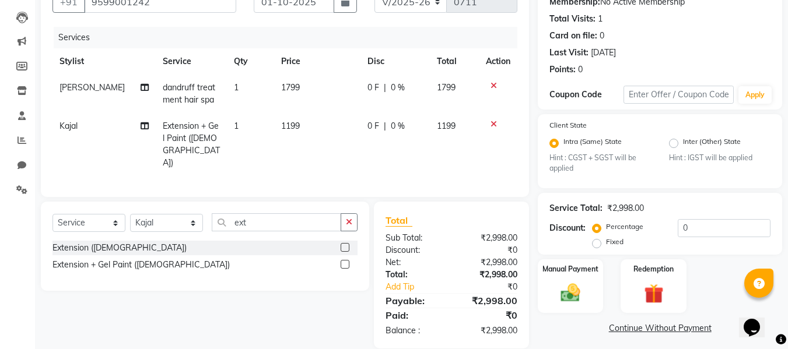
click at [576, 332] on link "Continue Without Payment" at bounding box center [660, 329] width 240 height 12
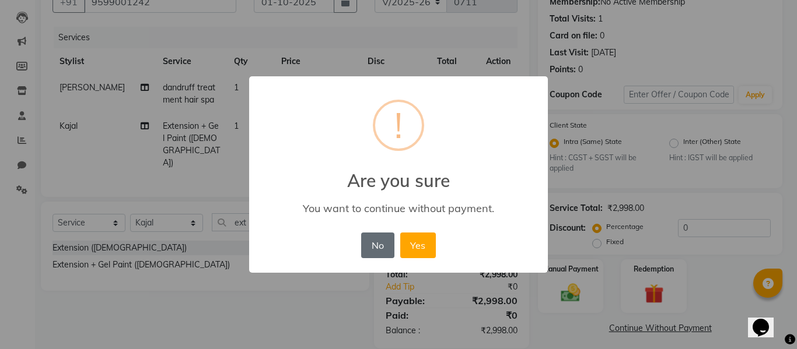
click at [373, 249] on button "No" at bounding box center [377, 246] width 33 height 26
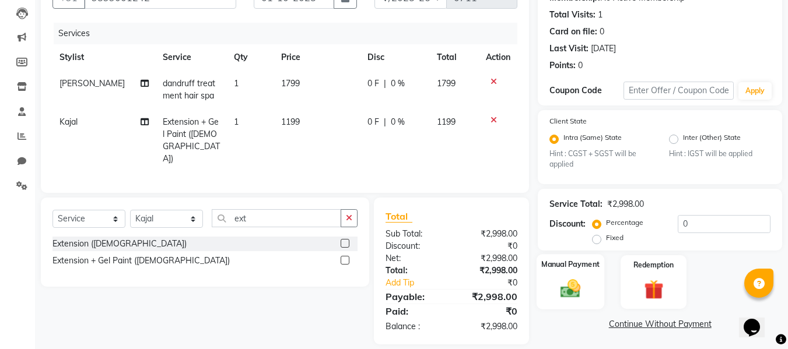
scroll to position [123, 0]
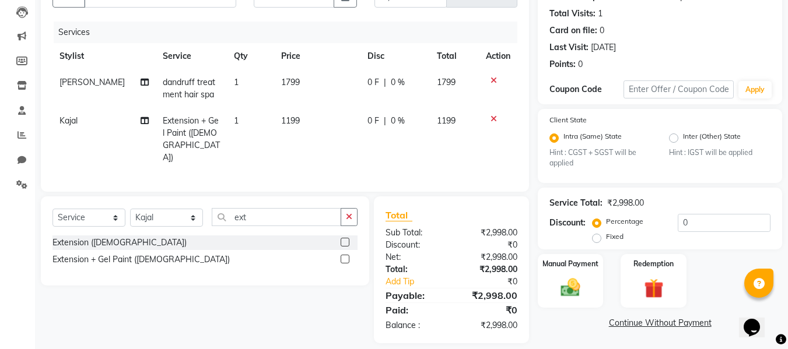
click at [606, 239] on label "Fixed" at bounding box center [614, 237] width 17 height 10
click at [601, 239] on input "Fixed" at bounding box center [599, 237] width 8 height 8
radio input "true"
click at [721, 223] on input "0" at bounding box center [724, 223] width 93 height 18
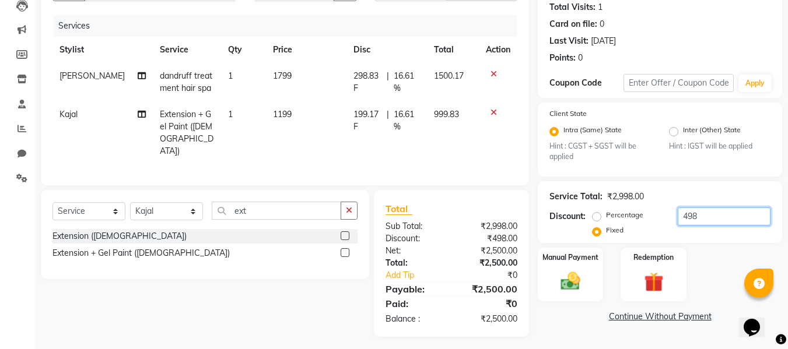
scroll to position [131, 0]
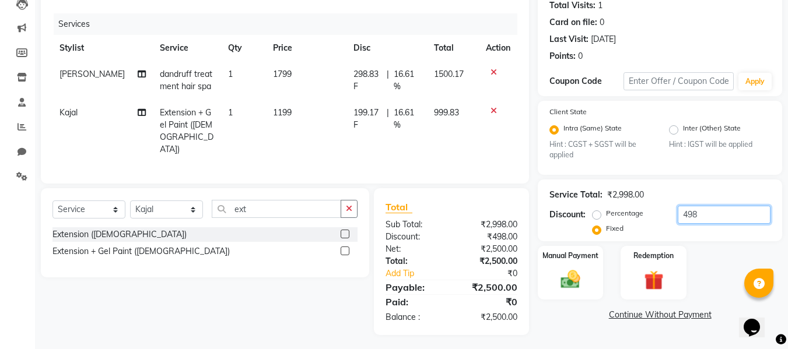
type input "498"
click at [581, 330] on div "Name: Uma Shashi Membership: No Active Membership Total Visits: 1 Card on file:…" at bounding box center [664, 145] width 253 height 379
click at [573, 283] on img at bounding box center [570, 279] width 33 height 23
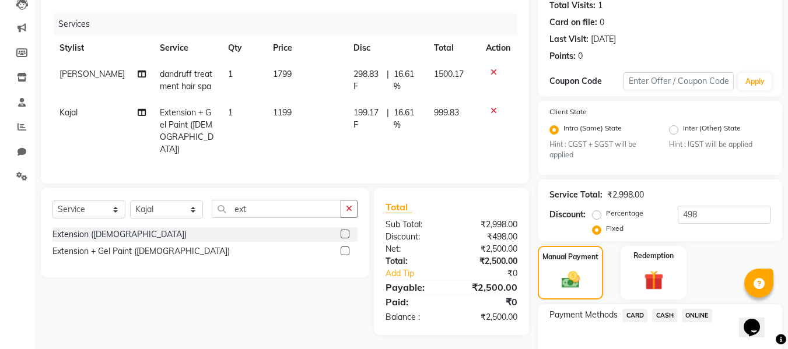
click at [696, 314] on span "ONLINE" at bounding box center [697, 315] width 30 height 13
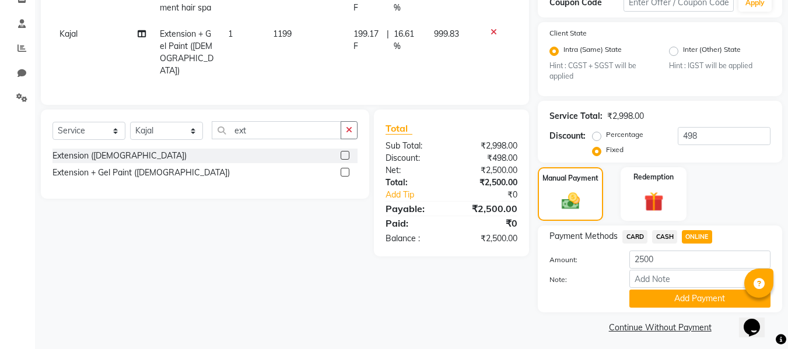
scroll to position [215, 0]
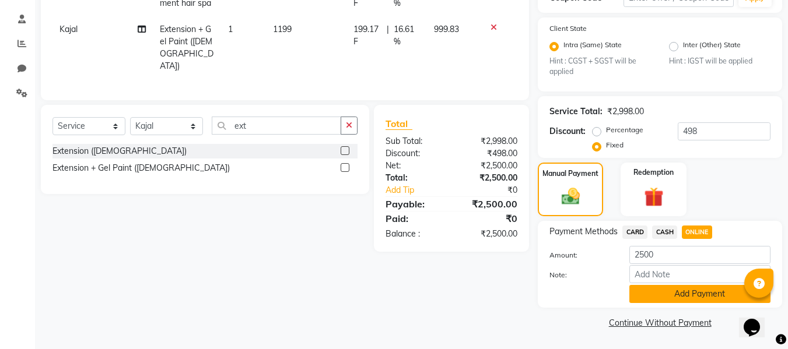
click at [713, 292] on button "Add Payment" at bounding box center [699, 294] width 141 height 18
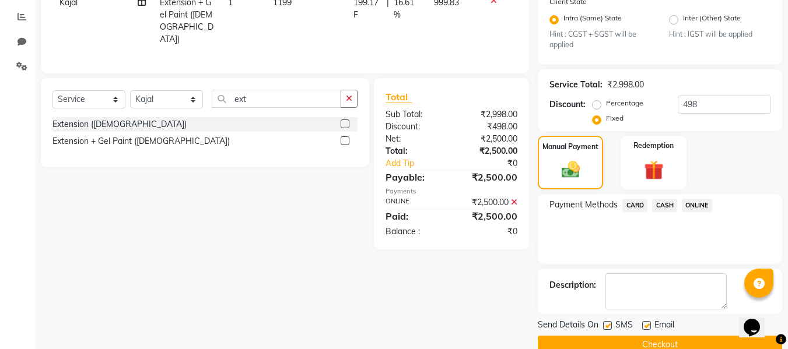
scroll to position [264, 0]
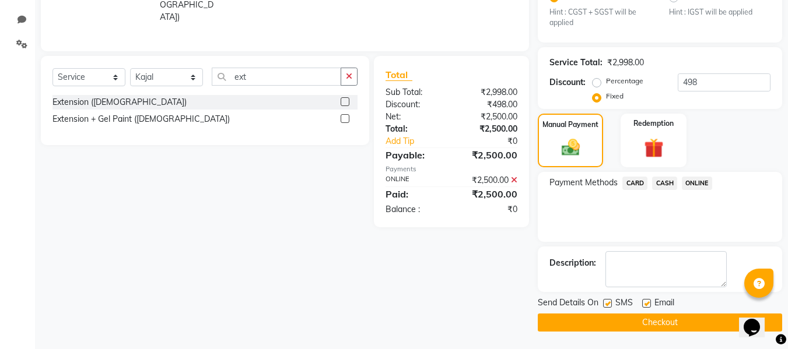
click at [666, 325] on button "Checkout" at bounding box center [660, 323] width 244 height 18
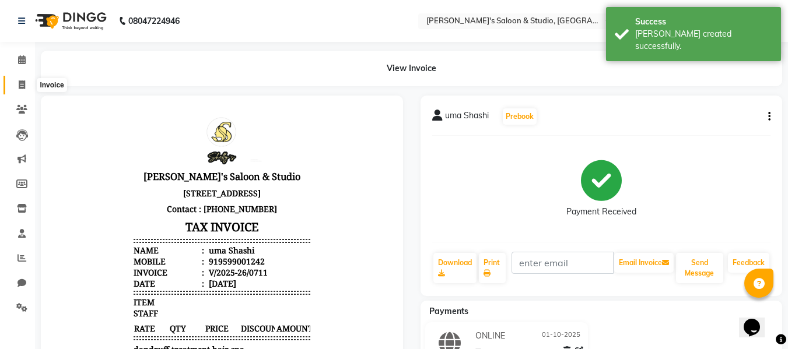
drag, startPoint x: 23, startPoint y: 79, endPoint x: 40, endPoint y: 83, distance: 17.4
click at [23, 79] on span at bounding box center [22, 85] width 20 height 13
select select "service"
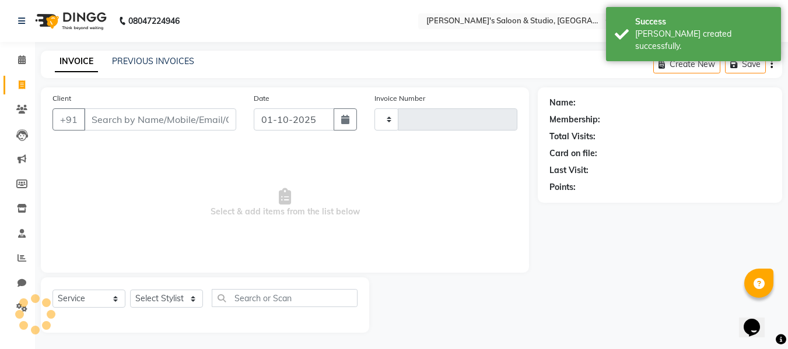
scroll to position [1, 0]
type input "0712"
select select "7536"
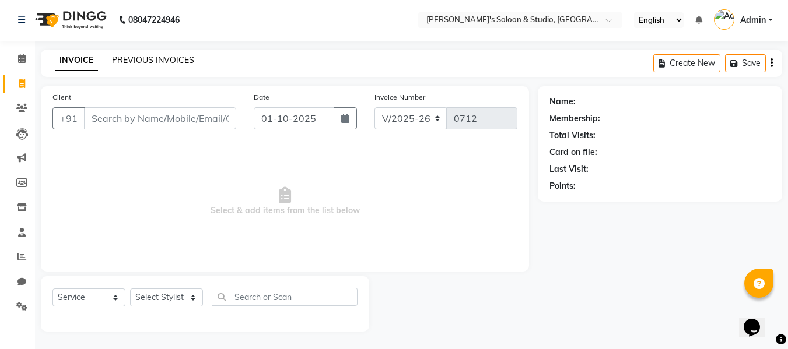
click at [159, 56] on link "PREVIOUS INVOICES" at bounding box center [153, 60] width 82 height 10
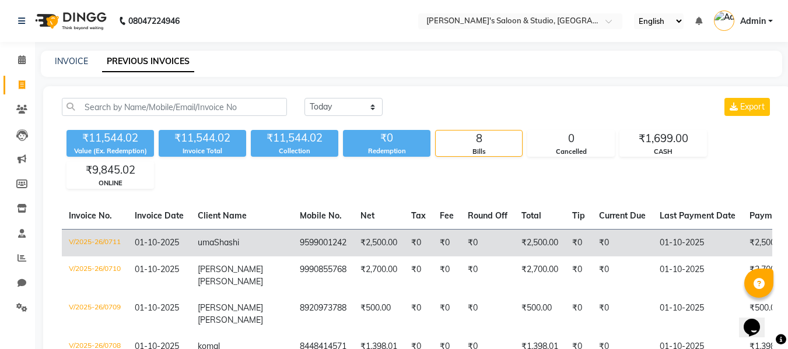
click at [229, 250] on td "uma Shashi" at bounding box center [242, 242] width 102 height 27
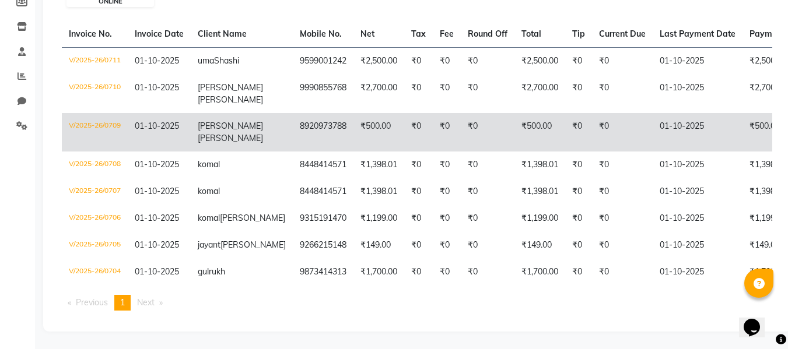
scroll to position [202, 0]
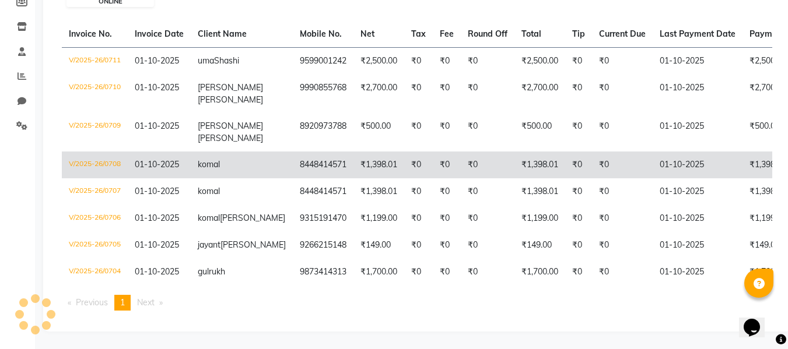
click at [466, 152] on td "₹0" at bounding box center [488, 165] width 54 height 27
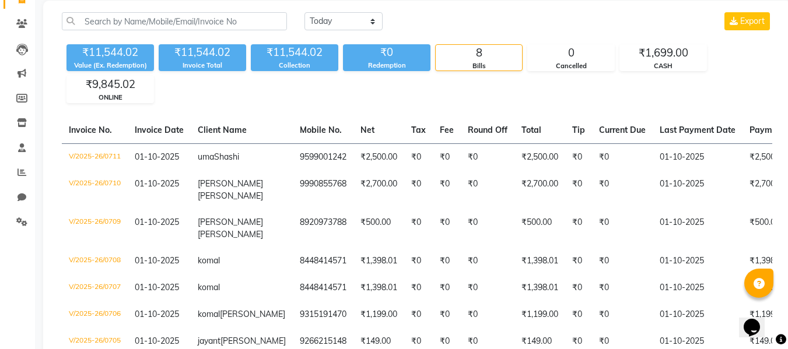
scroll to position [0, 0]
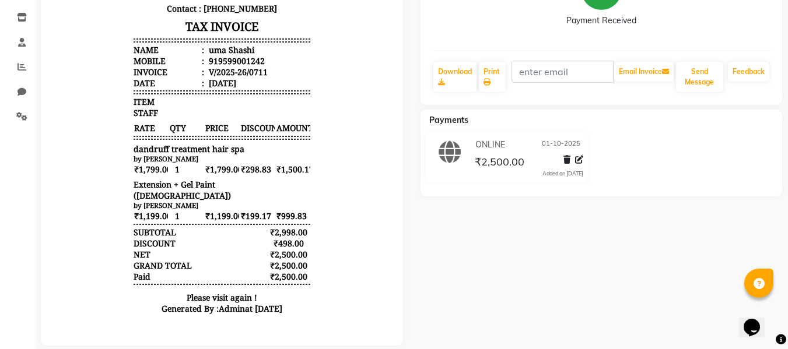
scroll to position [214, 0]
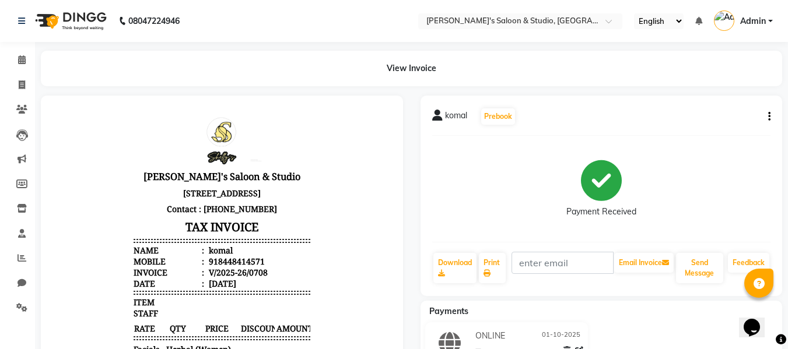
click at [769, 117] on icon "button" at bounding box center [769, 117] width 2 height 1
click at [705, 85] on div "Cancel Invoice" at bounding box center [711, 87] width 80 height 15
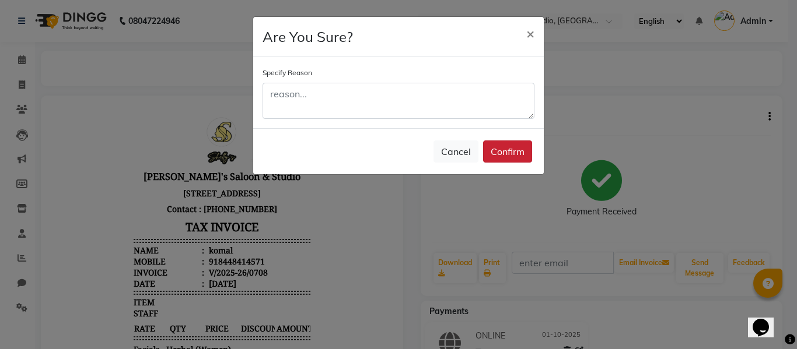
click at [505, 148] on button "Confirm" at bounding box center [507, 152] width 49 height 22
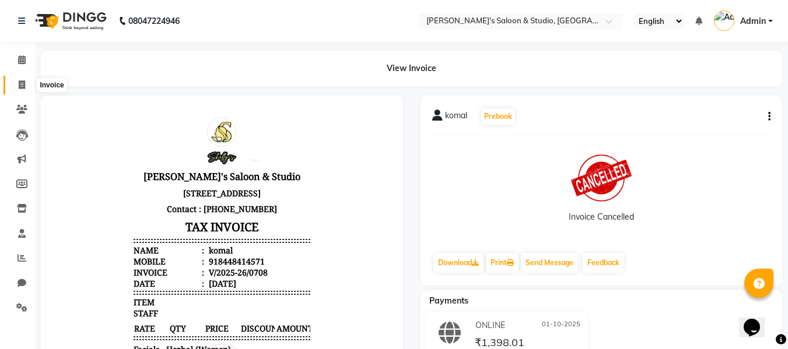
click at [20, 85] on icon at bounding box center [22, 84] width 6 height 9
select select "service"
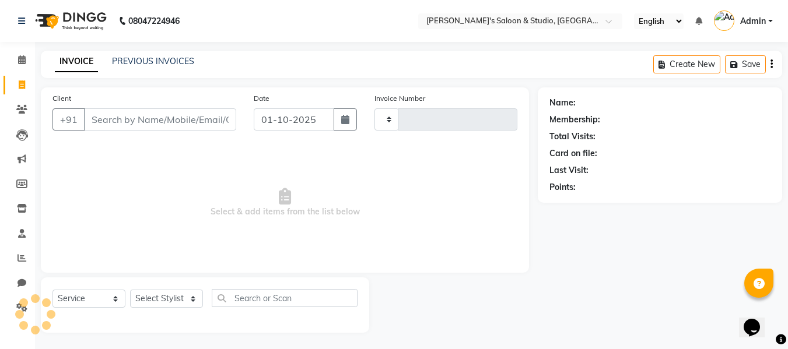
scroll to position [1, 0]
type input "0712"
select select "7536"
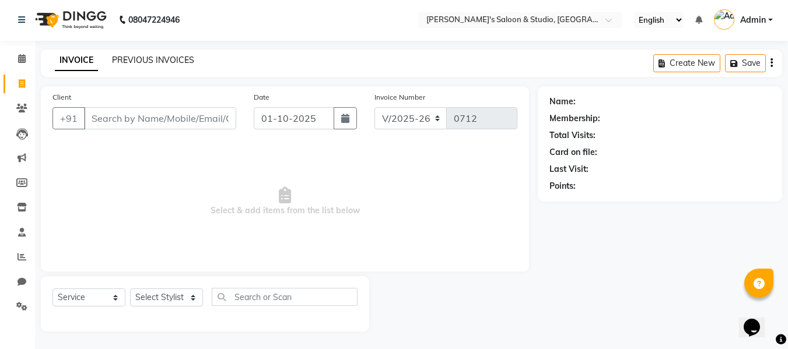
click at [134, 60] on link "PREVIOUS INVOICES" at bounding box center [153, 60] width 82 height 10
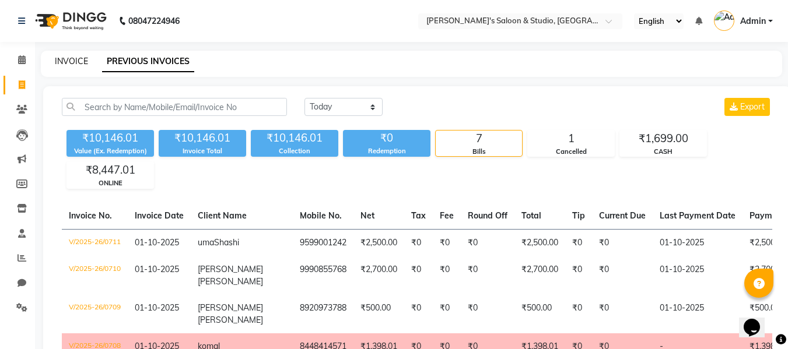
click at [82, 61] on link "INVOICE" at bounding box center [71, 61] width 33 height 10
select select "service"
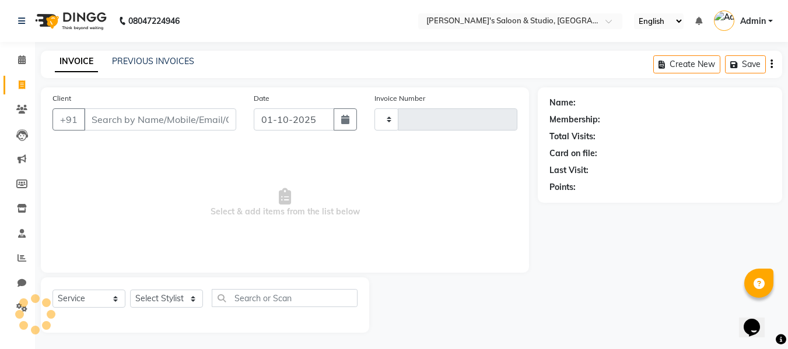
scroll to position [1, 0]
type input "0712"
select select "7536"
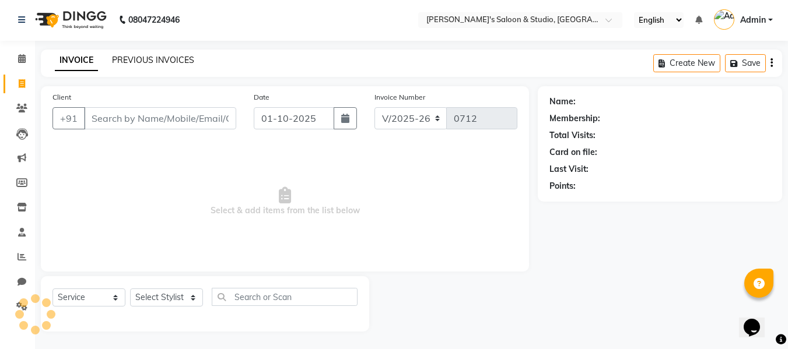
click at [173, 65] on link "PREVIOUS INVOICES" at bounding box center [153, 60] width 82 height 10
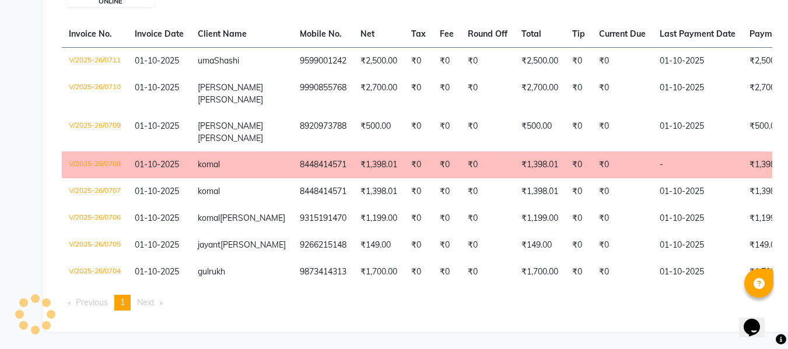
scroll to position [102, 0]
